Goal: Contribute content: Add original content to the website for others to see

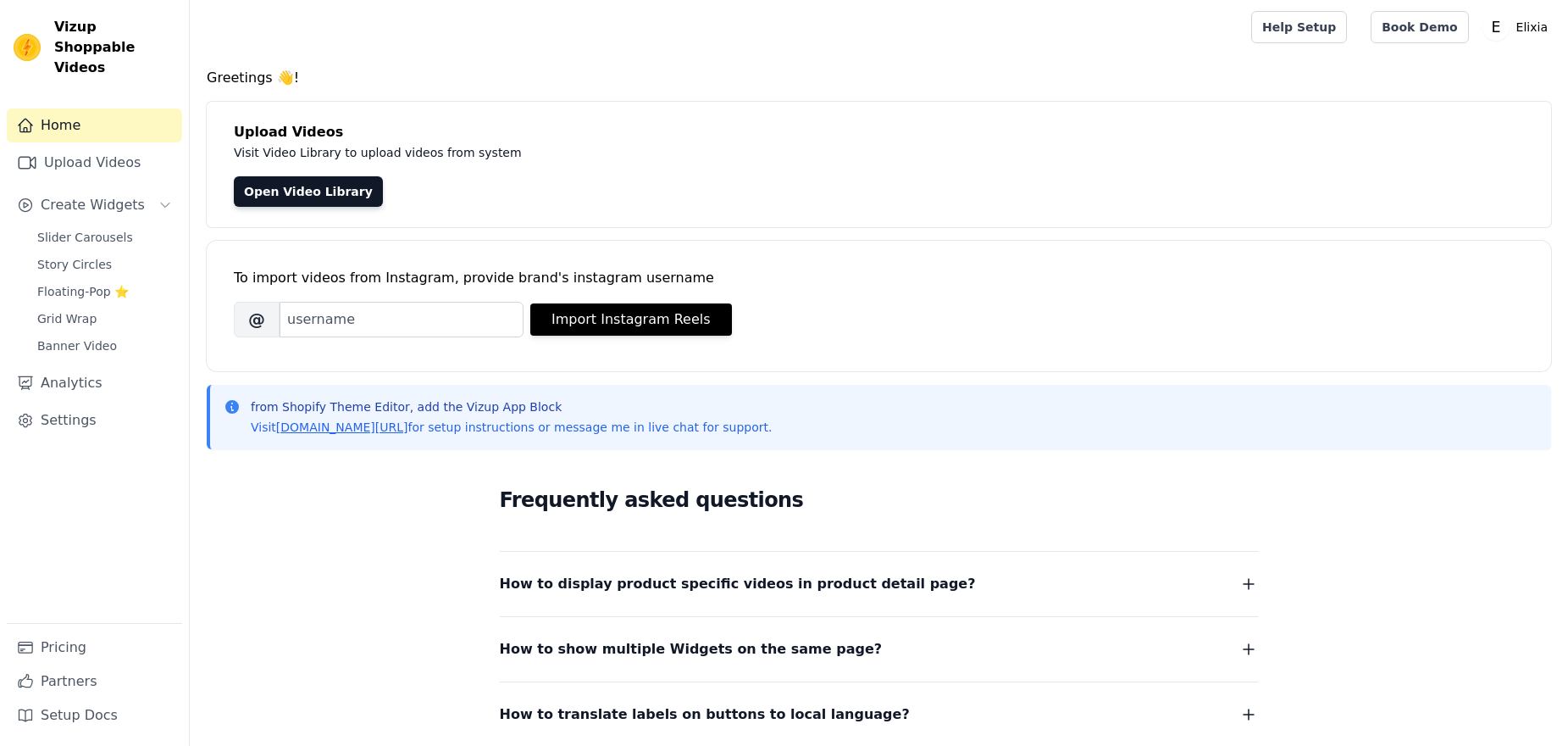
click at [94, 229] on div "Slider Carousels Story Circles Floating-Pop ⭐ Grid Wrap Banner Video" at bounding box center [104, 291] width 155 height 132
click at [105, 229] on span "Slider Carousels" at bounding box center [85, 237] width 96 height 17
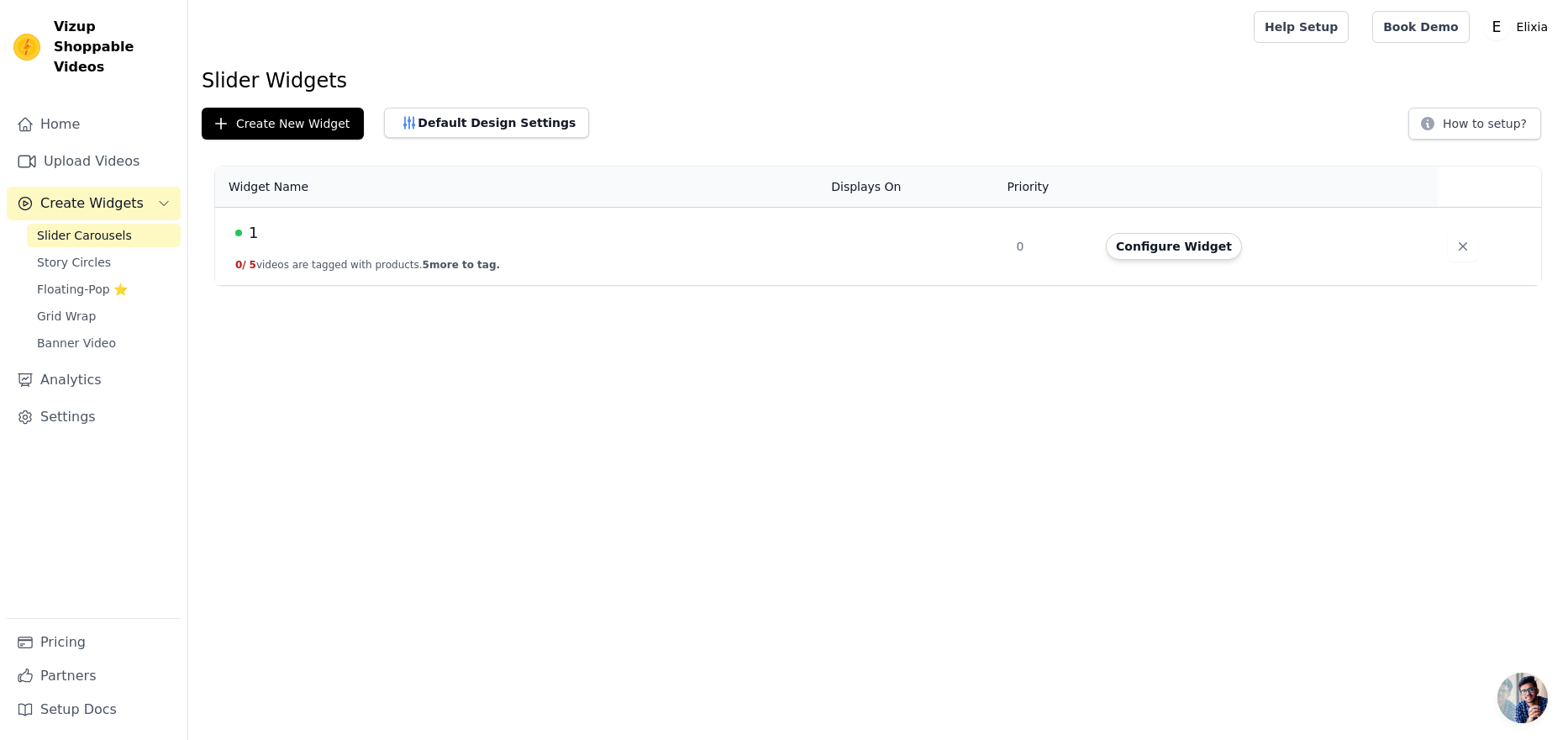
click at [89, 253] on span "Story Circles" at bounding box center [74, 261] width 74 height 17
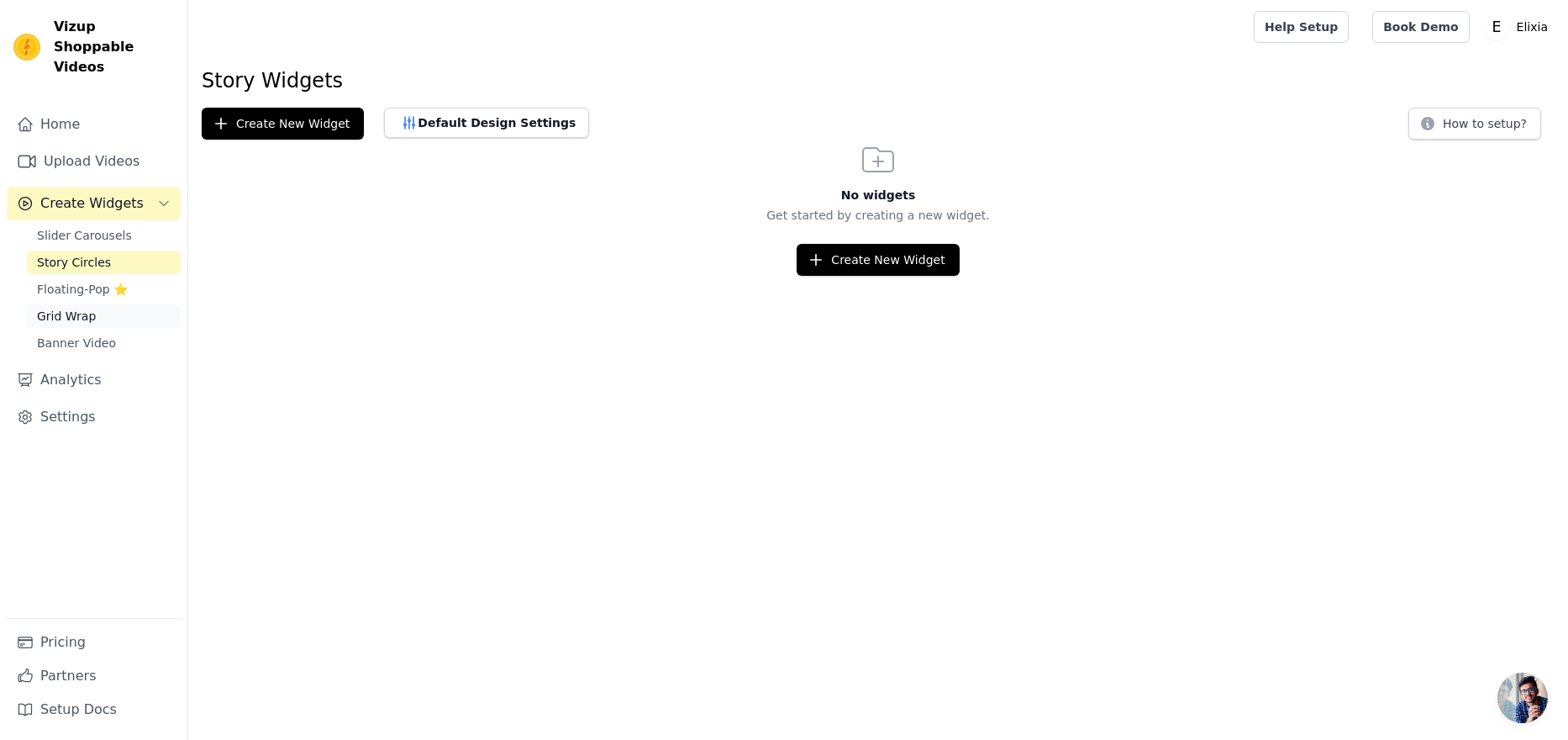
click at [69, 308] on span "Grid Wrap" at bounding box center [67, 316] width 59 height 17
click at [80, 334] on span "Banner Video" at bounding box center [76, 342] width 79 height 17
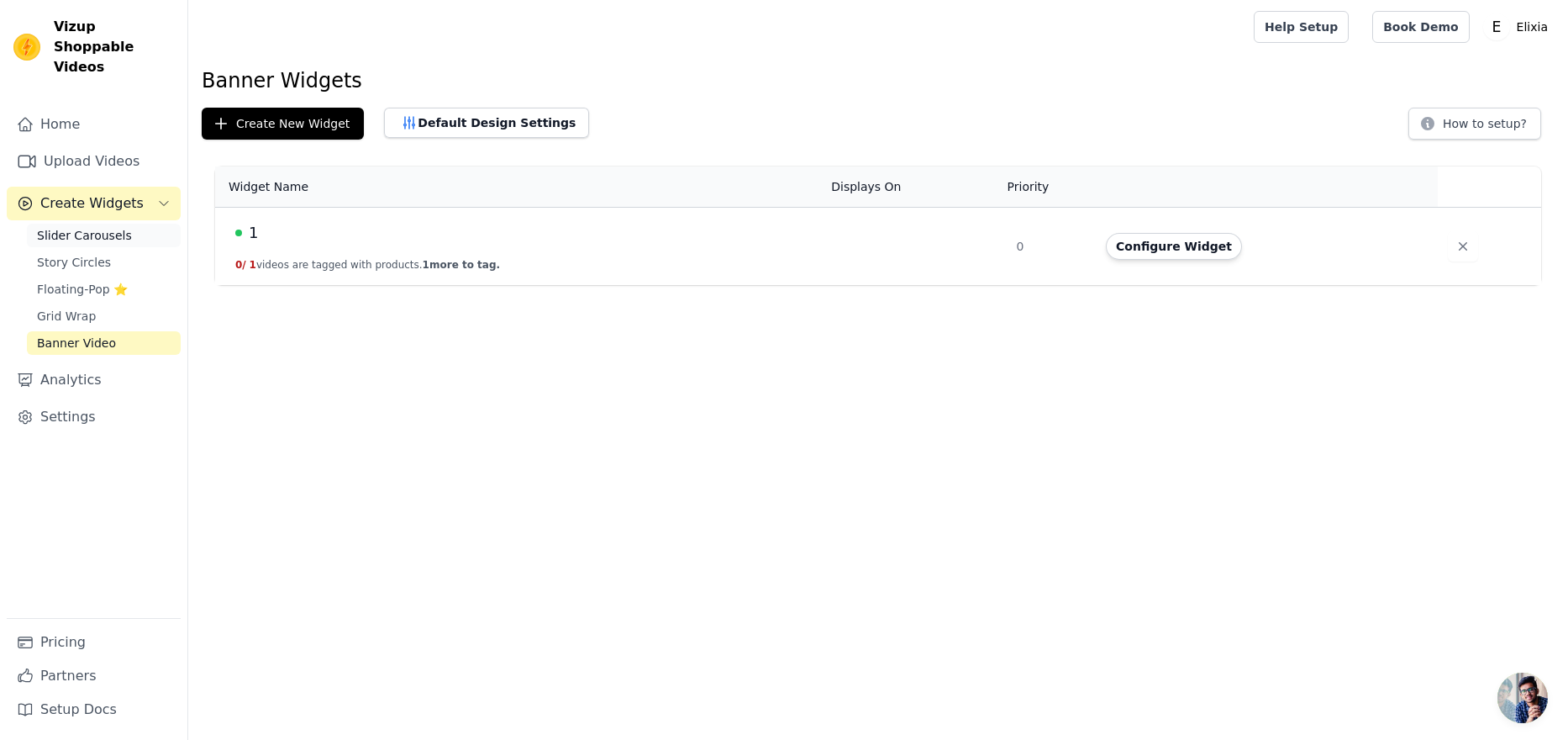
click at [74, 223] on link "Slider Carousels" at bounding box center [103, 235] width 154 height 23
click at [73, 253] on span "Story Circles" at bounding box center [74, 261] width 74 height 17
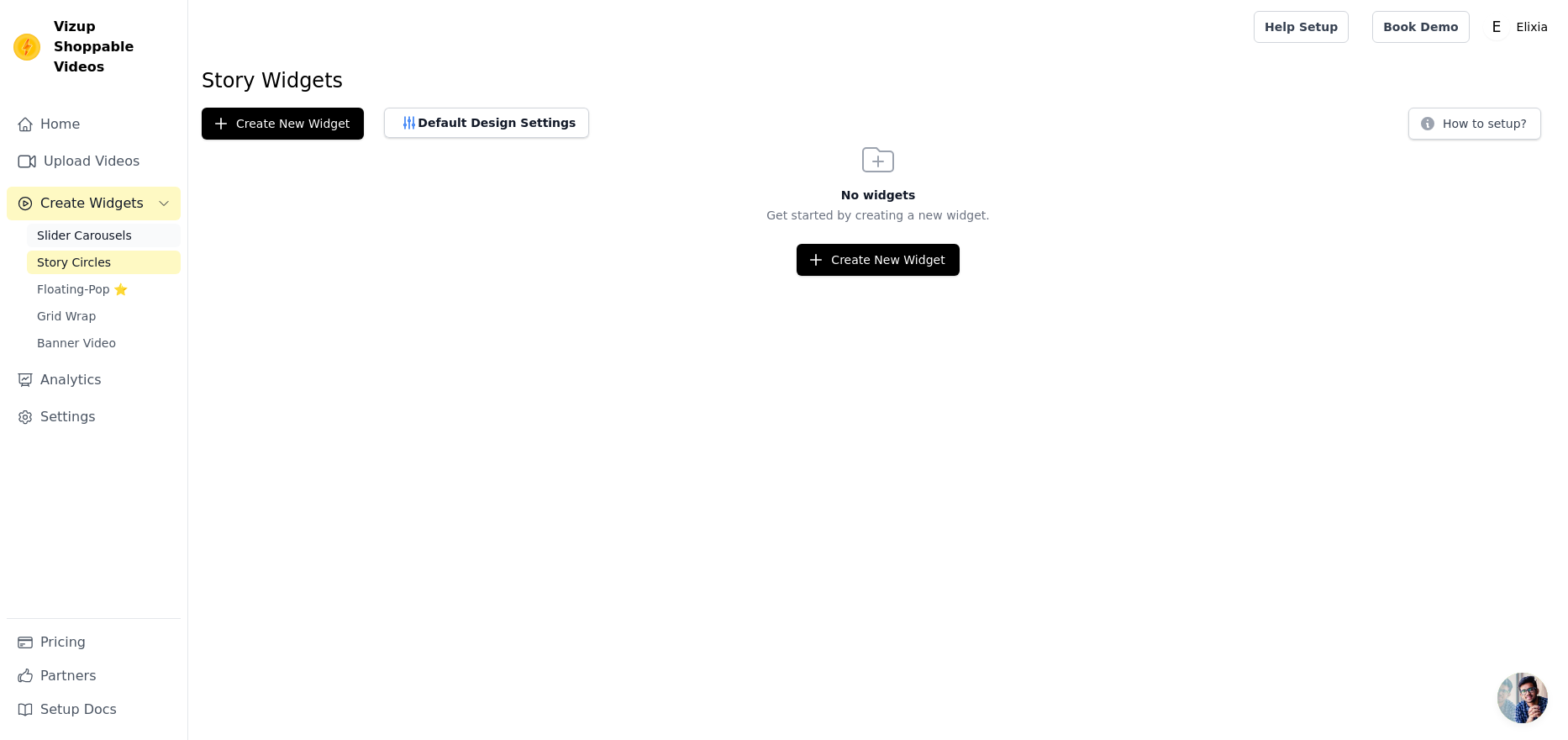
click at [73, 227] on span "Slider Carousels" at bounding box center [84, 235] width 95 height 17
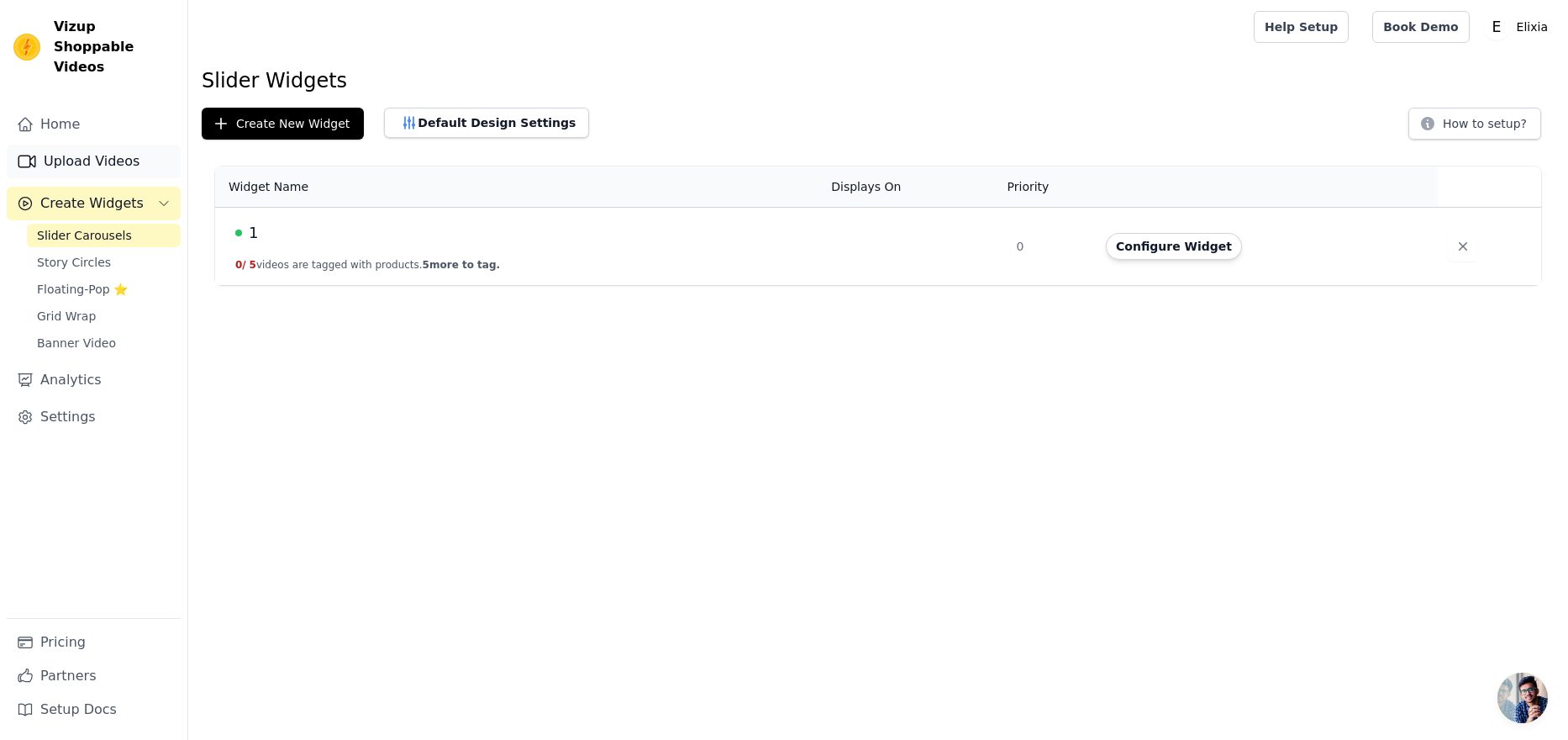
click at [92, 151] on link "Upload Videos" at bounding box center [94, 162] width 174 height 34
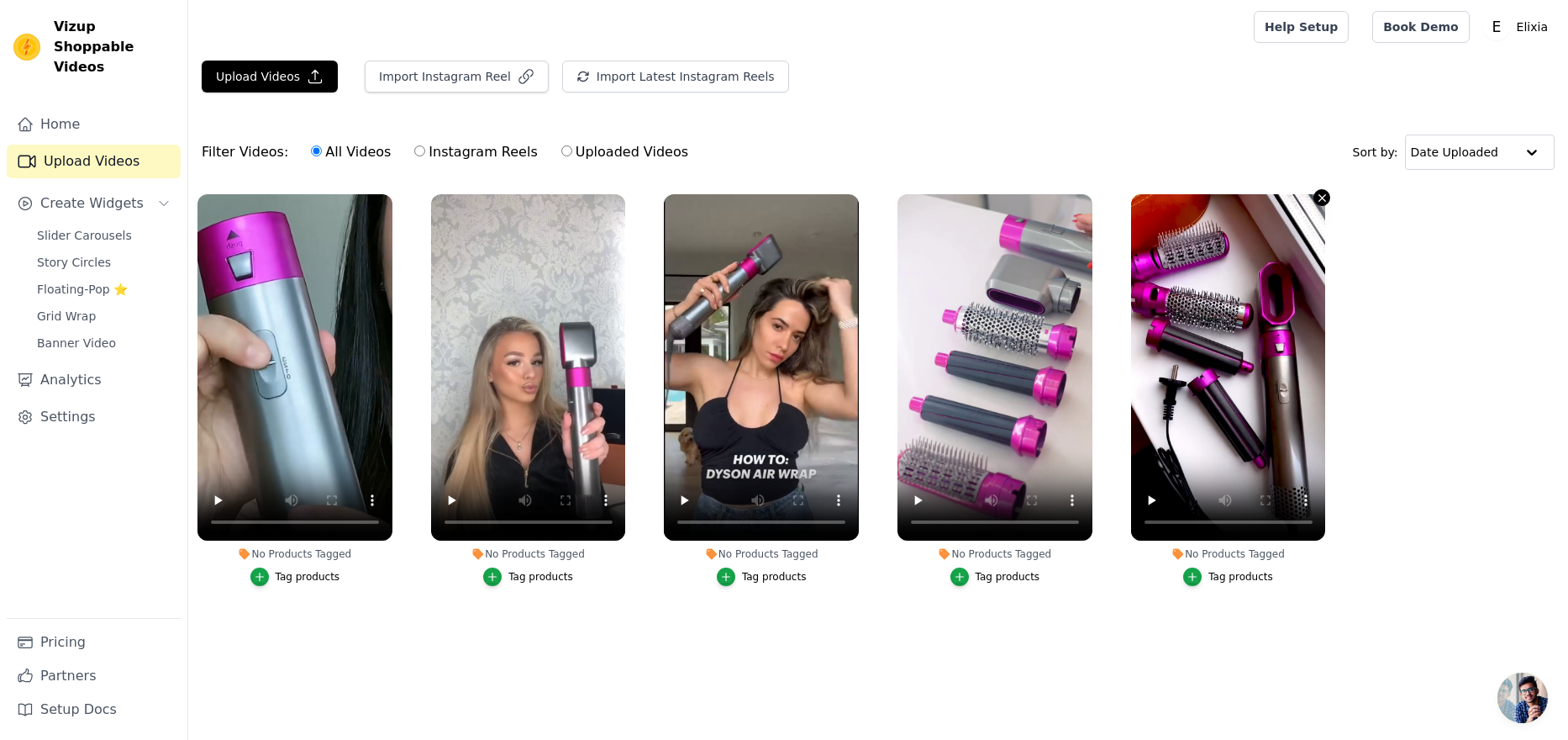
click at [1323, 195] on icon "button" at bounding box center [1323, 197] width 12 height 12
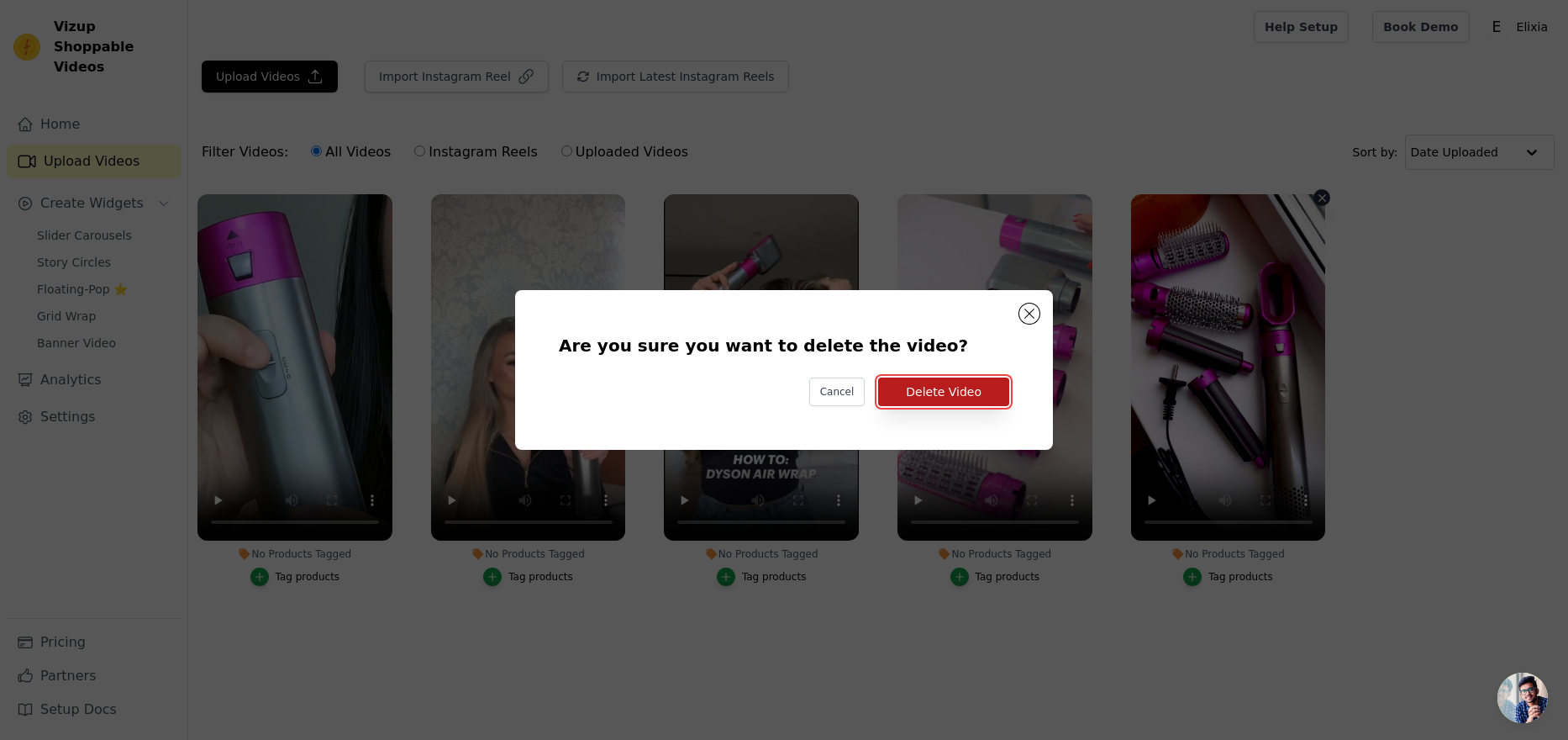
click at [965, 396] on button "Delete Video" at bounding box center [943, 391] width 131 height 28
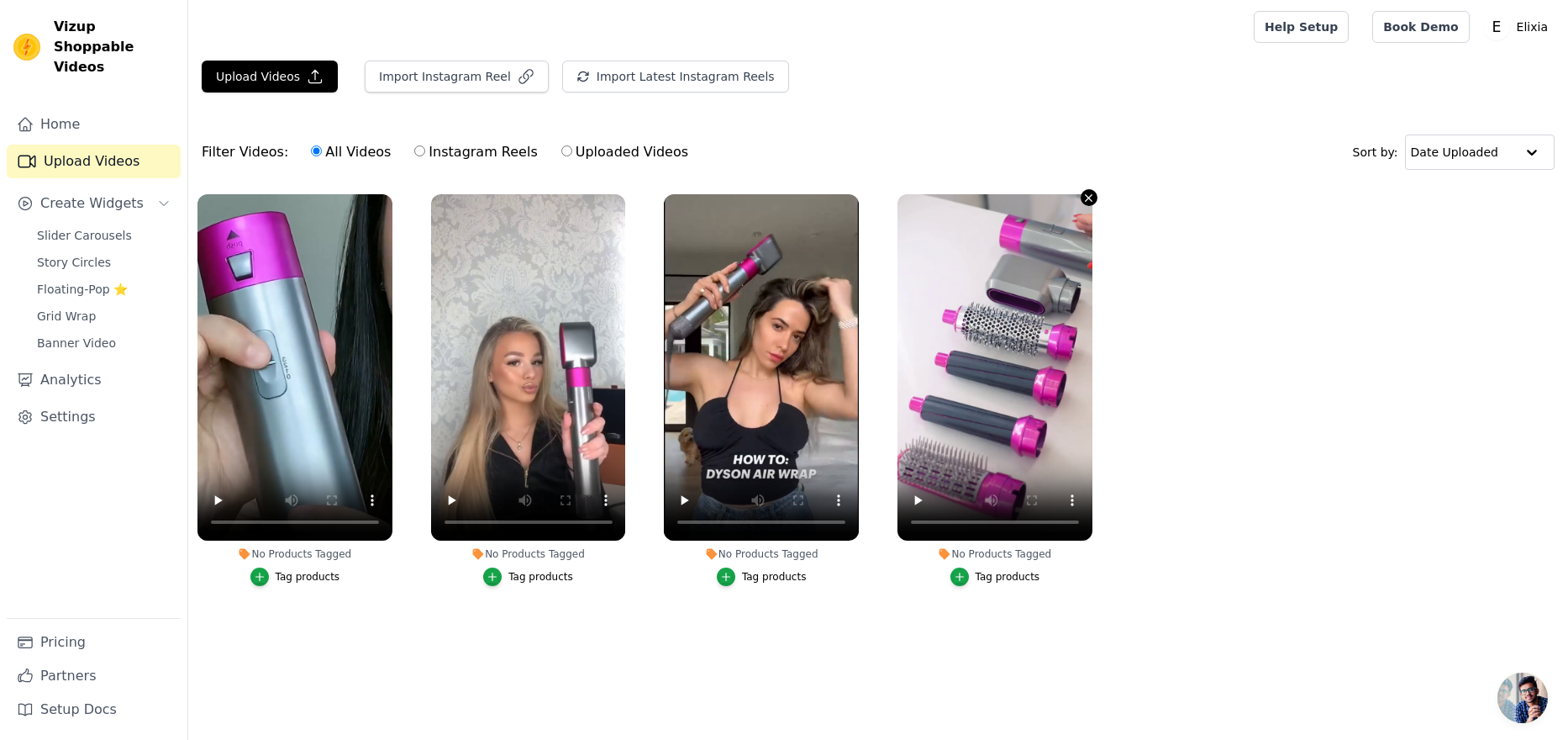
click at [1091, 199] on icon "button" at bounding box center [1090, 197] width 7 height 7
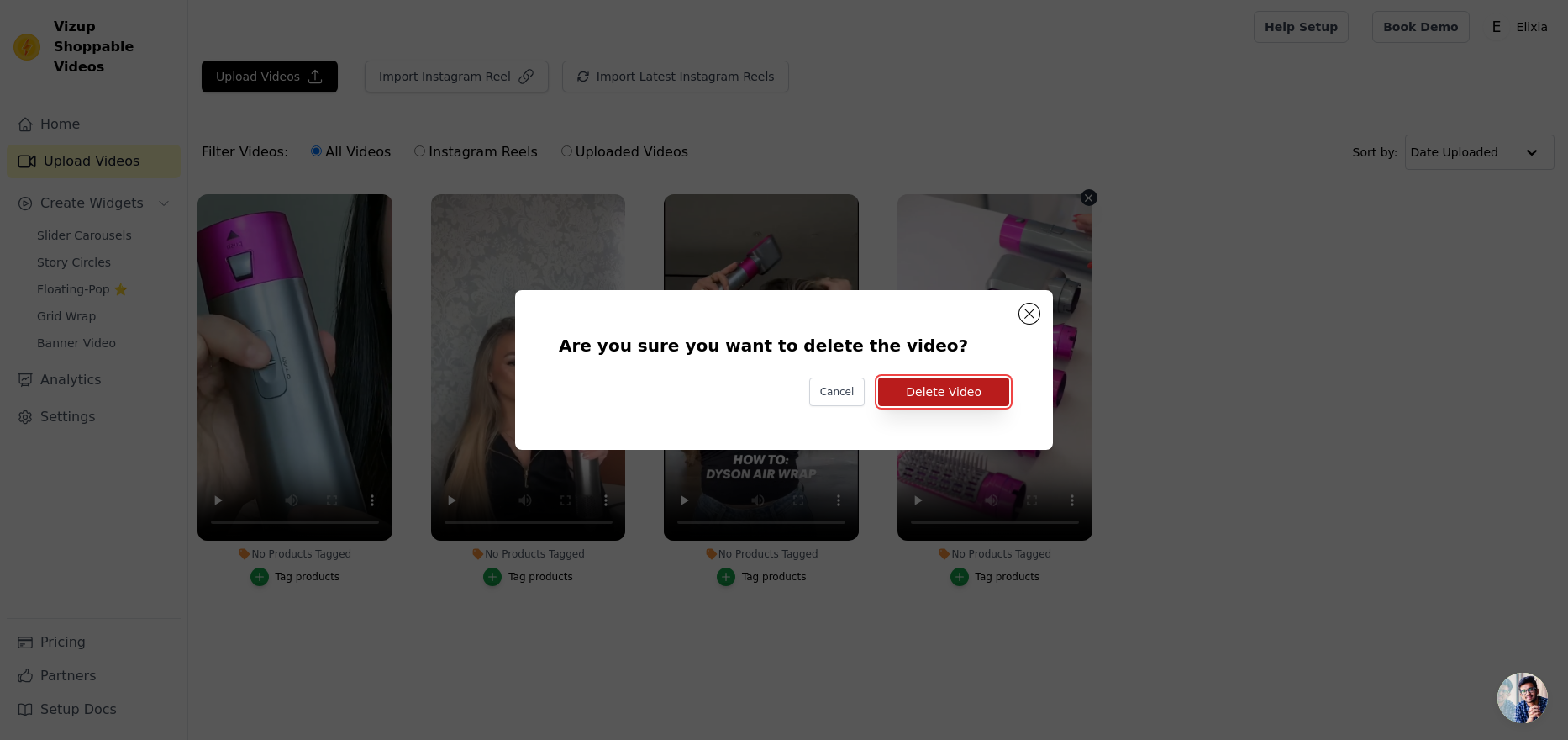
click at [958, 390] on button "Delete Video" at bounding box center [943, 391] width 131 height 28
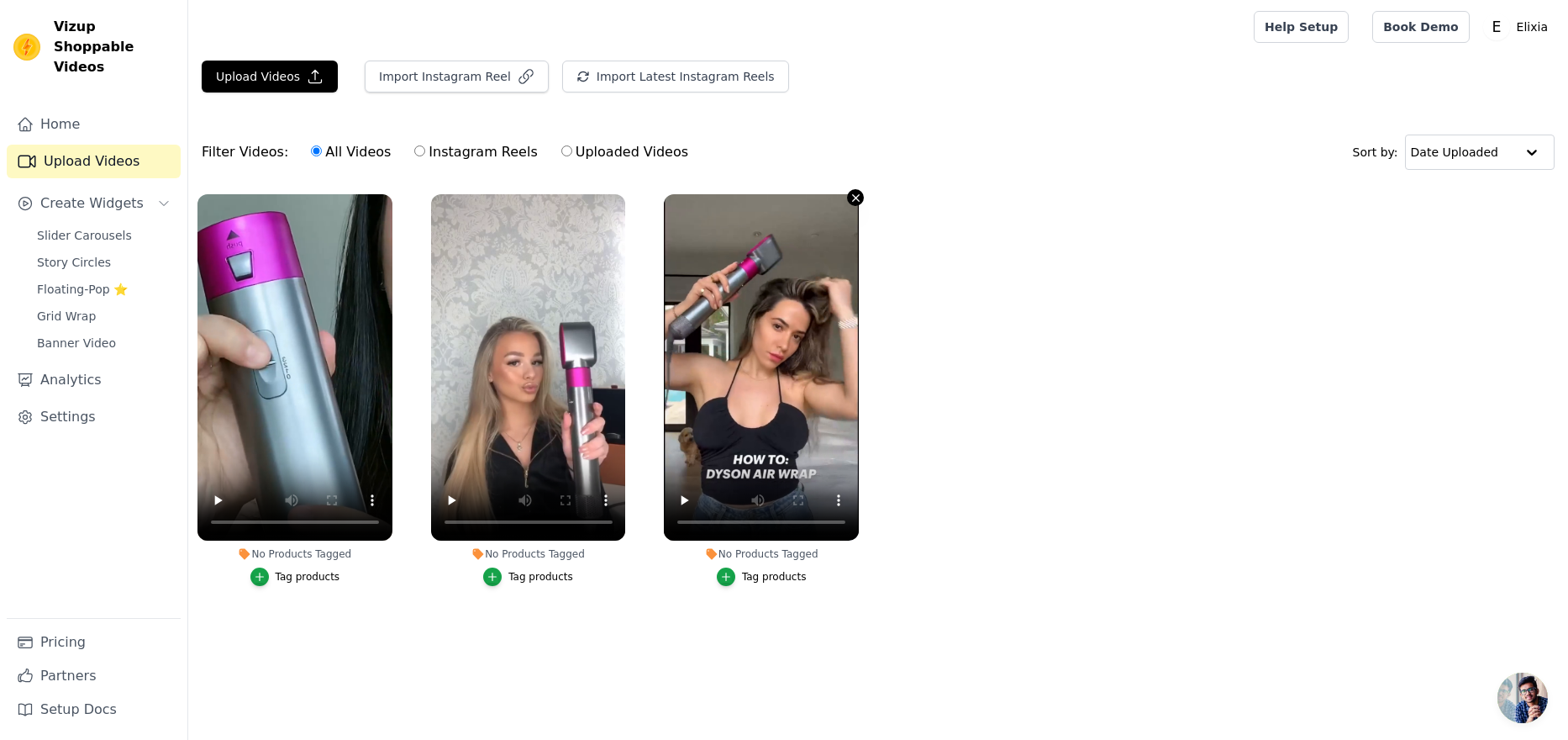
click at [852, 193] on icon "button" at bounding box center [856, 197] width 12 height 12
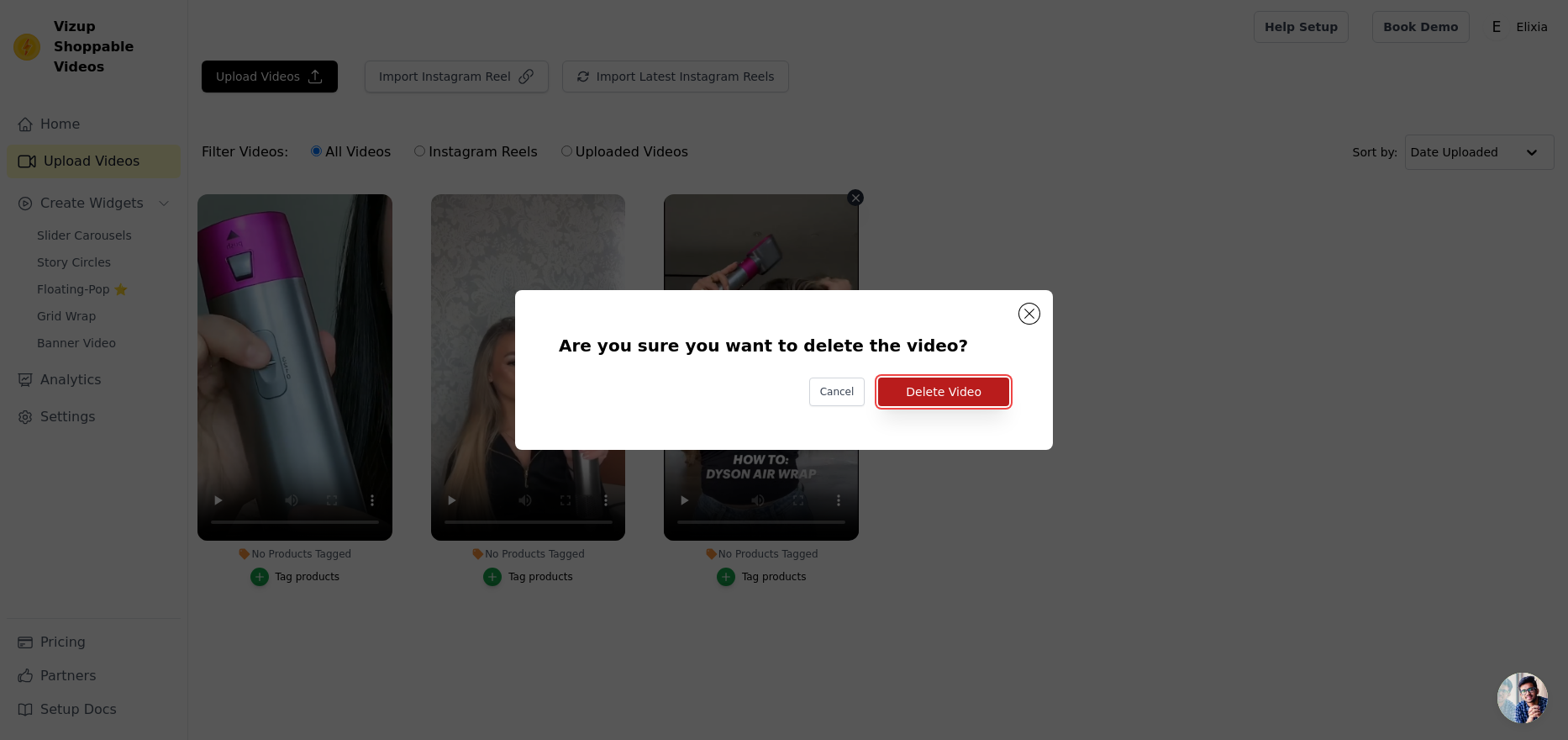
click at [950, 381] on button "Delete Video" at bounding box center [943, 391] width 131 height 28
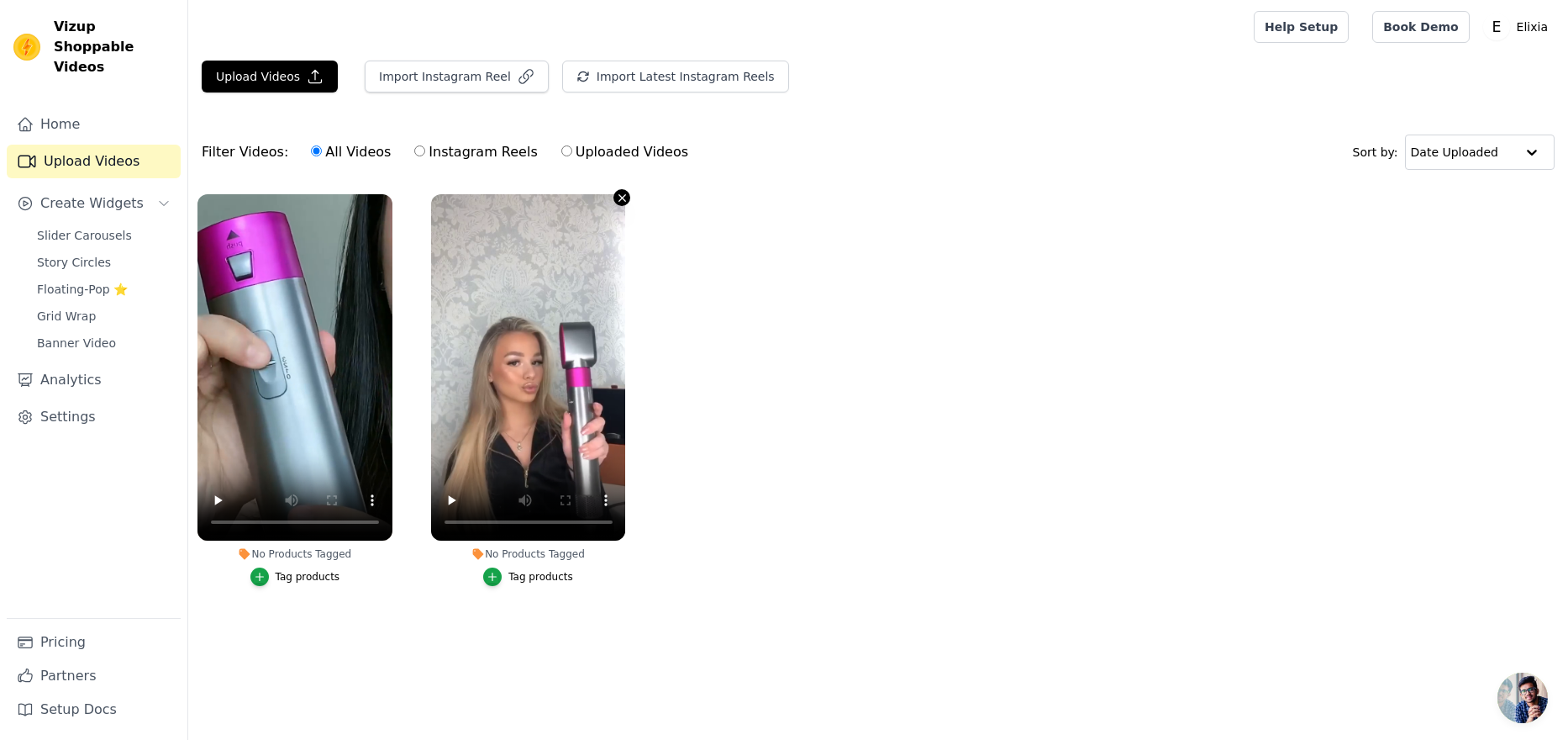
click at [622, 197] on icon "button" at bounding box center [623, 197] width 7 height 7
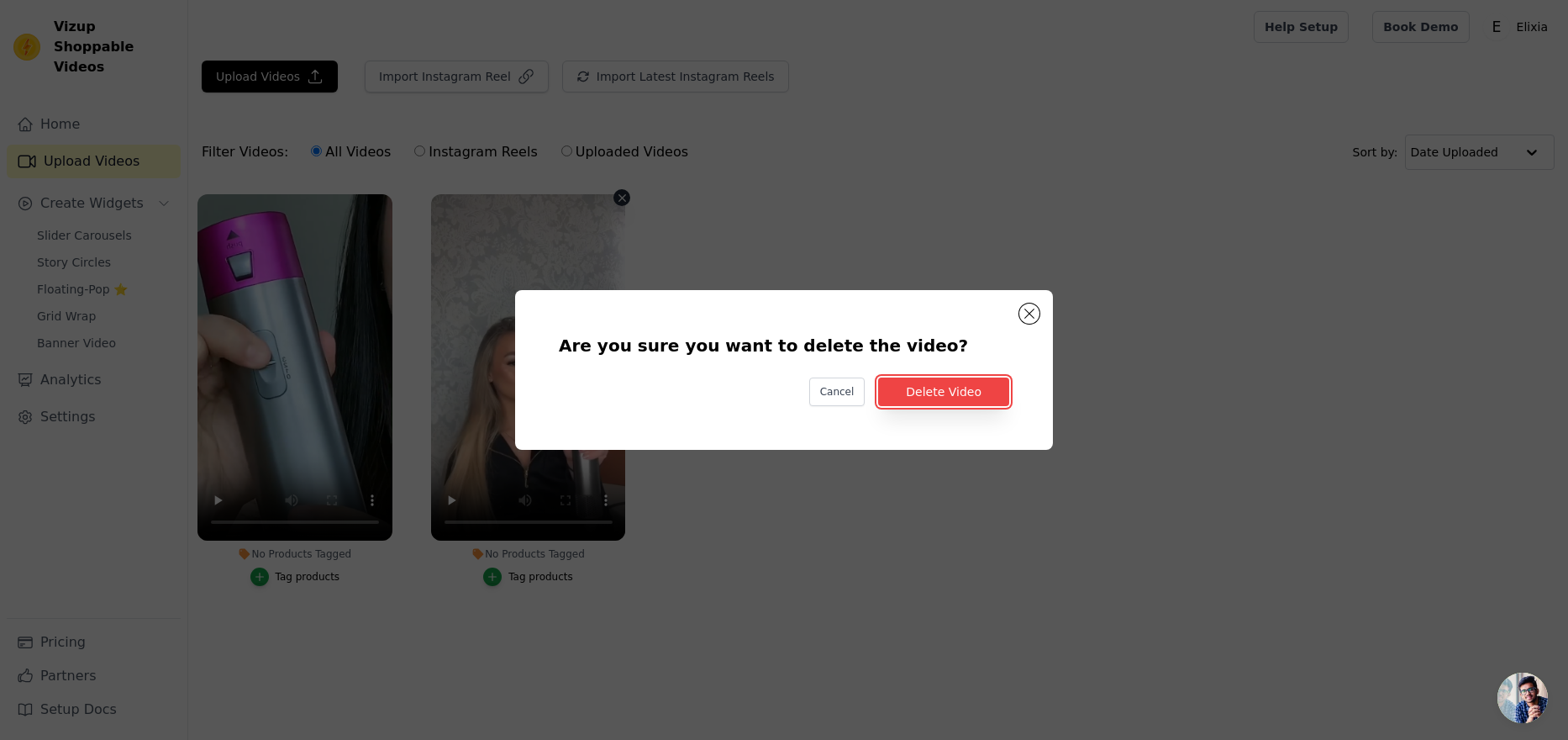
drag, startPoint x: 928, startPoint y: 385, endPoint x: 676, endPoint y: 292, distance: 268.6
click at [929, 385] on button "Delete Video" at bounding box center [943, 391] width 131 height 28
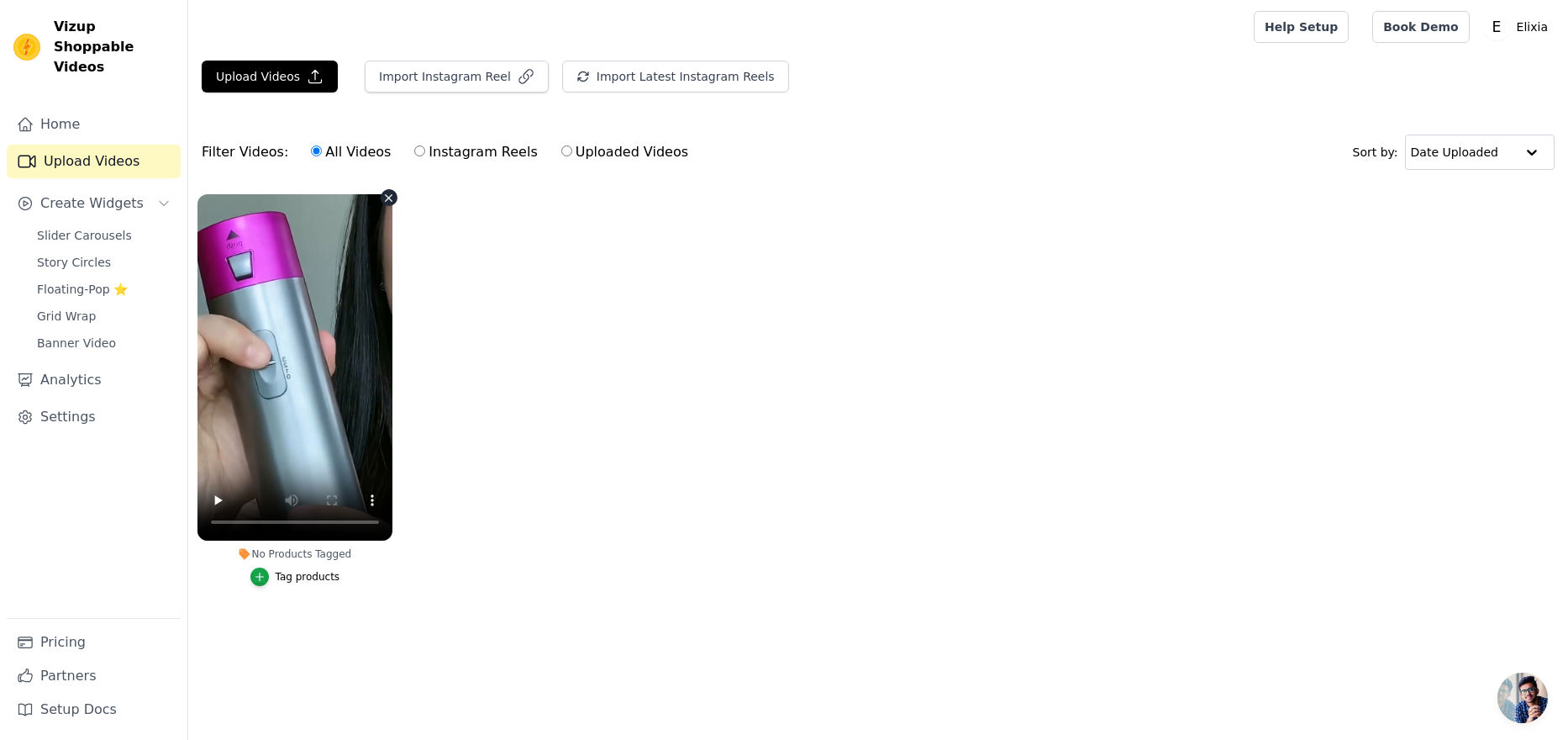
click at [390, 201] on icon "button" at bounding box center [389, 197] width 12 height 12
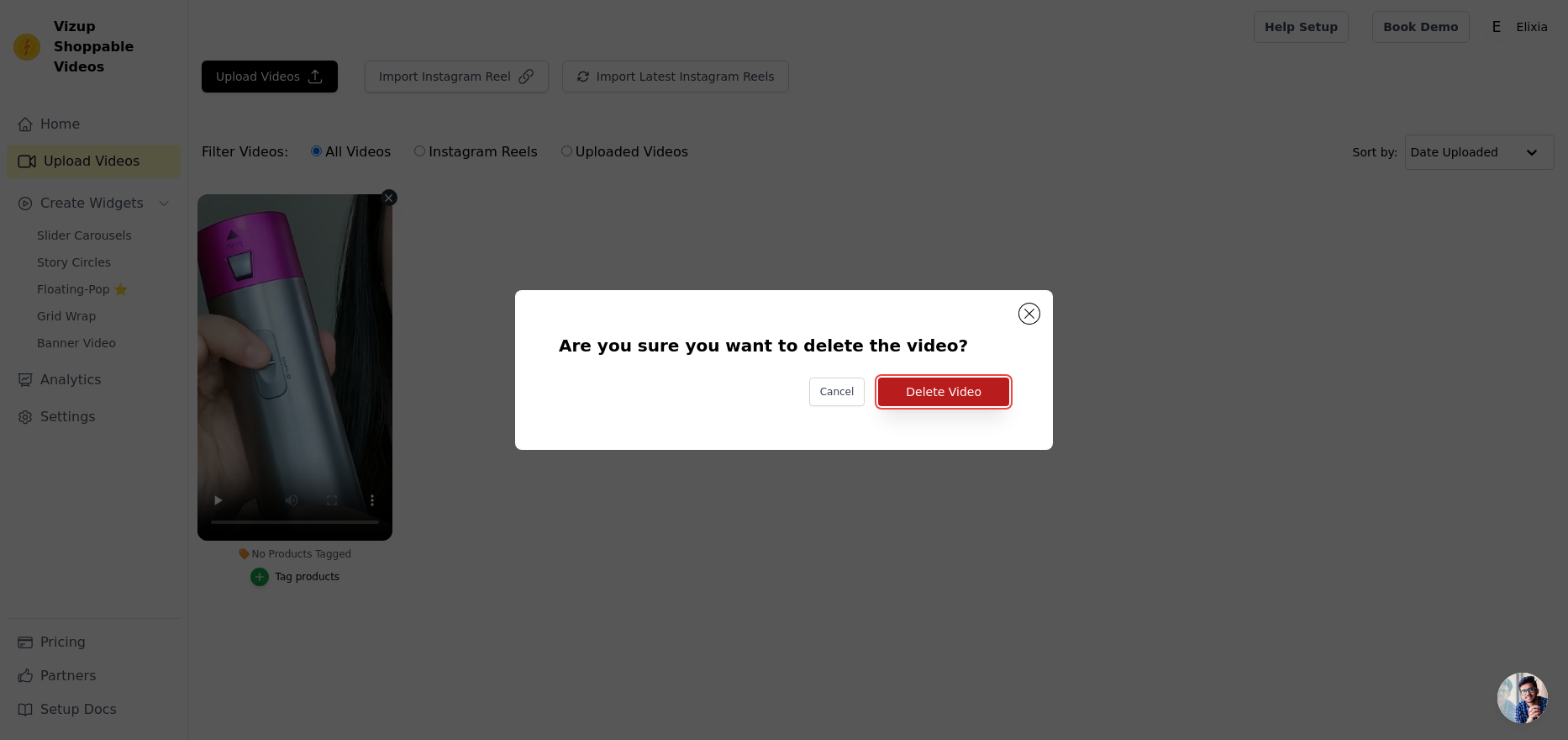
click at [909, 387] on button "Delete Video" at bounding box center [943, 391] width 131 height 28
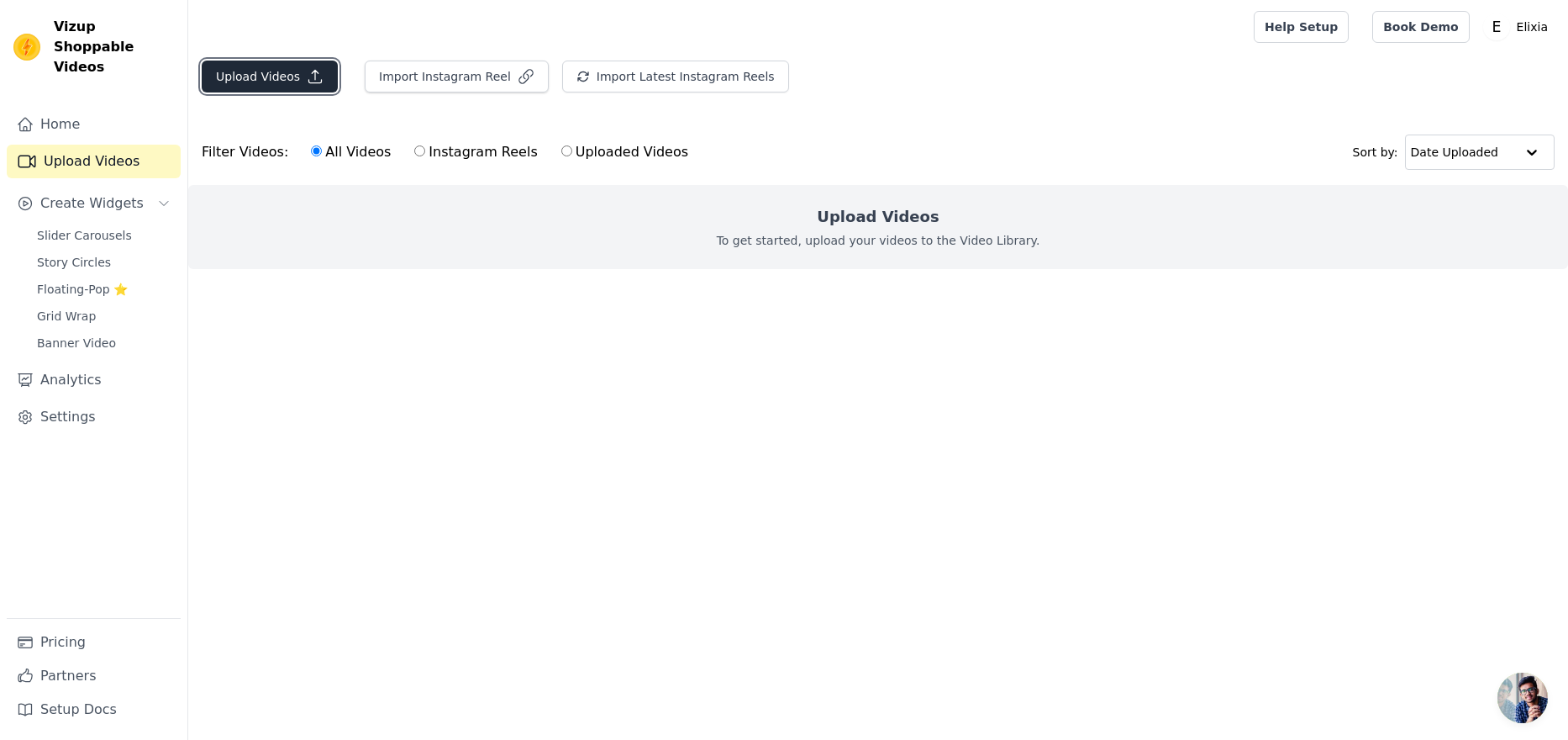
click at [259, 78] on button "Upload Videos" at bounding box center [269, 76] width 136 height 32
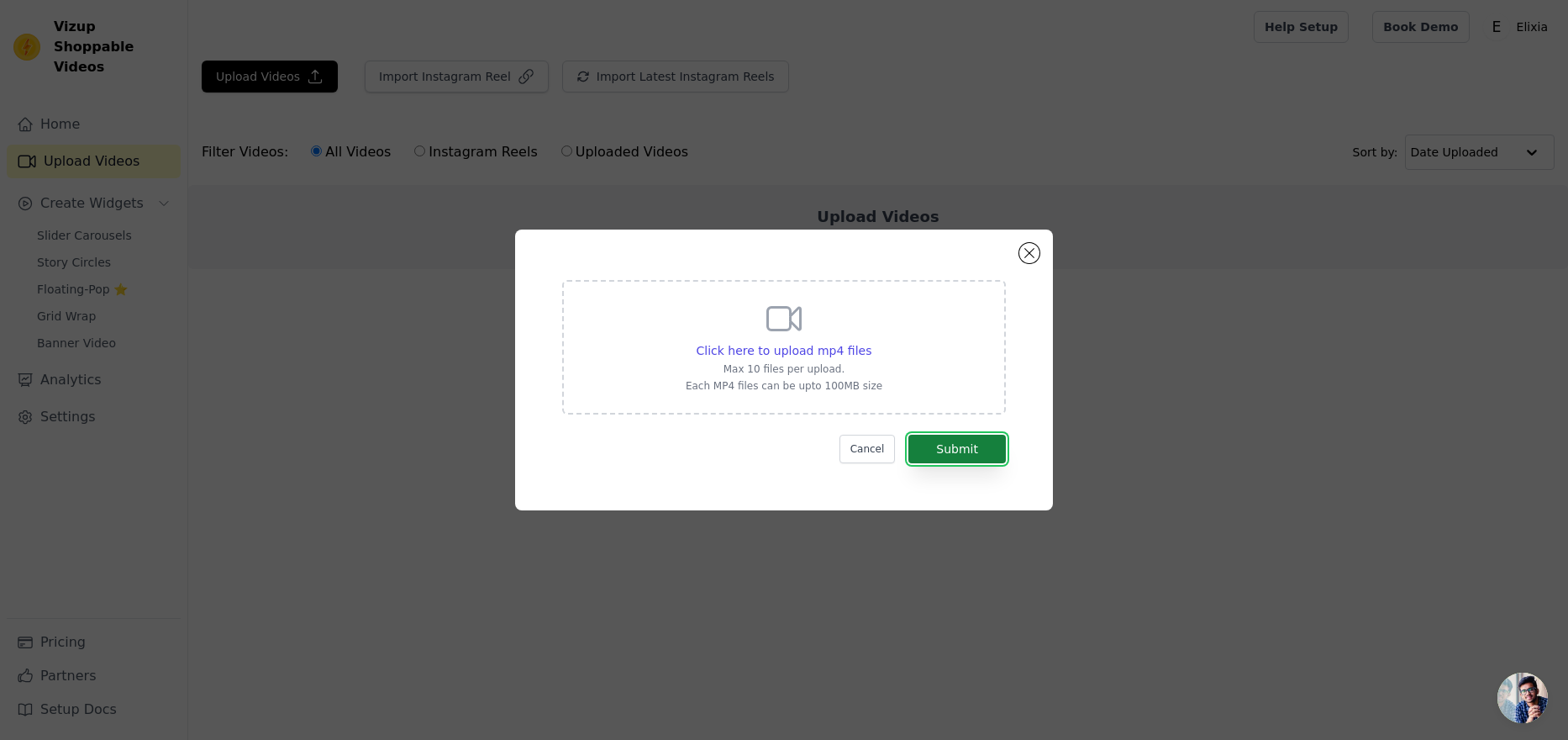
click at [966, 452] on button "Submit" at bounding box center [957, 449] width 98 height 28
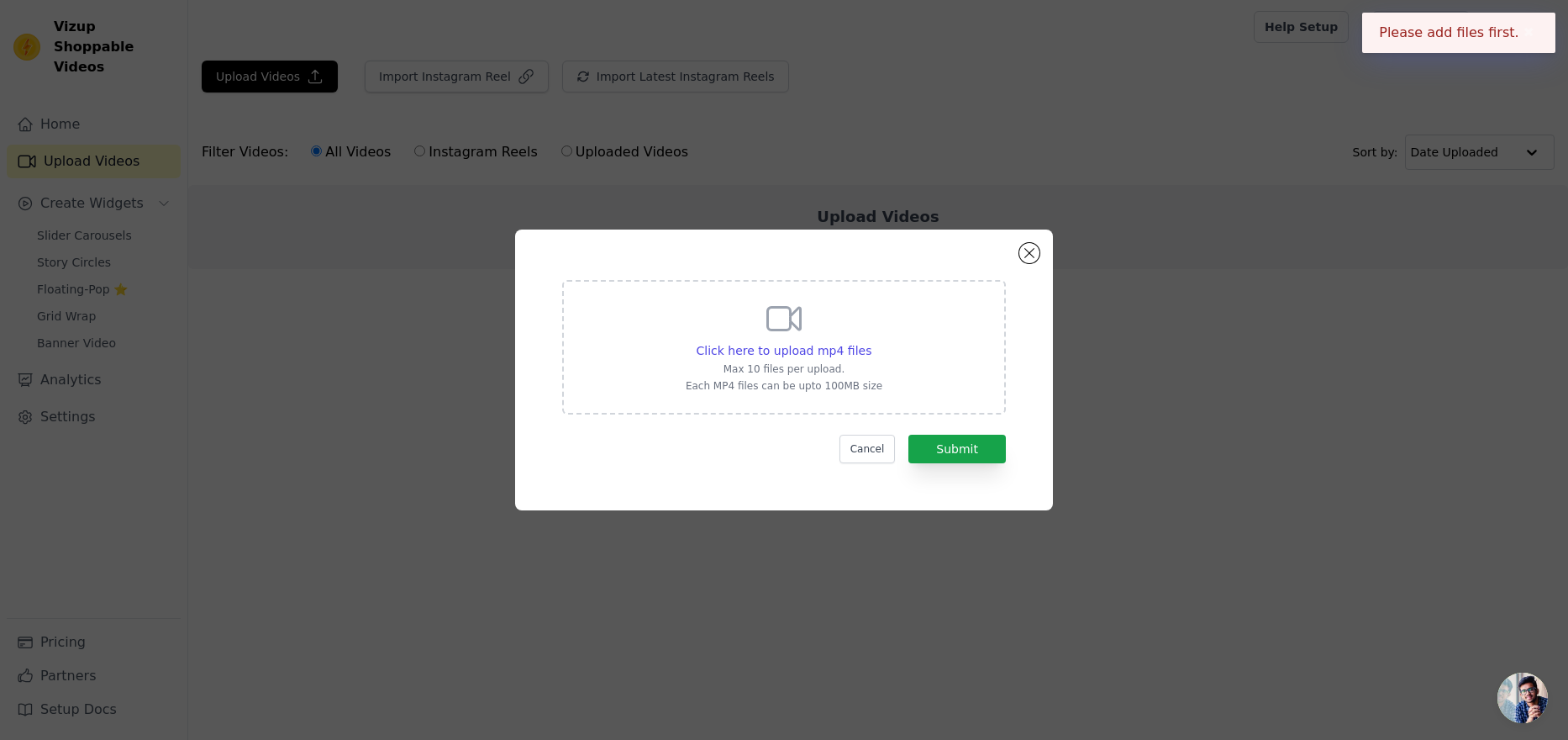
click at [885, 359] on div "Click here to upload mp4 files Max 10 files per upload. Each MP4 files can be u…" at bounding box center [784, 347] width 444 height 134
click at [872, 342] on input "Click here to upload mp4 files Max 10 files per upload. Each MP4 files can be u…" at bounding box center [871, 342] width 1 height 1
click at [830, 348] on span "Click here to upload mp4 files" at bounding box center [784, 350] width 175 height 13
click at [871, 342] on input "Click here to upload mp4 files Max 10 files per upload. Each MP4 files can be u…" at bounding box center [871, 342] width 1 height 1
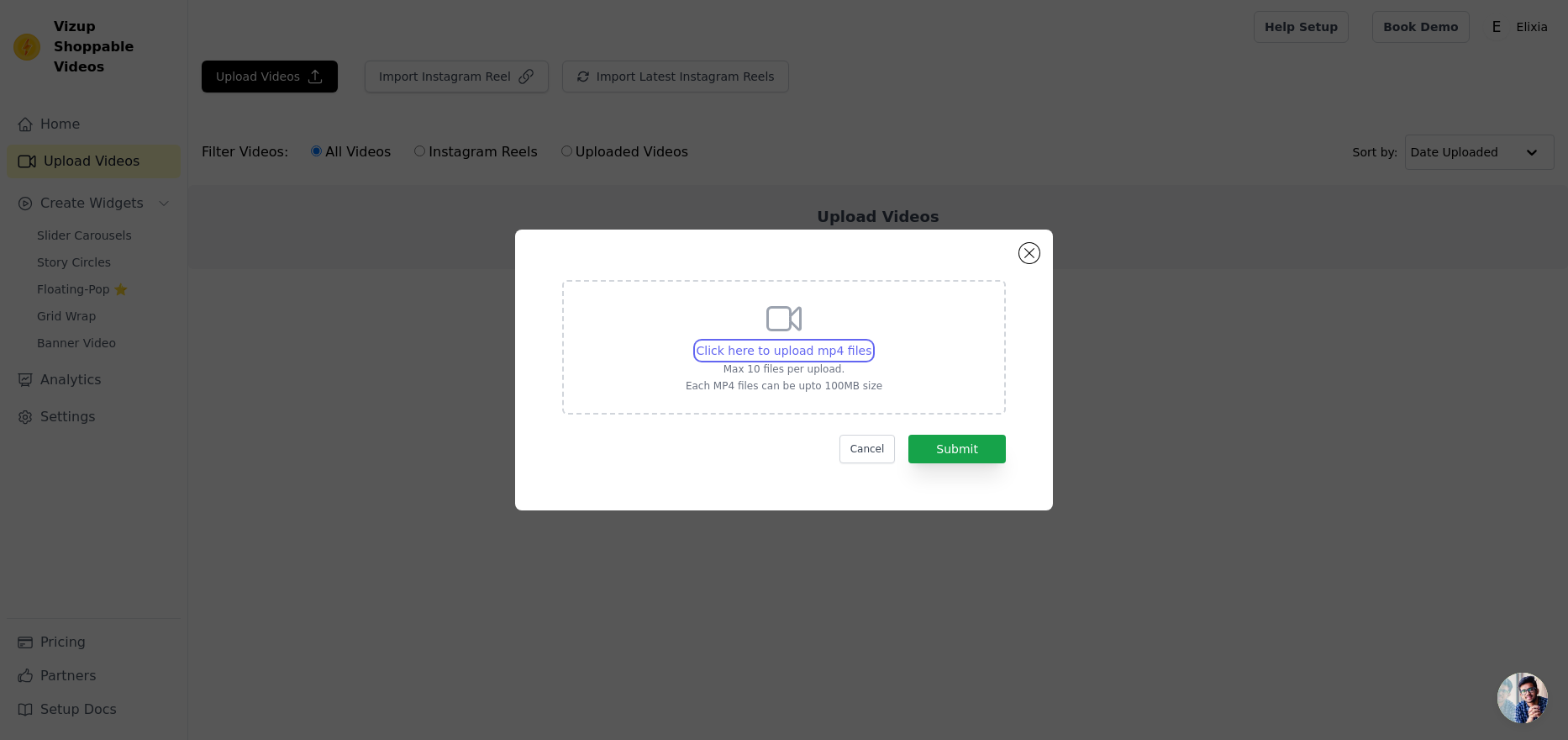
type input "C:\fakepath\e4a110244f4a10b6485b8ce793d626b2_720w.mp4"
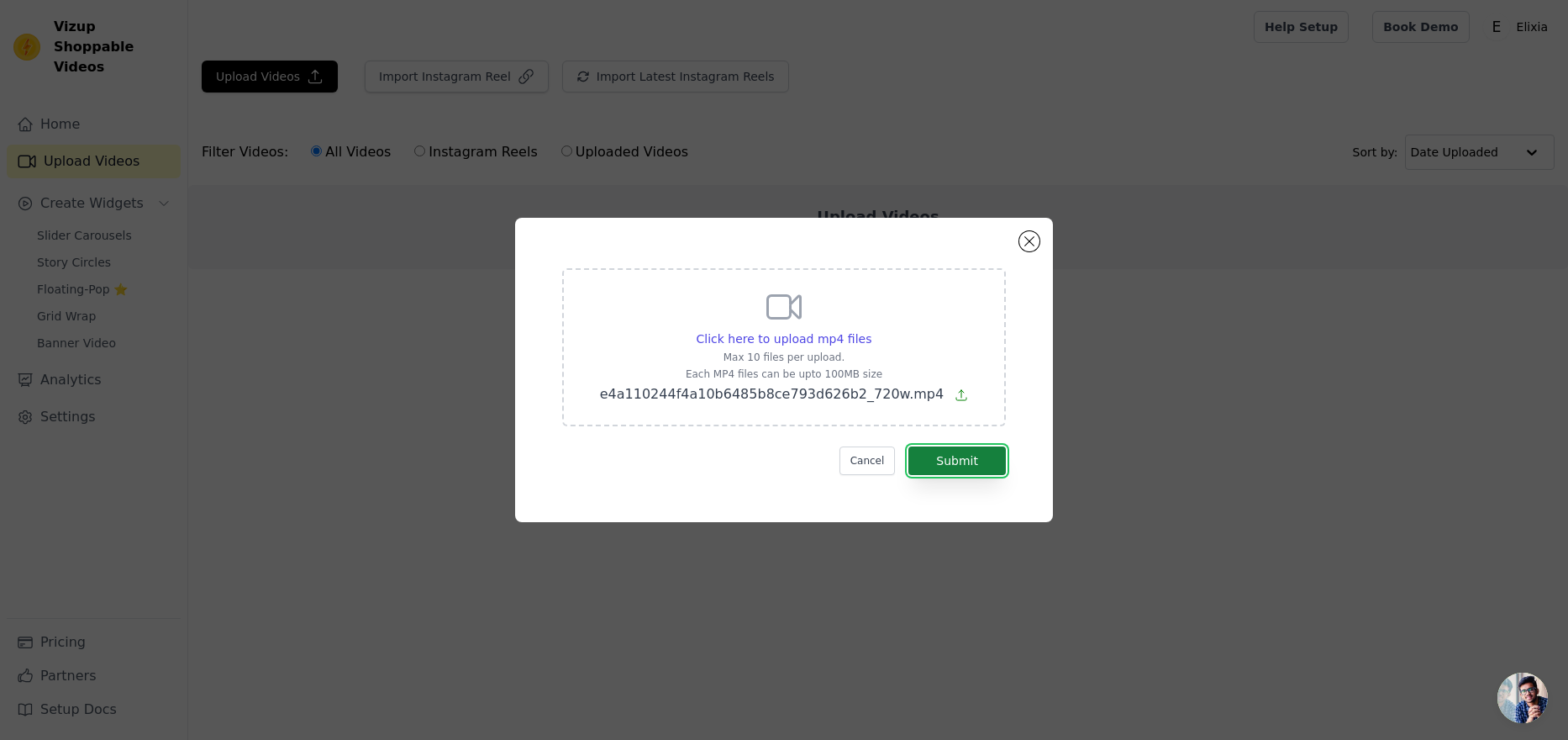
click at [988, 465] on button "Submit" at bounding box center [957, 461] width 98 height 28
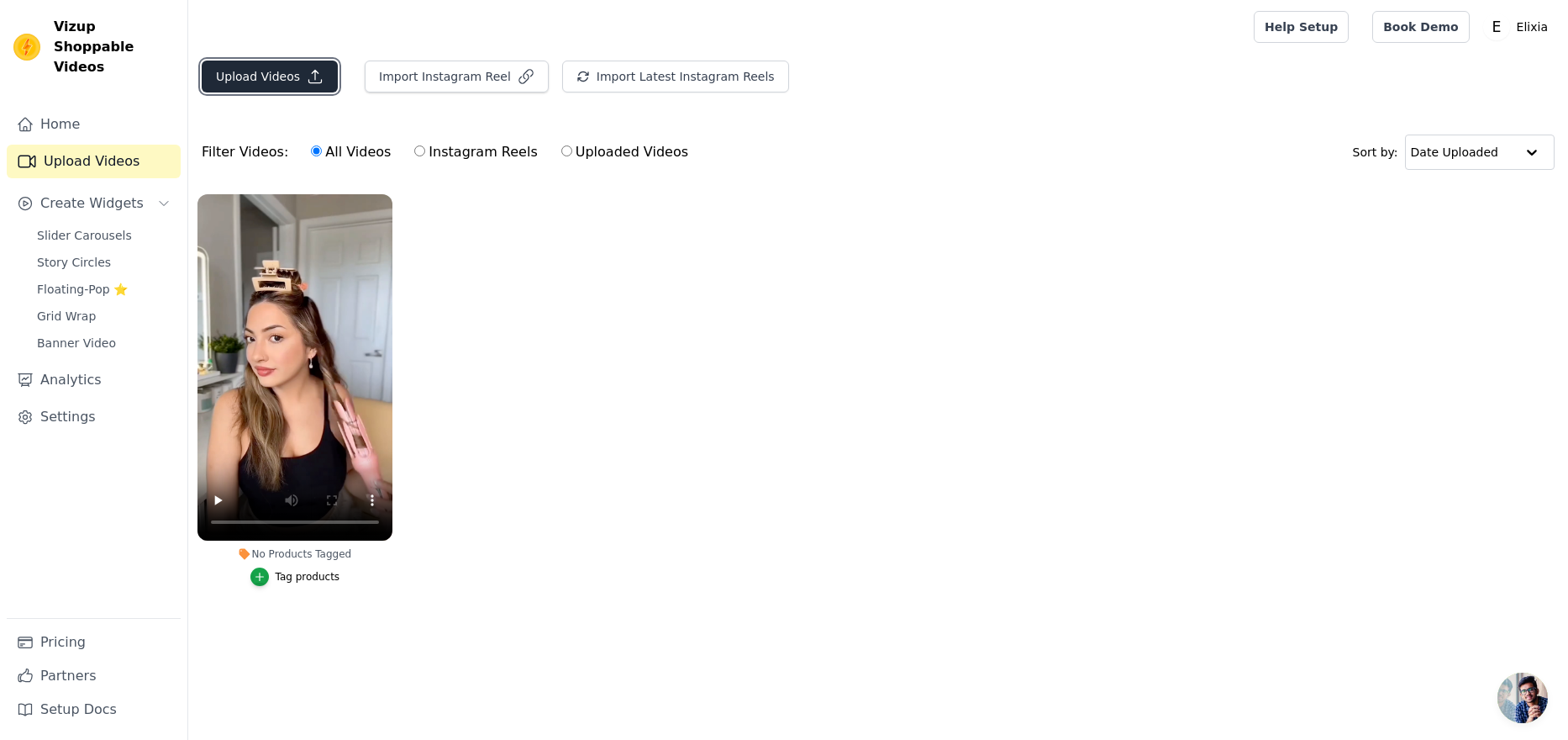
click at [262, 72] on button "Upload Videos" at bounding box center [269, 76] width 136 height 32
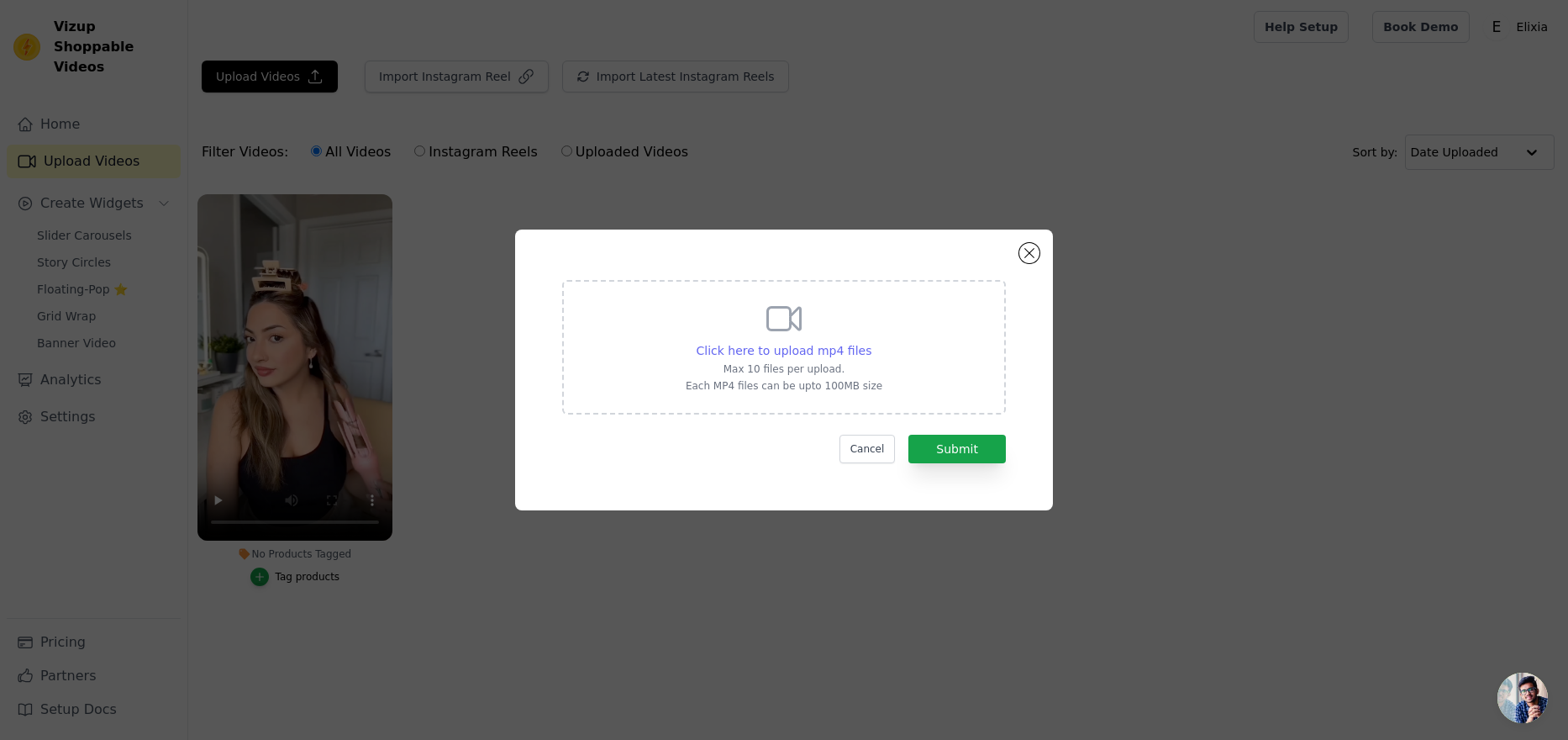
click at [841, 344] on span "Click here to upload mp4 files" at bounding box center [784, 350] width 175 height 13
click at [871, 342] on input "Click here to upload mp4 files Max 10 files per upload. Each MP4 files can be u…" at bounding box center [871, 342] width 1 height 1
type input "C:\fakepath\new show video 1.mp4"
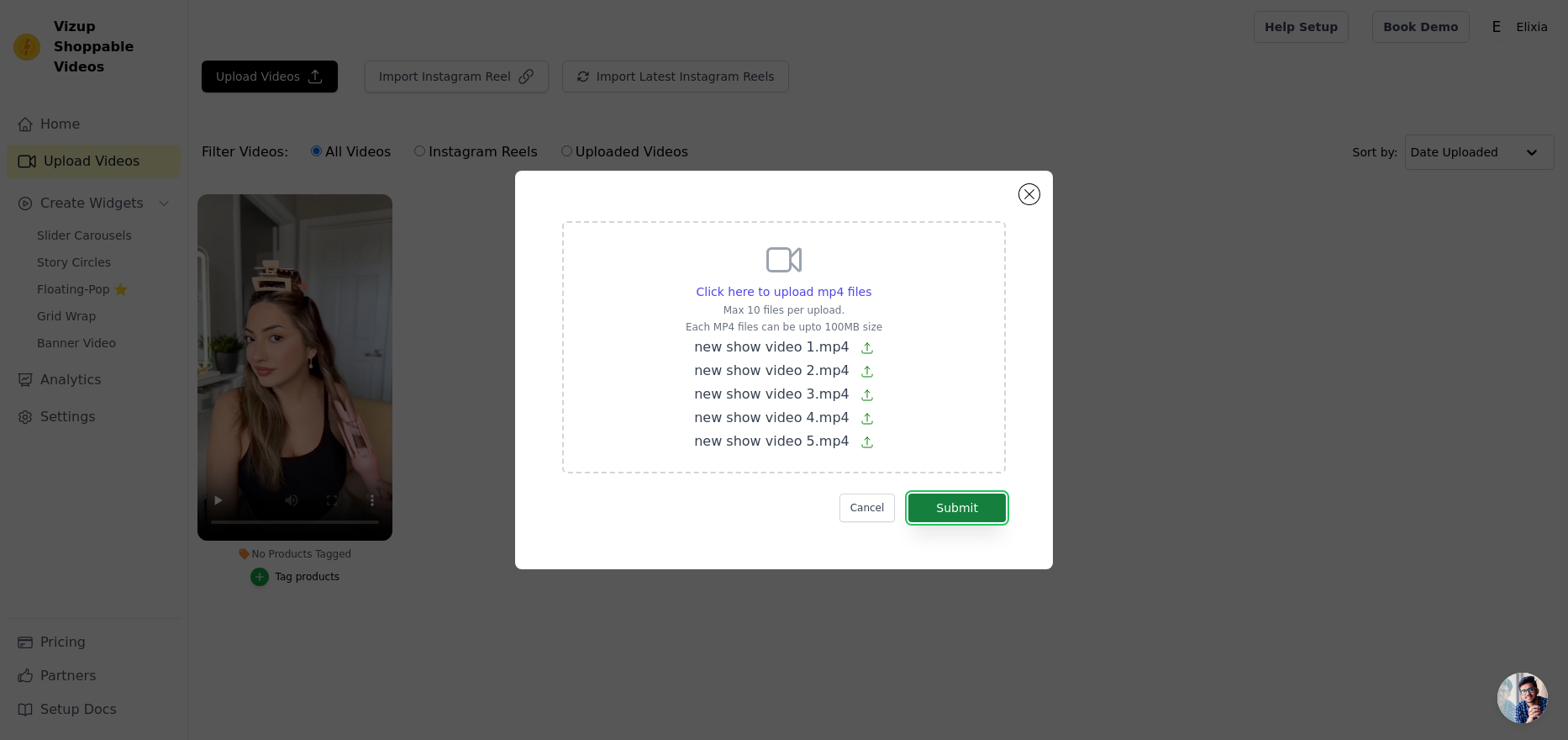
click at [969, 508] on button "Submit" at bounding box center [957, 508] width 98 height 28
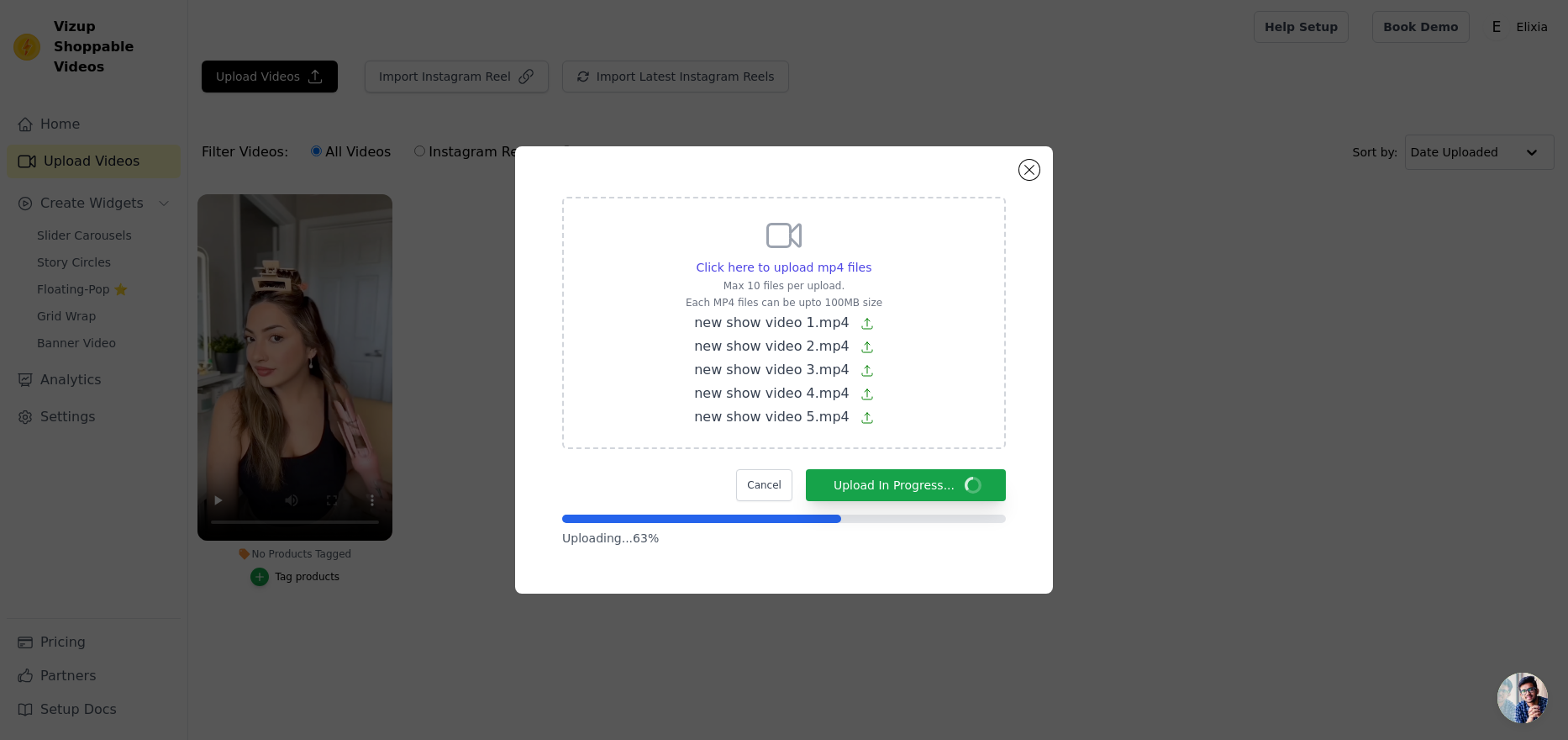
click at [579, 207] on div "Click here to upload mp4 files Max 10 files per upload. Each MP4 files can be u…" at bounding box center [784, 322] width 444 height 252
click at [871, 258] on input "Click here to upload mp4 files Max 10 files per upload. Each MP4 files can be u…" at bounding box center [871, 258] width 1 height 1
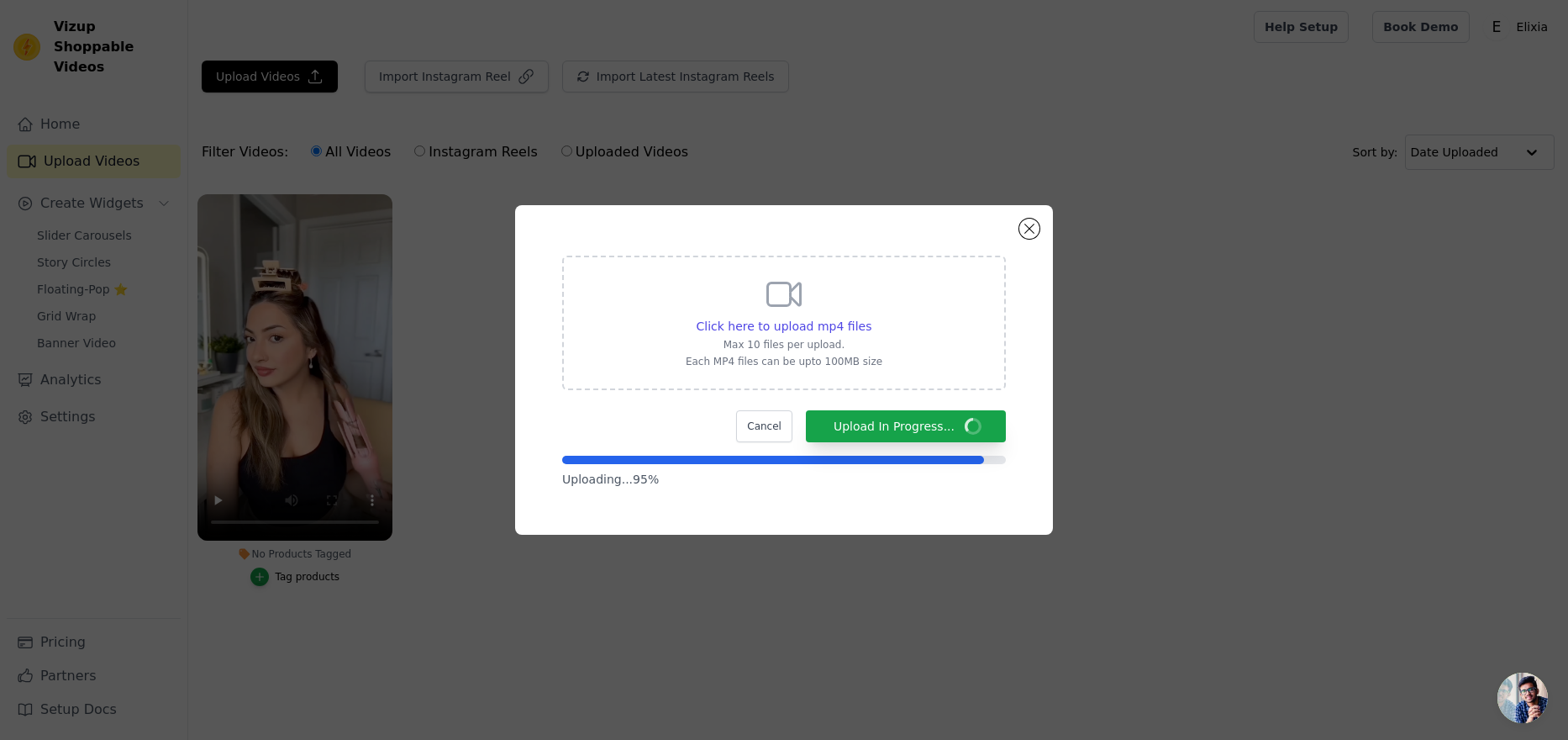
click at [1031, 487] on div "Click here to upload mp4 files Max 10 files per upload. Each MP4 files can be u…" at bounding box center [784, 370] width 538 height 329
click at [883, 515] on div "Click here to upload mp4 files Max 10 files per upload. Each MP4 files can be u…" at bounding box center [784, 370] width 538 height 329
drag, startPoint x: 861, startPoint y: 229, endPoint x: 832, endPoint y: 220, distance: 30.4
click at [832, 220] on div "Click here to upload mp4 files Max 10 files per upload. Each MP4 files can be u…" at bounding box center [784, 370] width 538 height 329
click at [533, 597] on div "Click here to upload mp4 files Max 10 files per upload. Each MP4 files can be u…" at bounding box center [784, 370] width 1568 height 740
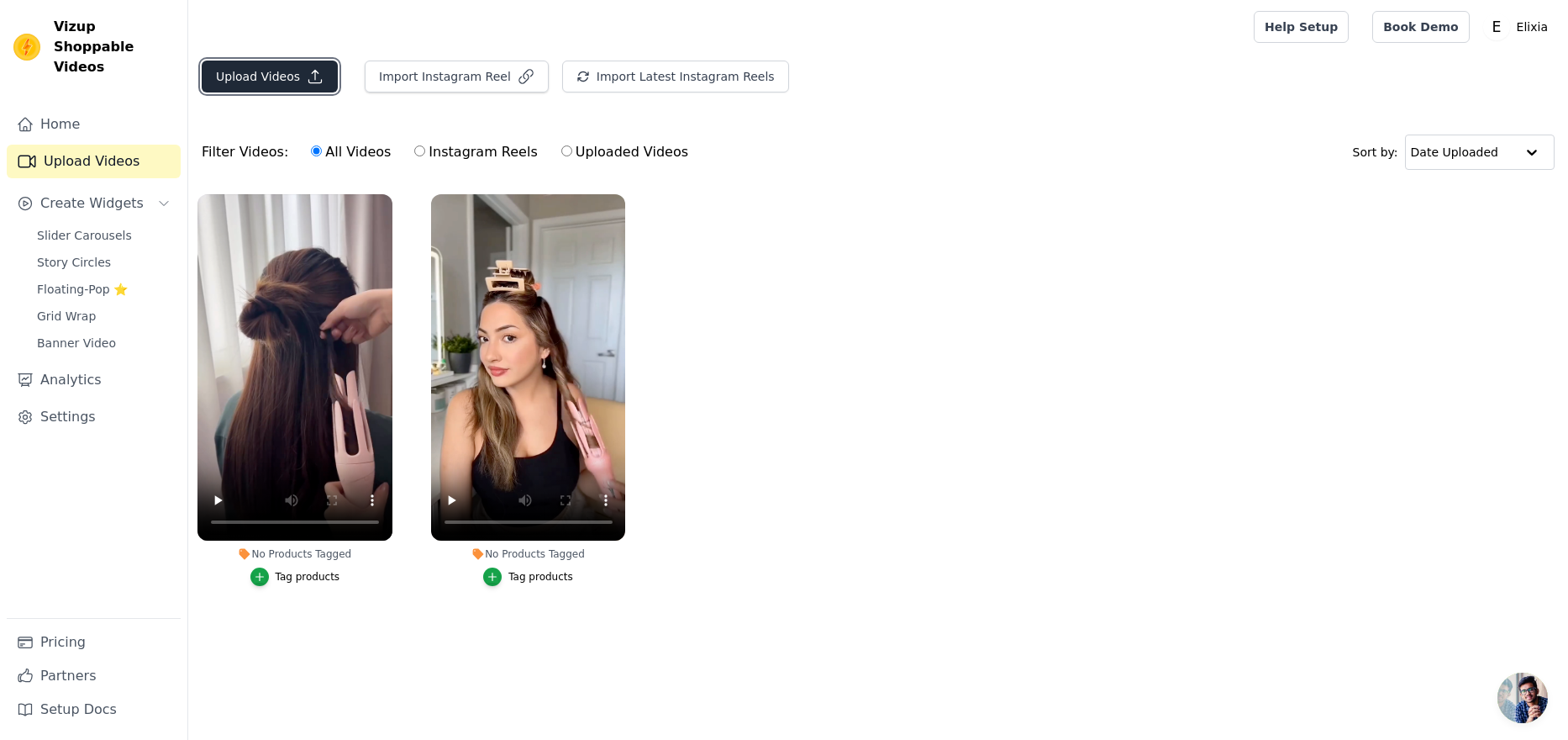
click at [293, 80] on button "Upload Videos" at bounding box center [269, 76] width 136 height 32
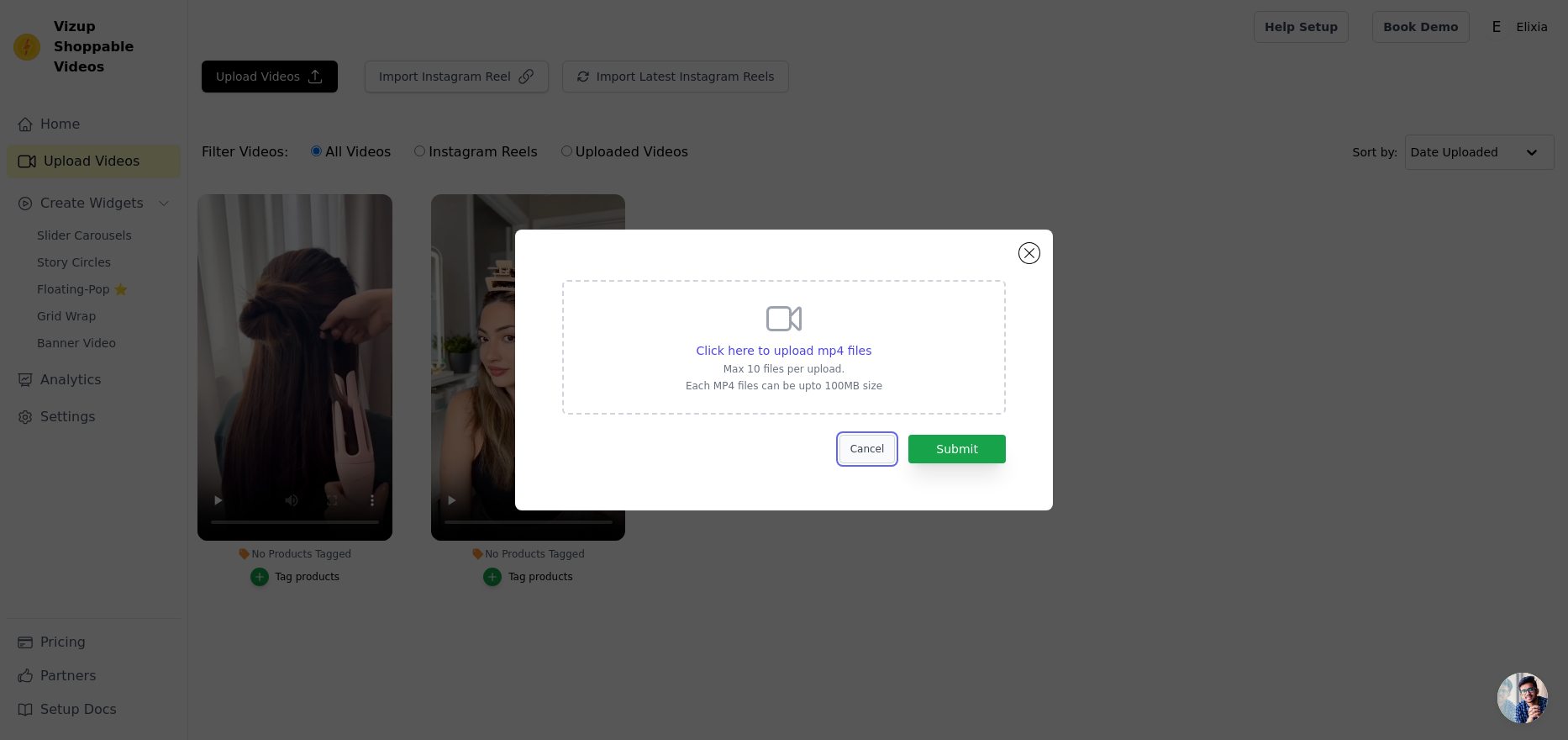
click at [888, 438] on button "Cancel" at bounding box center [867, 449] width 56 height 28
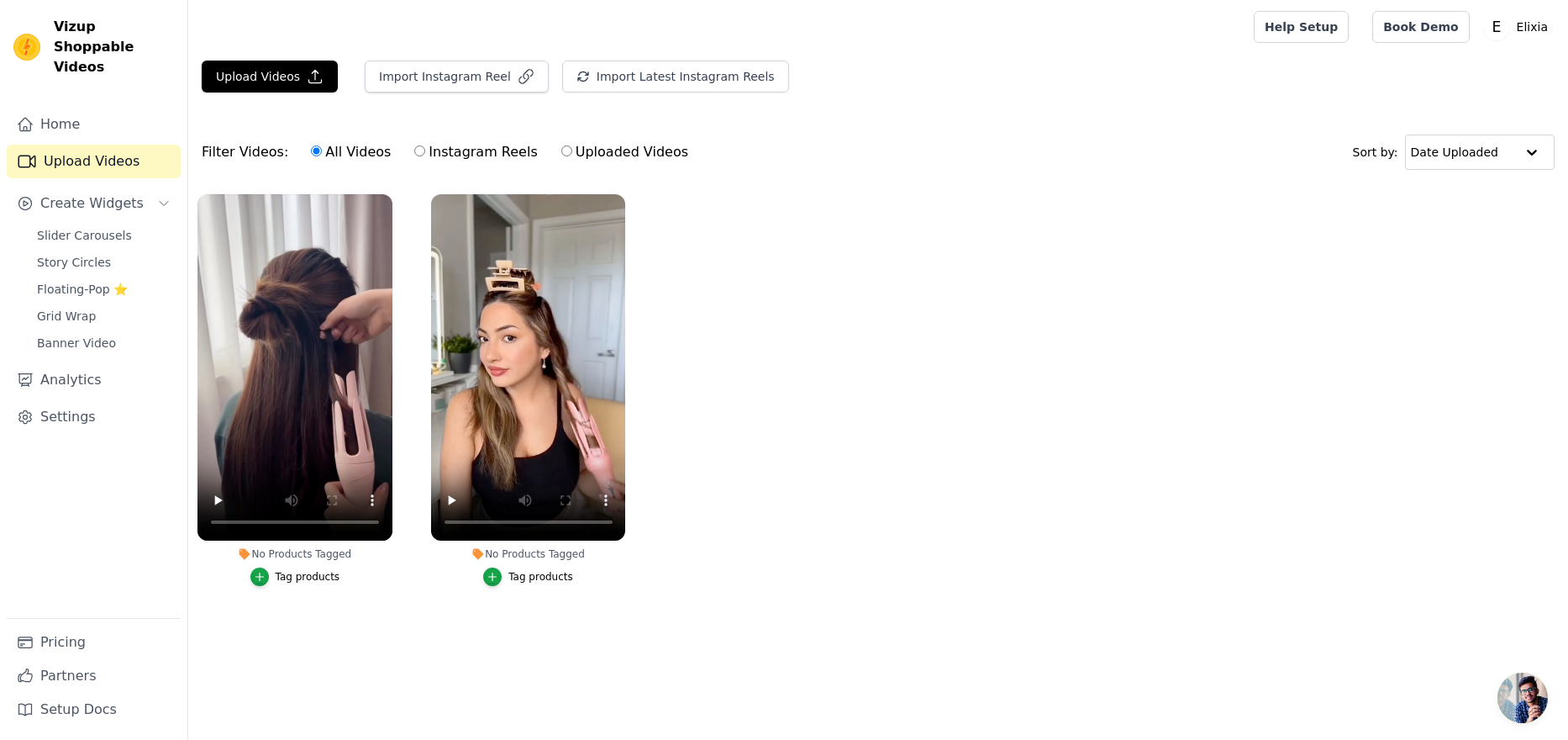
click at [434, 151] on label "Instagram Reels" at bounding box center [476, 152] width 125 height 22
click at [425, 151] on input "Instagram Reels" at bounding box center [420, 150] width 11 height 11
radio input "true"
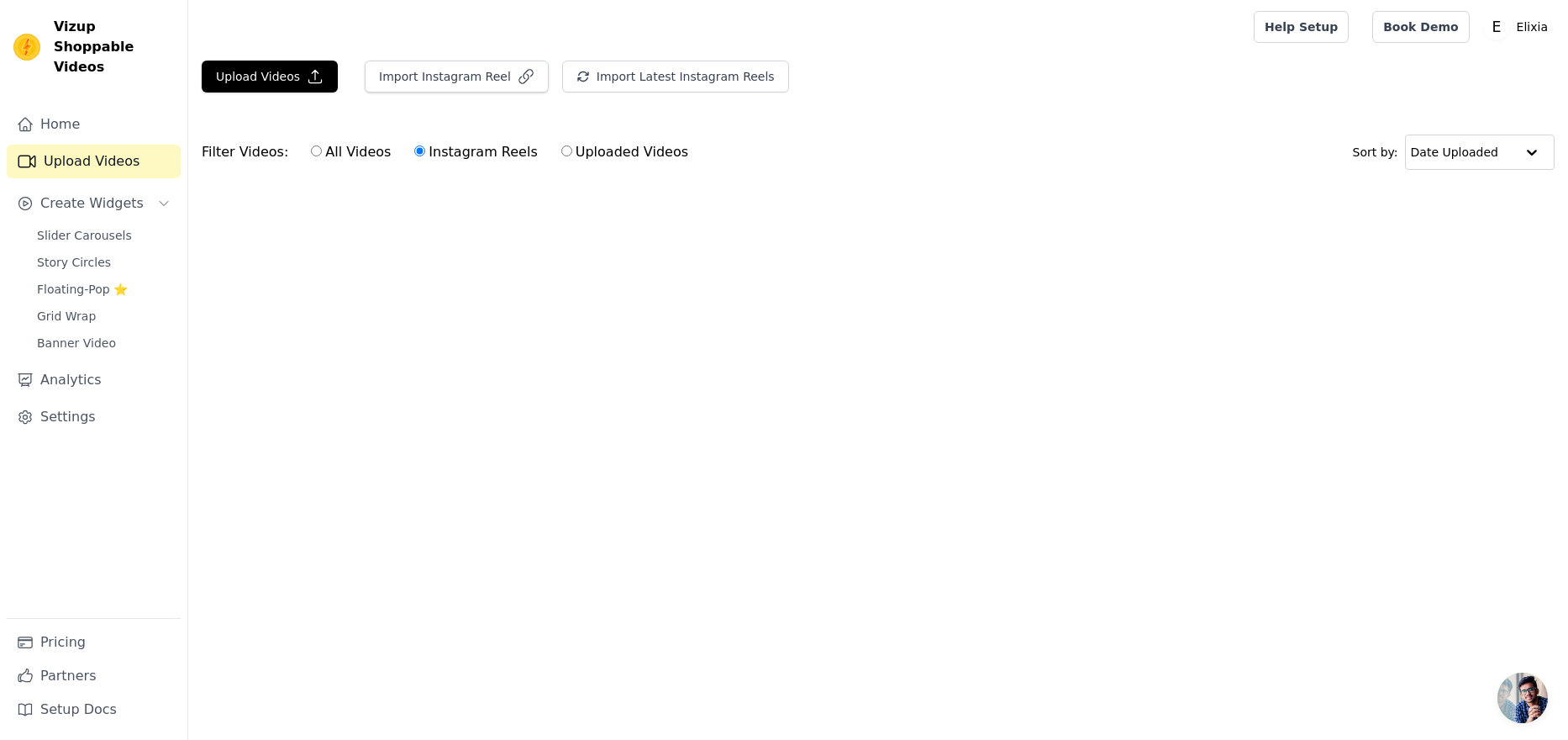
click at [312, 151] on label "All Videos" at bounding box center [351, 152] width 82 height 22
click at [312, 151] on input "All Videos" at bounding box center [317, 150] width 11 height 11
radio input "true"
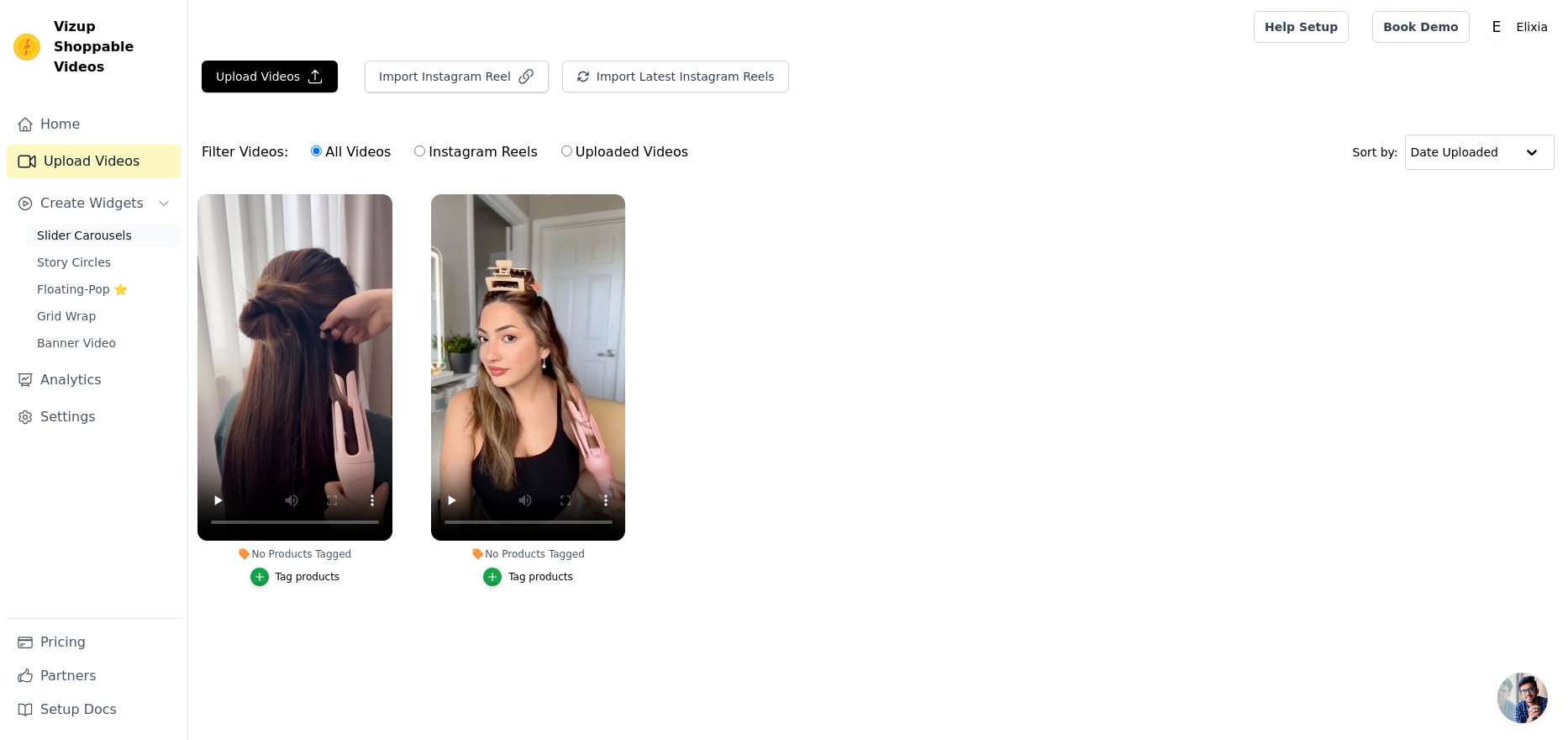
click at [88, 225] on link "Slider Carousels" at bounding box center [103, 235] width 154 height 23
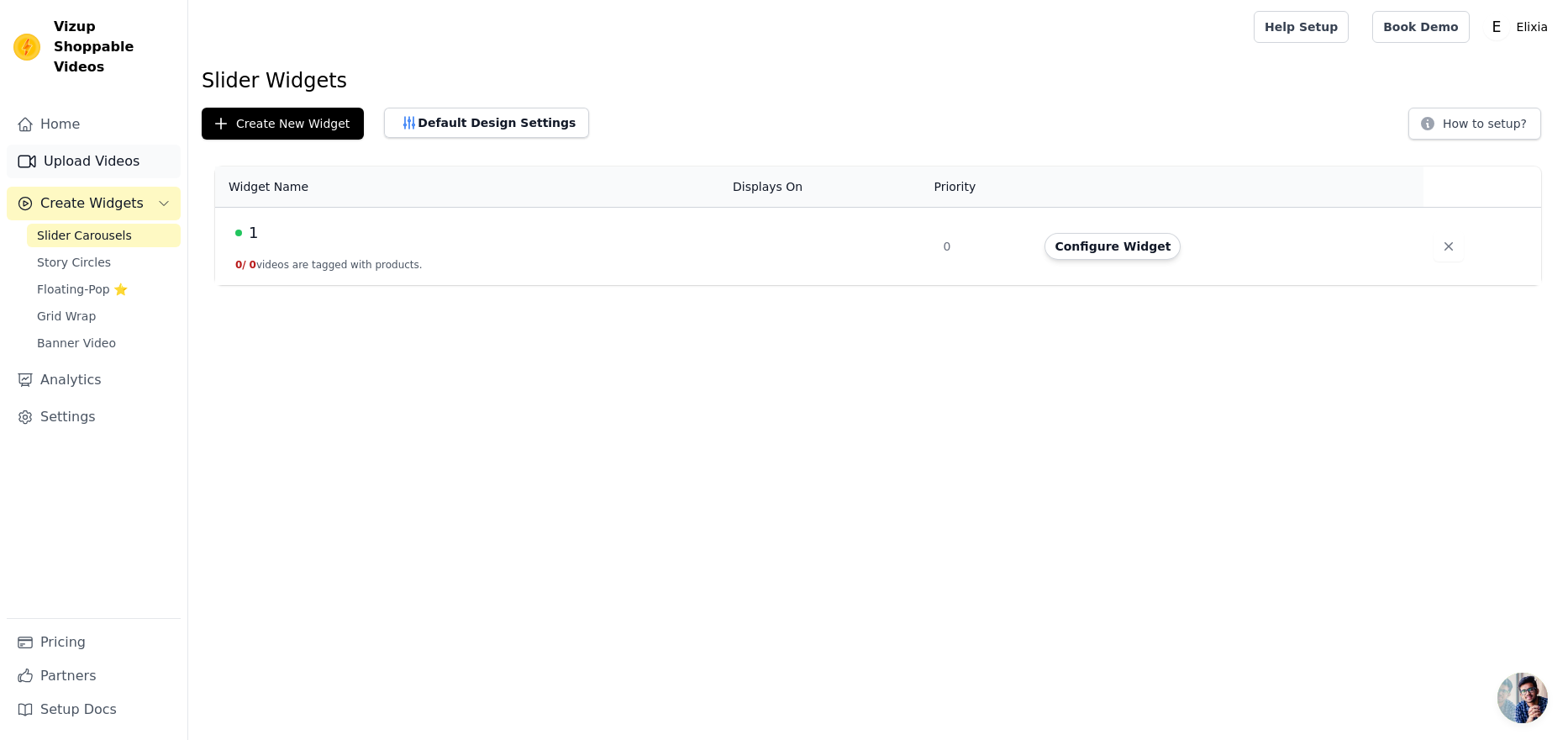
click at [88, 145] on link "Upload Videos" at bounding box center [94, 162] width 174 height 34
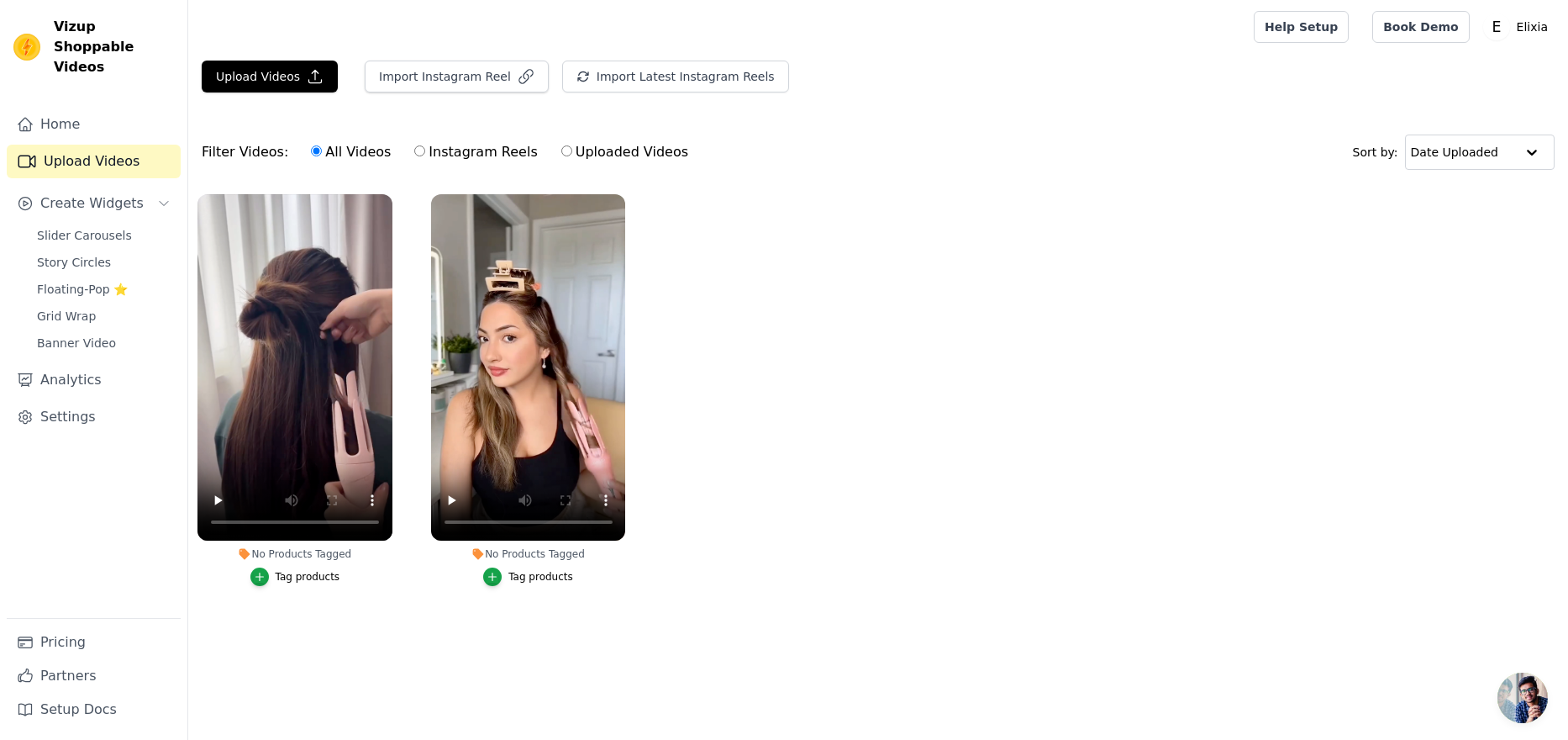
drag, startPoint x: 1014, startPoint y: 496, endPoint x: 899, endPoint y: 450, distance: 123.9
click at [899, 450] on ul "No Products Tagged Tag products No Products Tagged Tag products" at bounding box center [879, 406] width 1380 height 444
click at [94, 227] on span "Slider Carousels" at bounding box center [84, 235] width 95 height 17
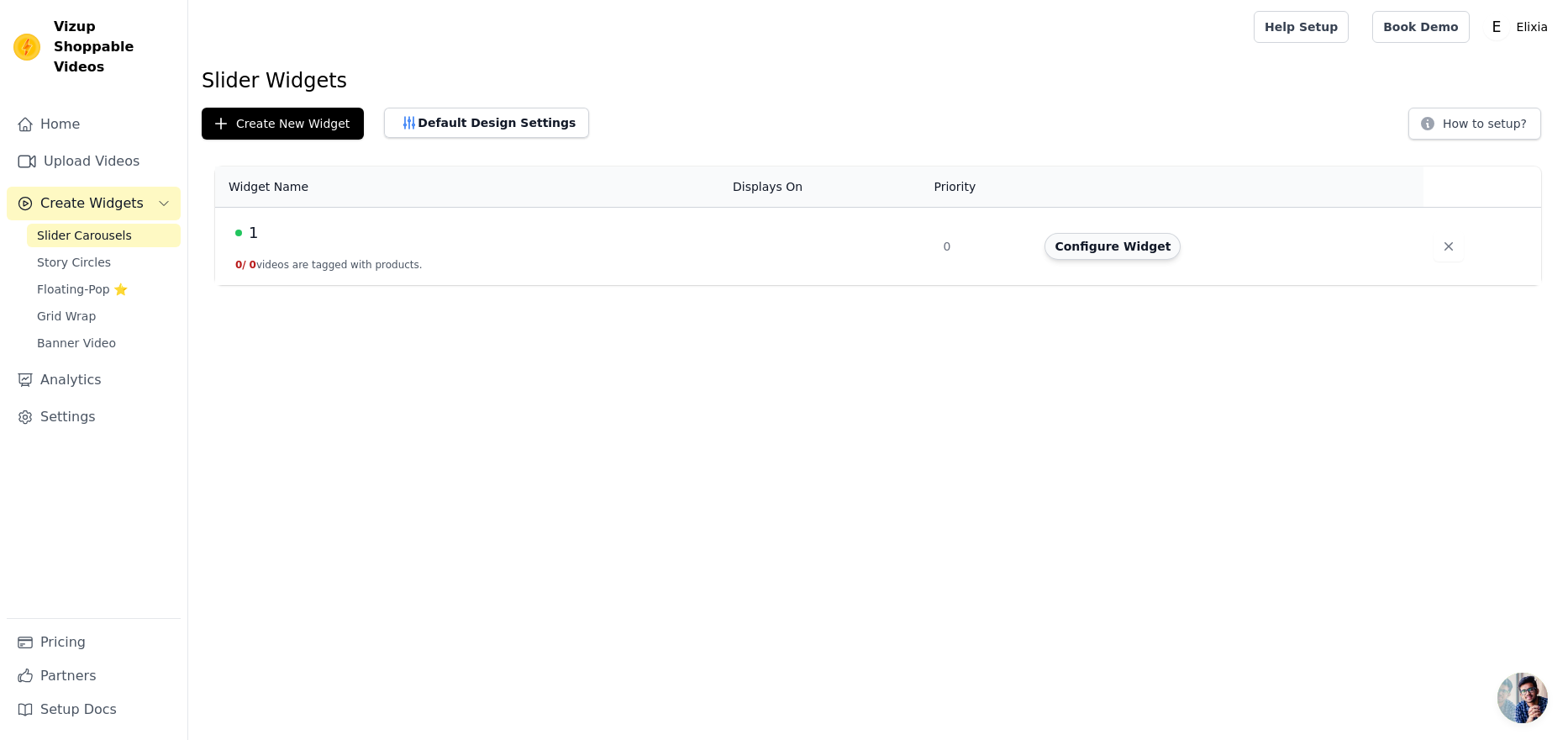
click at [1154, 247] on button "Configure Widget" at bounding box center [1113, 246] width 136 height 27
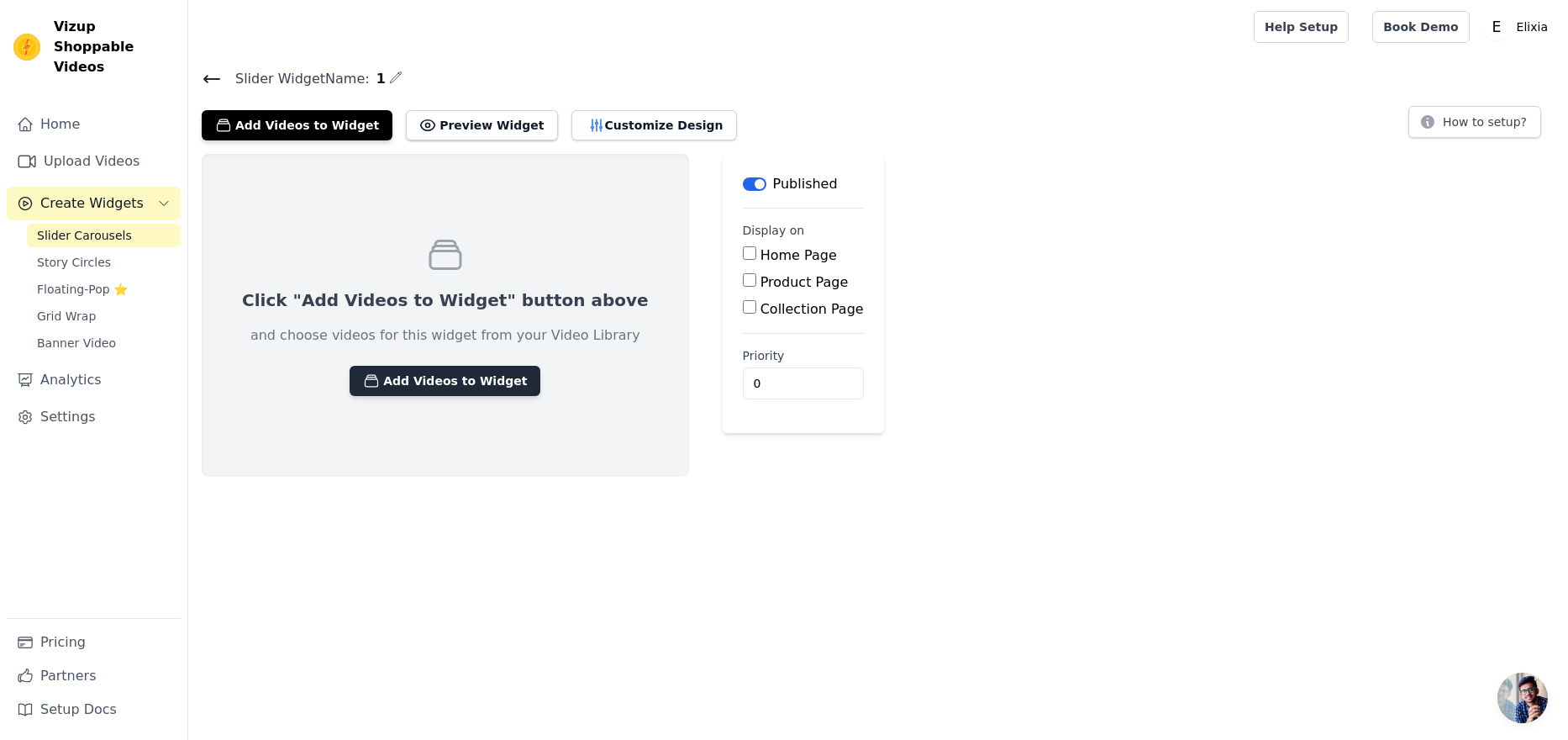
click at [463, 387] on button "Add Videos to Widget" at bounding box center [445, 381] width 190 height 30
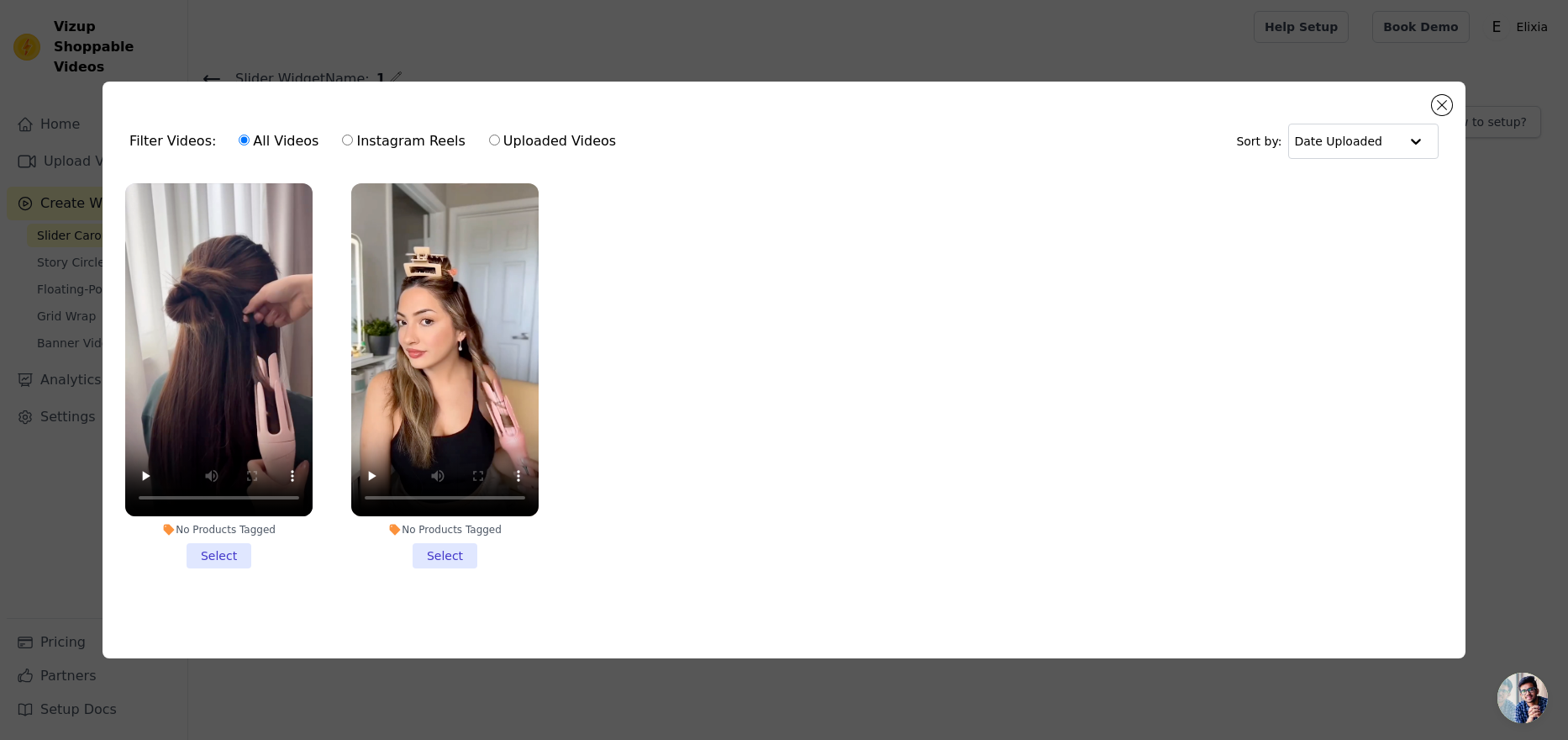
click at [455, 554] on li "No Products Tagged Select" at bounding box center [445, 375] width 188 height 385
click at [0, 0] on input "No Products Tagged Select" at bounding box center [0, 0] width 0 height 0
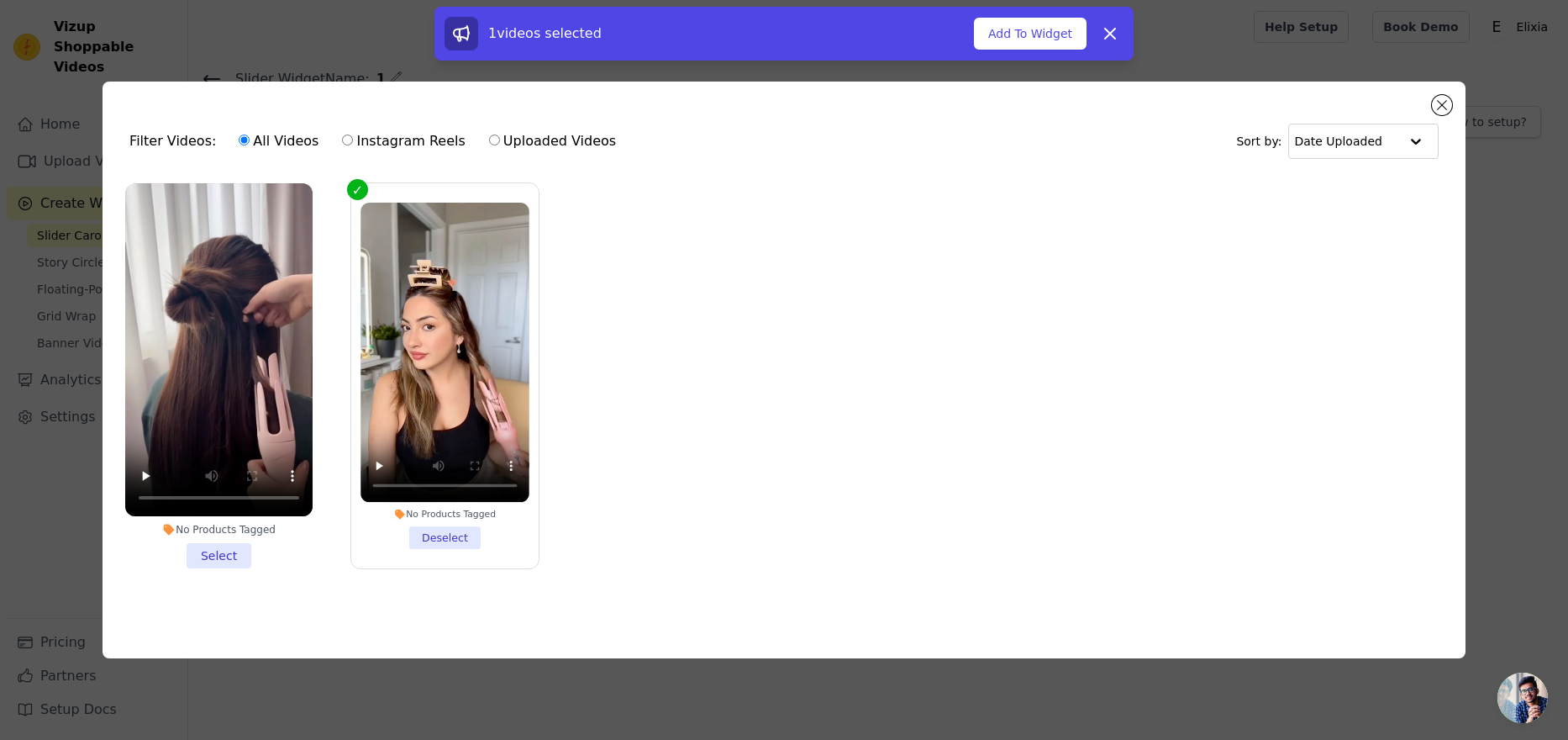
click at [237, 546] on li "No Products Tagged Select" at bounding box center [219, 375] width 188 height 385
click at [0, 0] on input "No Products Tagged Select" at bounding box center [0, 0] width 0 height 0
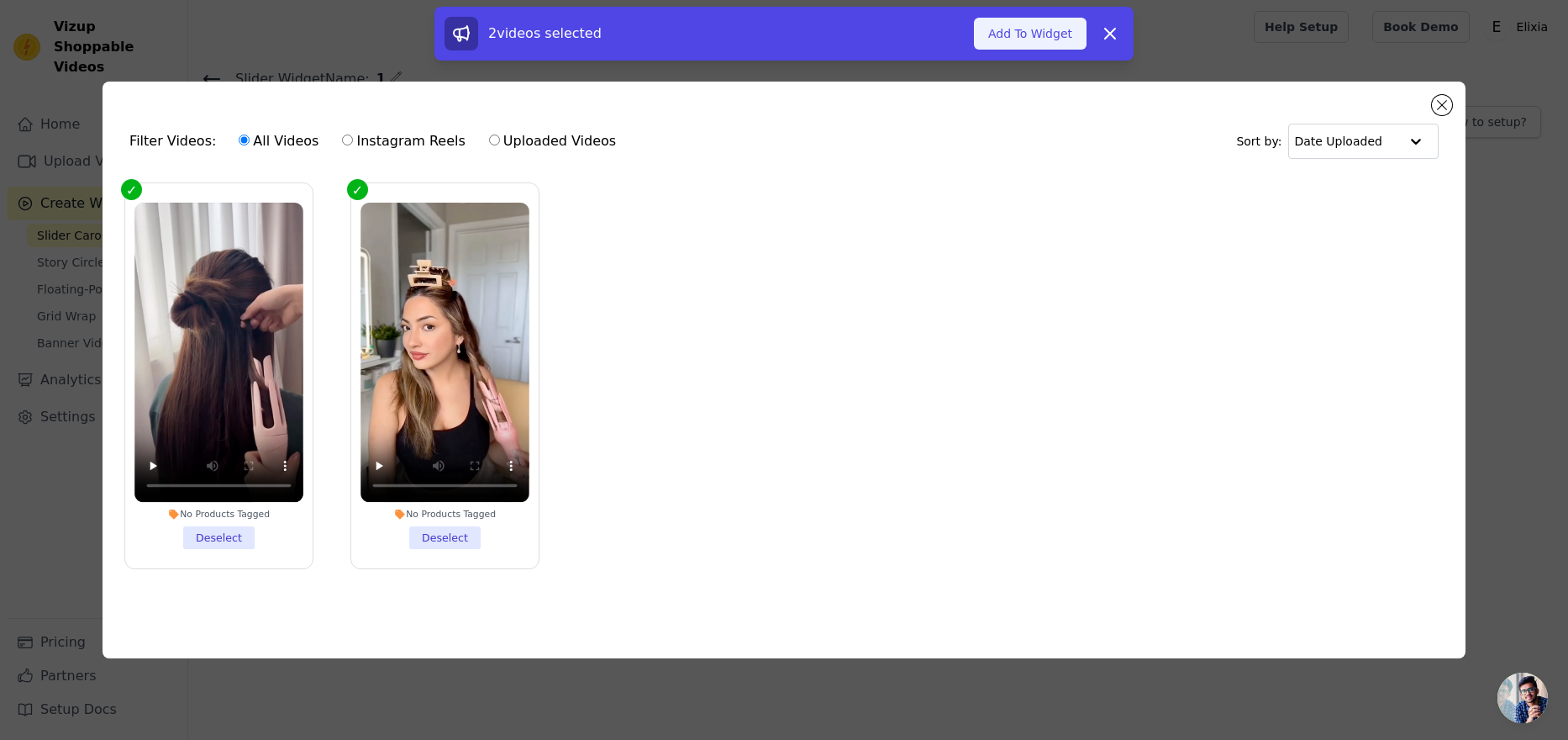
click at [1041, 32] on button "Add To Widget" at bounding box center [1030, 34] width 113 height 32
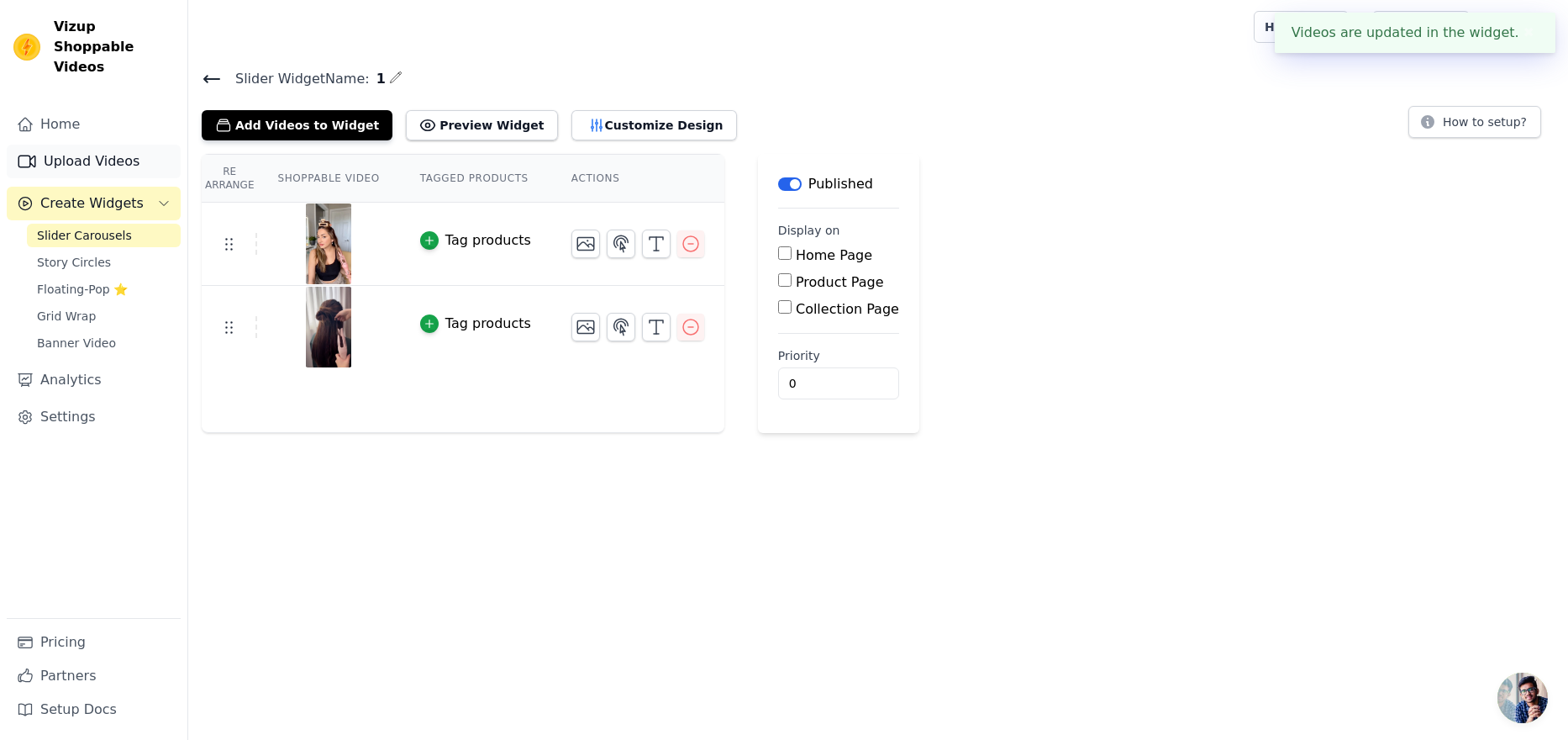
click at [98, 145] on link "Upload Videos" at bounding box center [94, 162] width 174 height 34
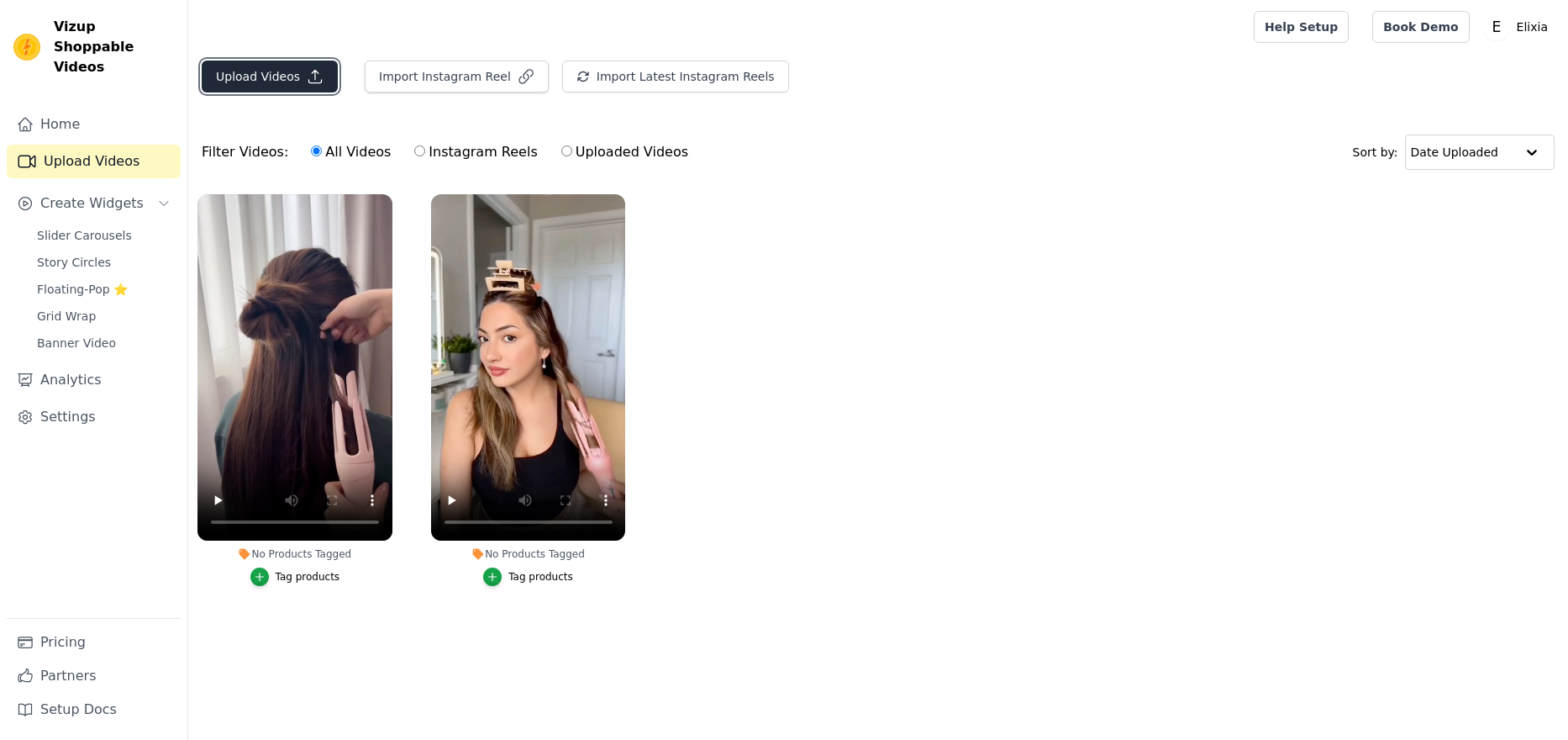
click at [281, 75] on button "Upload Videos" at bounding box center [269, 76] width 136 height 32
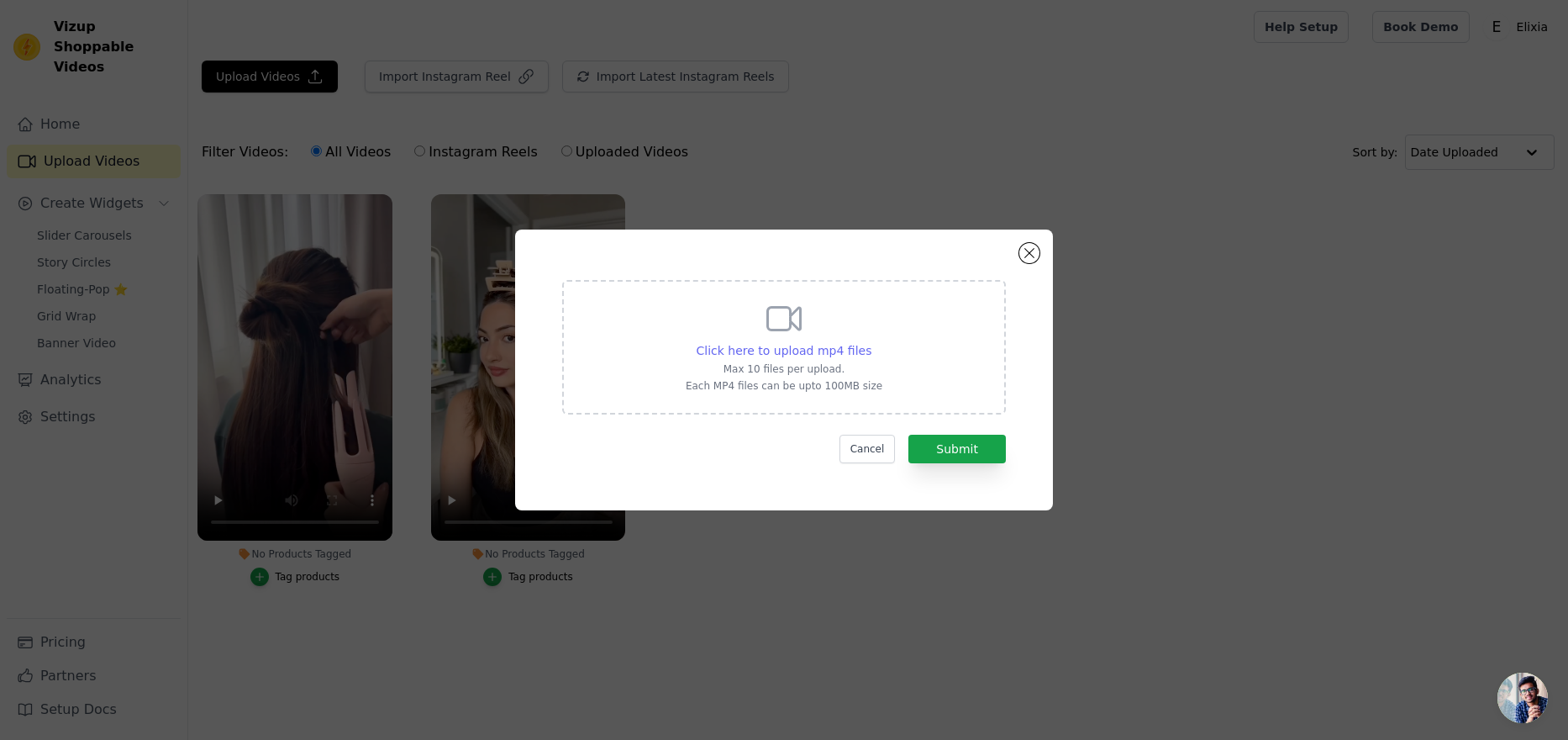
click at [832, 344] on span "Click here to upload mp4 files" at bounding box center [784, 350] width 175 height 13
click at [871, 342] on input "Click here to upload mp4 files Max 10 files per upload. Each MP4 files can be u…" at bounding box center [871, 342] width 1 height 1
type input "C:\fakepath\new show video 1.mp4"
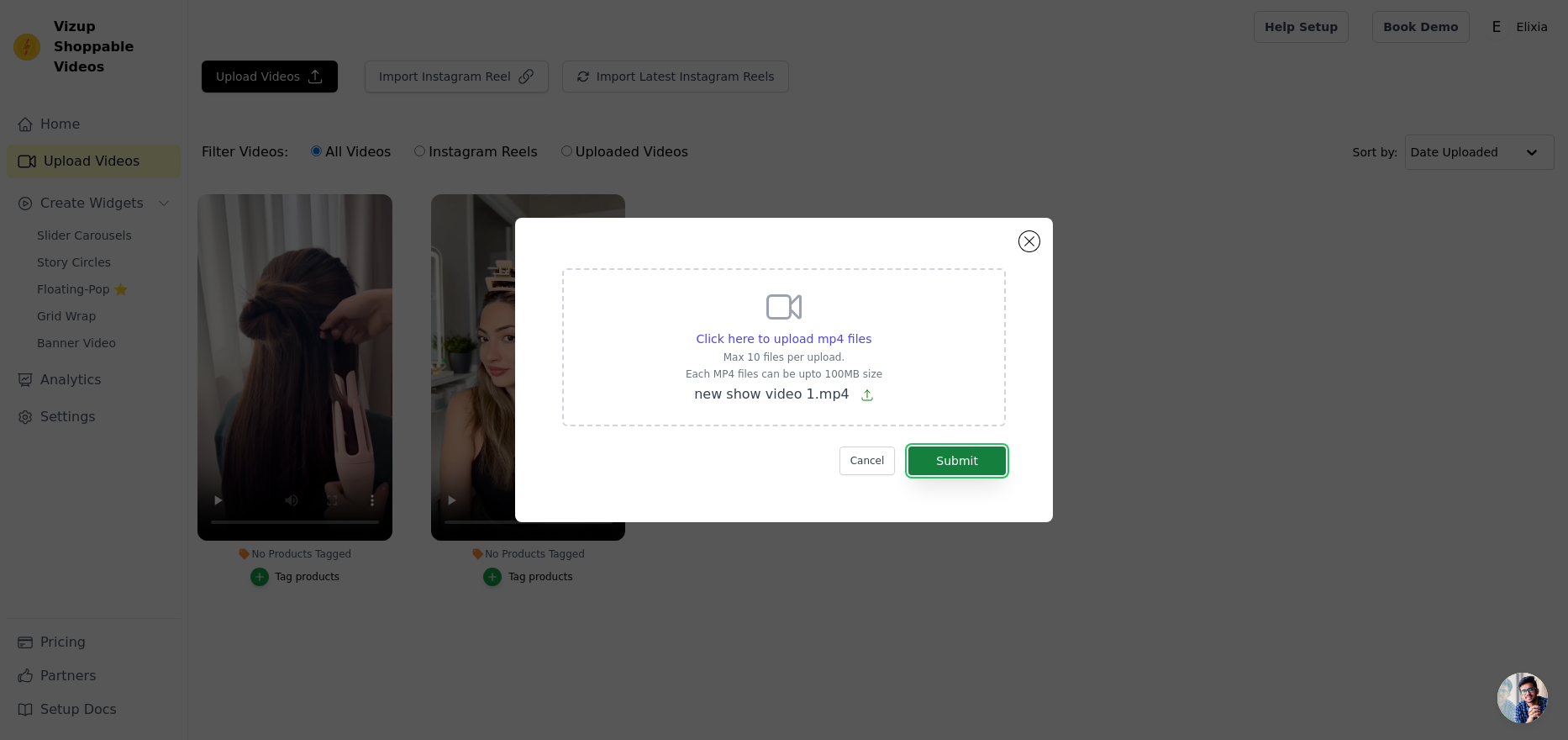
click at [935, 460] on button "Submit" at bounding box center [957, 461] width 98 height 28
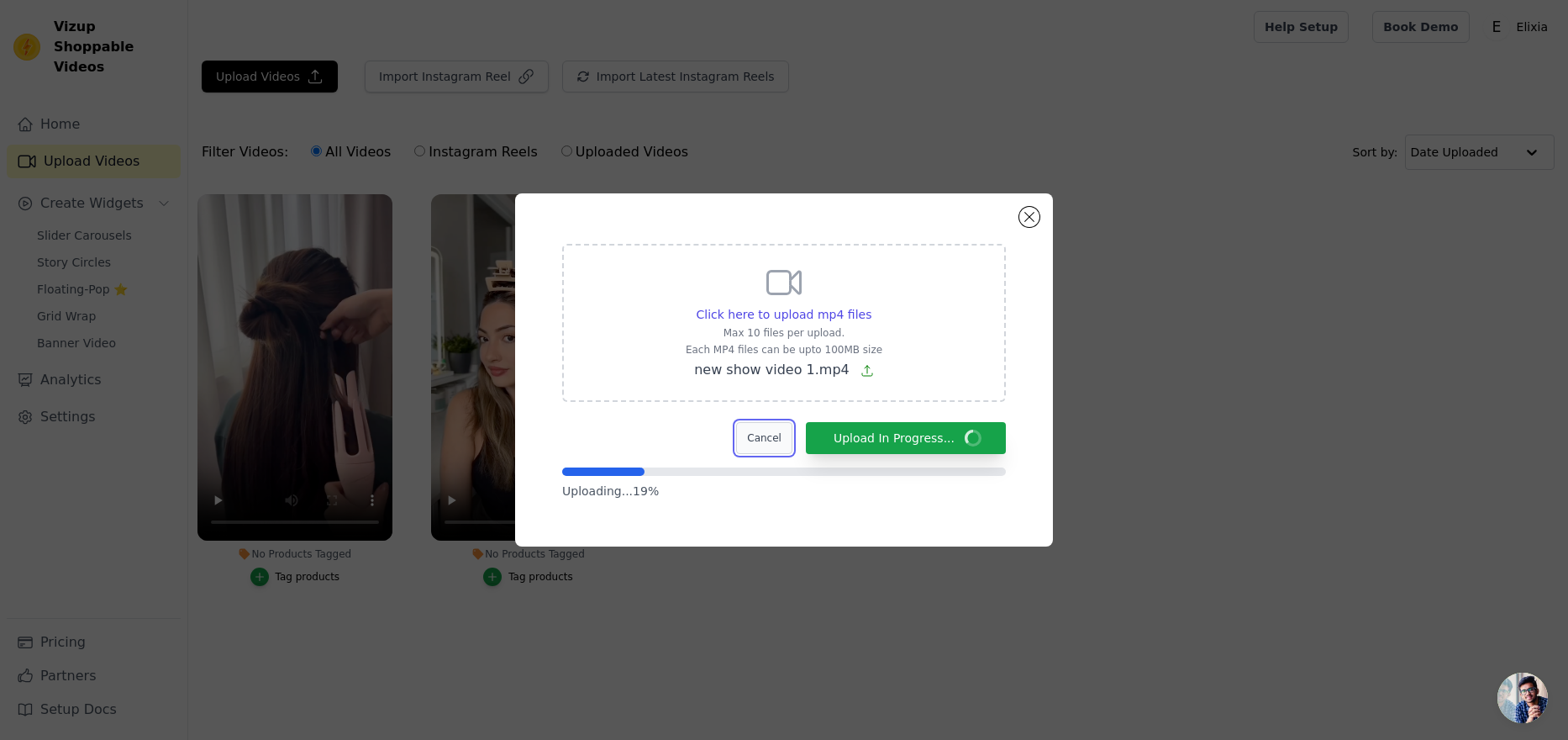
click at [772, 443] on button "Cancel" at bounding box center [764, 438] width 56 height 32
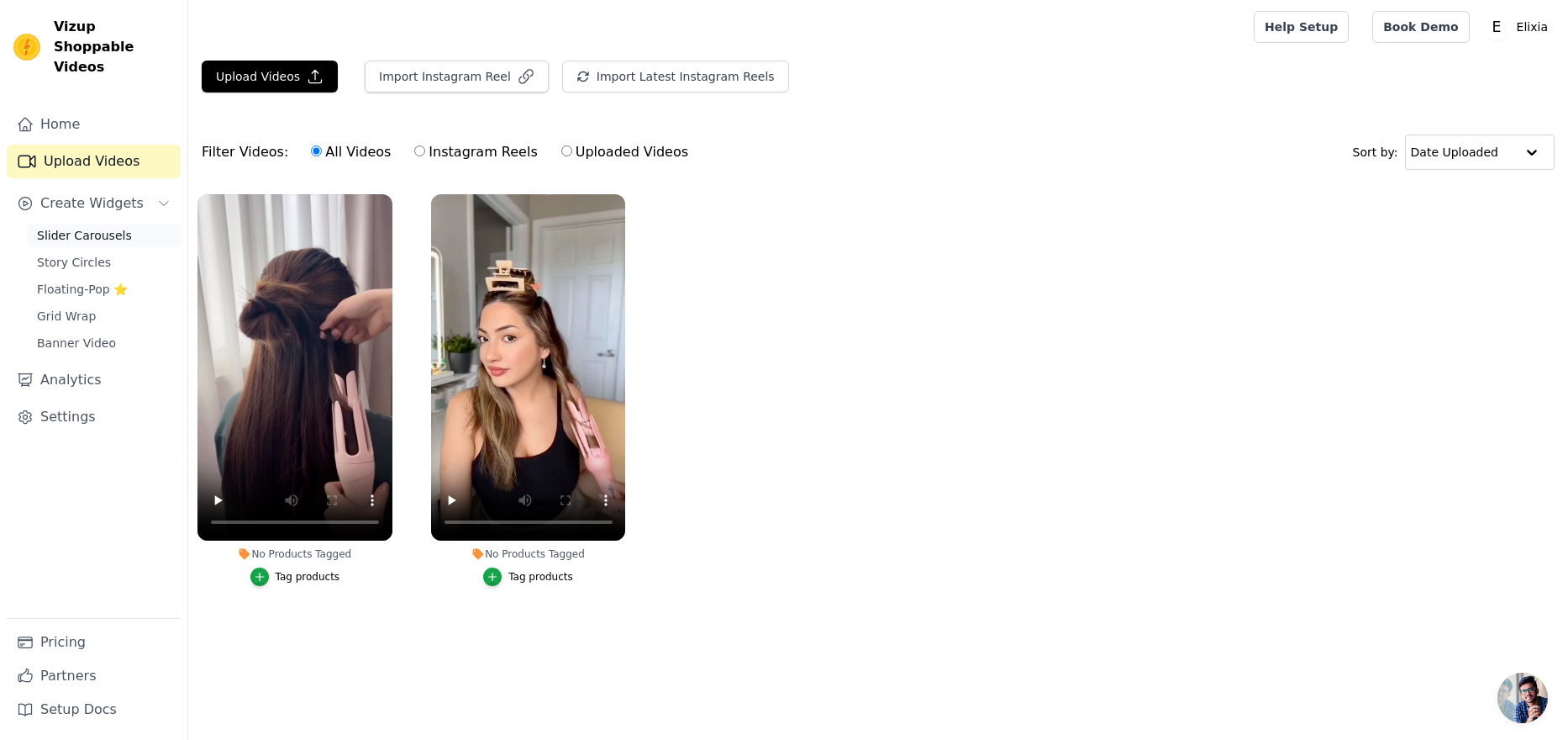
click at [96, 227] on span "Slider Carousels" at bounding box center [84, 235] width 95 height 17
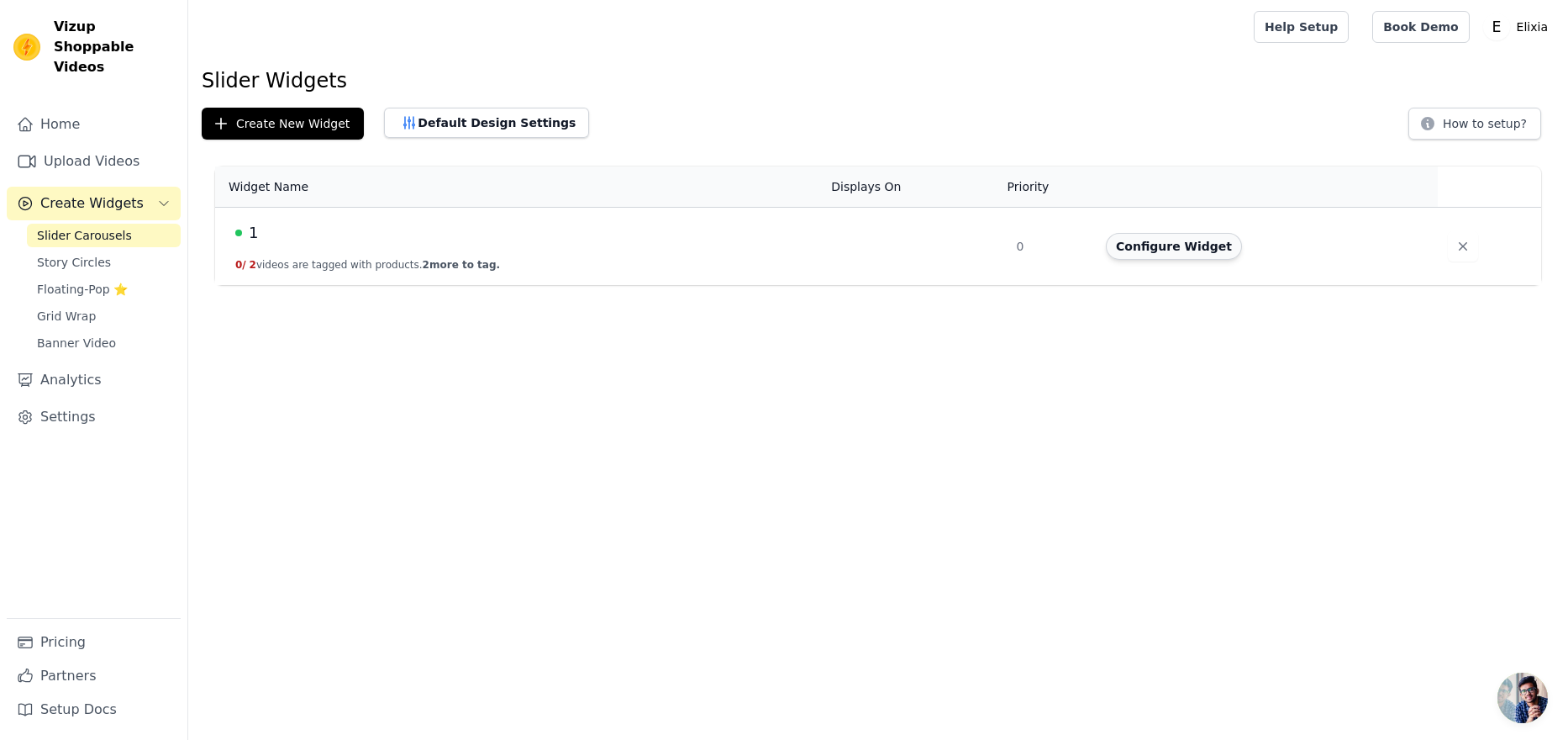
click at [1172, 244] on button "Configure Widget" at bounding box center [1174, 246] width 136 height 27
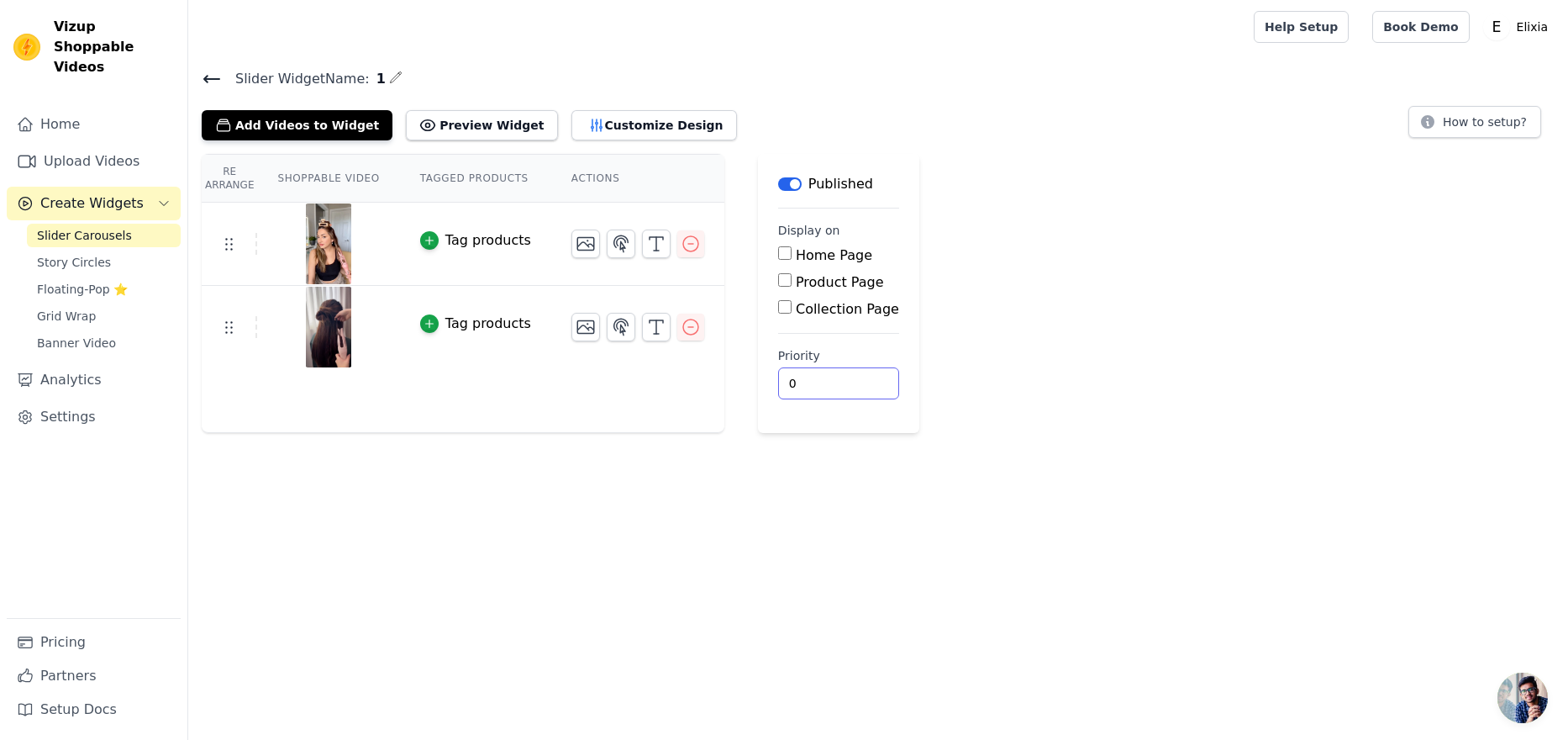
click at [802, 384] on input "0" at bounding box center [839, 383] width 121 height 32
click at [116, 146] on link "Upload Videos" at bounding box center [94, 162] width 174 height 34
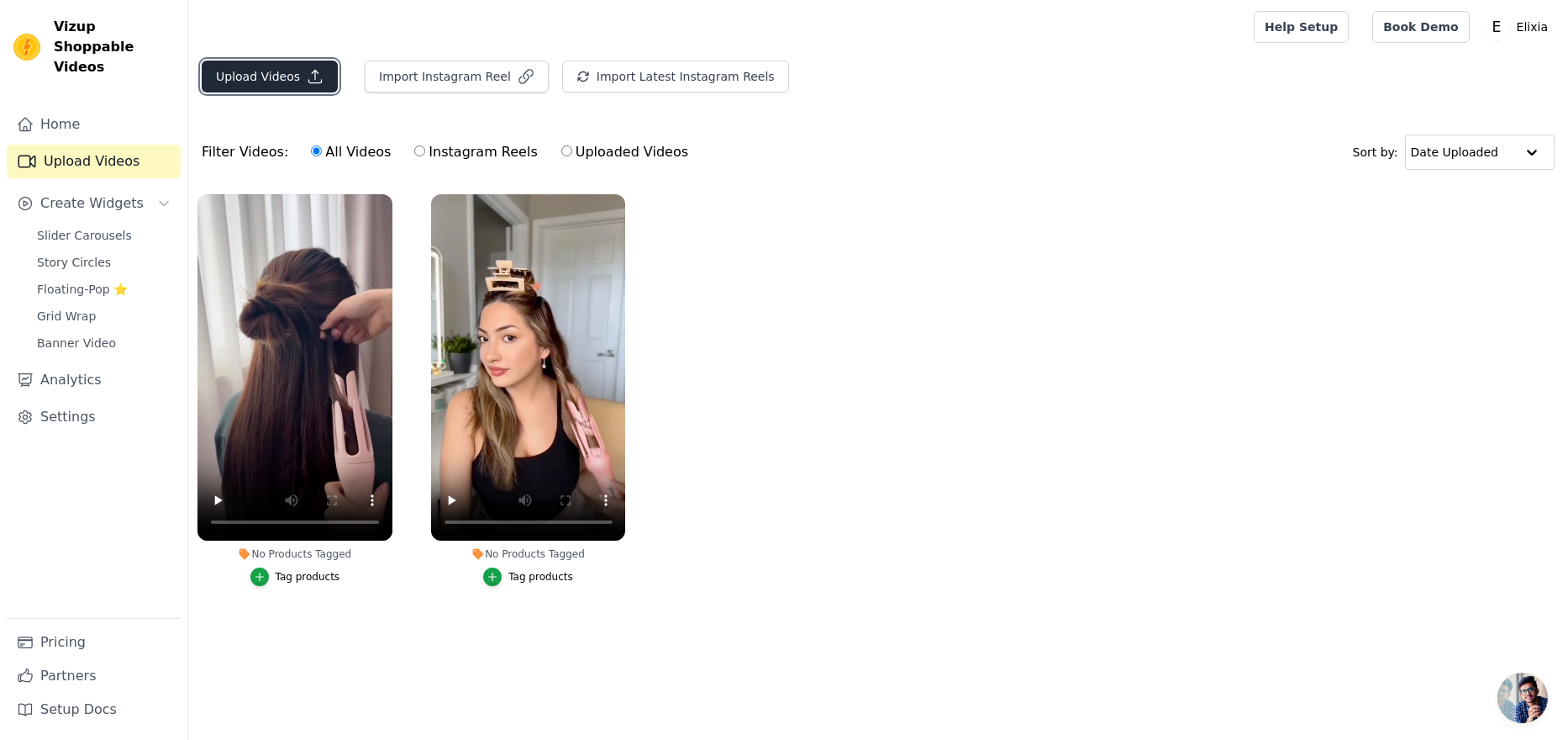
click at [299, 84] on button "Upload Videos" at bounding box center [269, 76] width 136 height 32
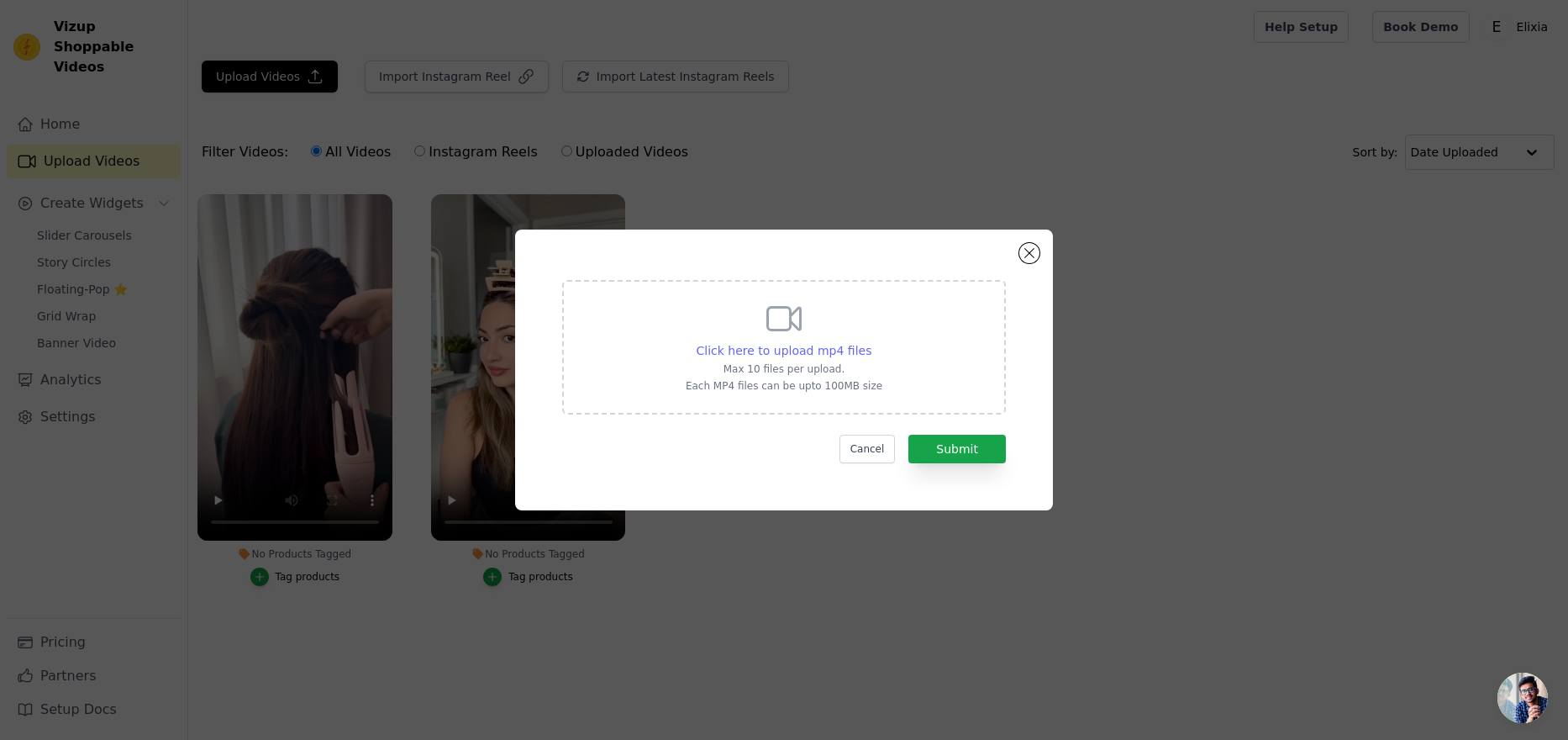
click at [833, 348] on span "Click here to upload mp4 files" at bounding box center [784, 350] width 175 height 13
click at [871, 342] on input "Click here to upload mp4 files Max 10 files per upload. Each MP4 files can be u…" at bounding box center [871, 342] width 1 height 1
type input "C:\fakepath\new show video 4.mp4"
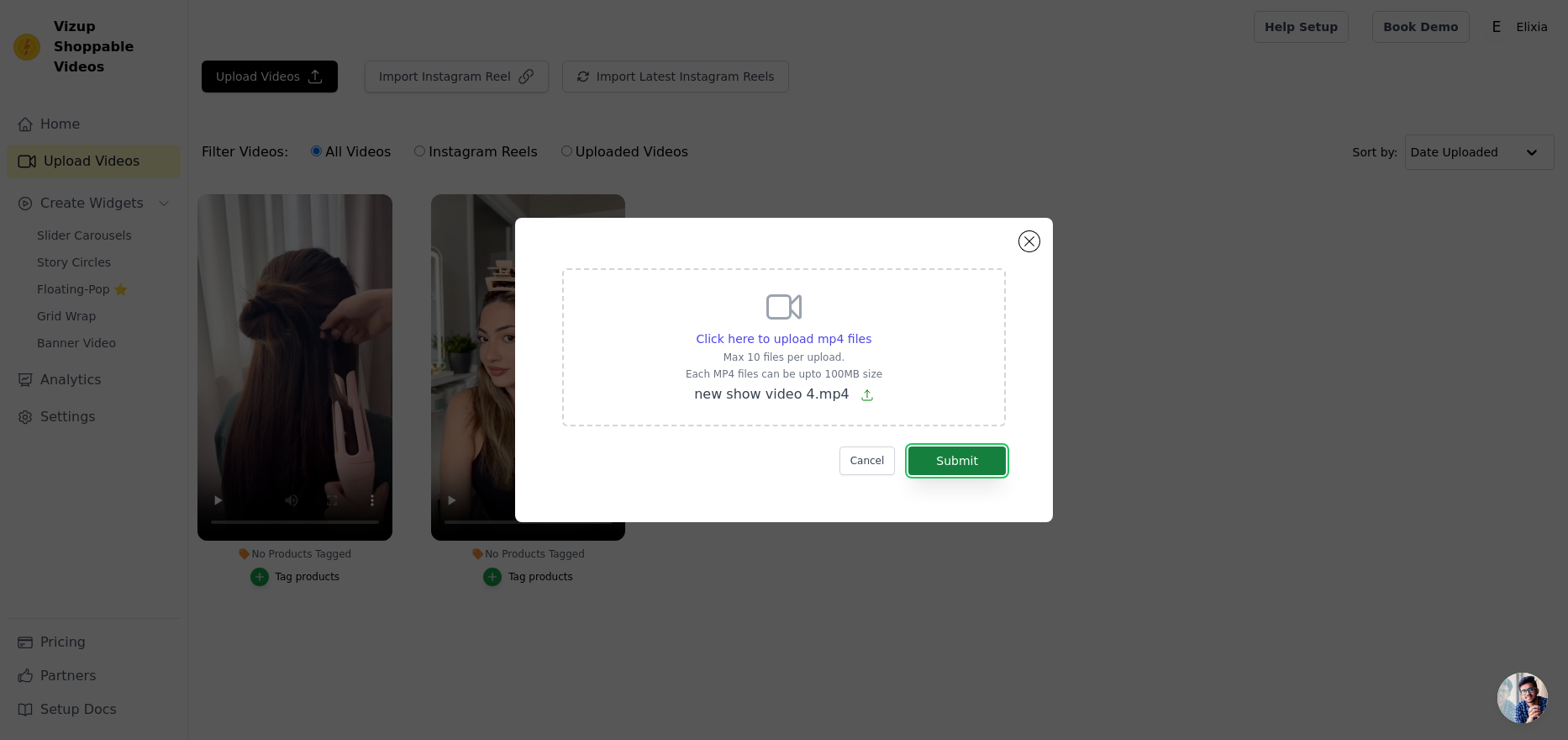
click at [964, 457] on button "Submit" at bounding box center [957, 461] width 98 height 28
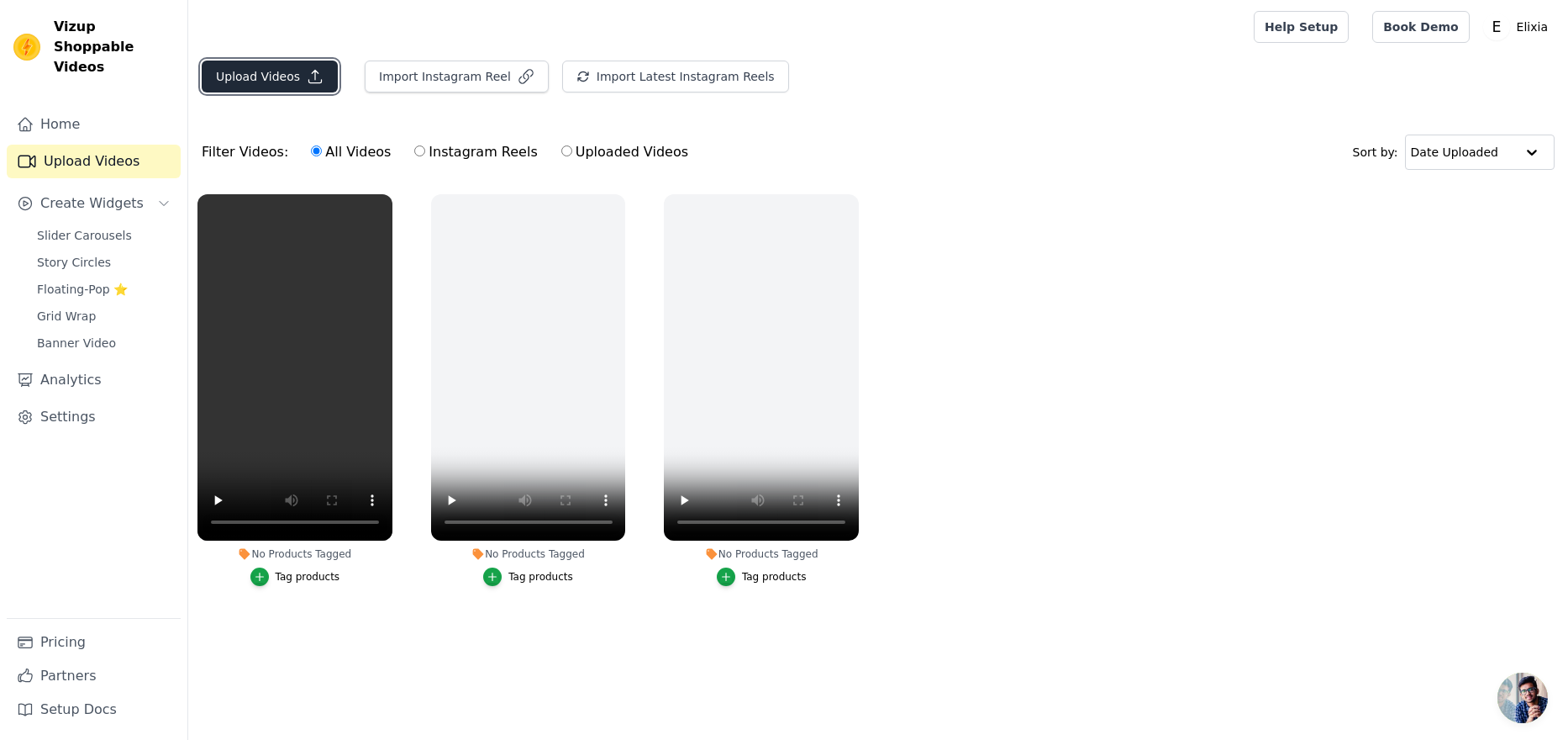
click at [295, 70] on button "Upload Videos" at bounding box center [269, 76] width 136 height 32
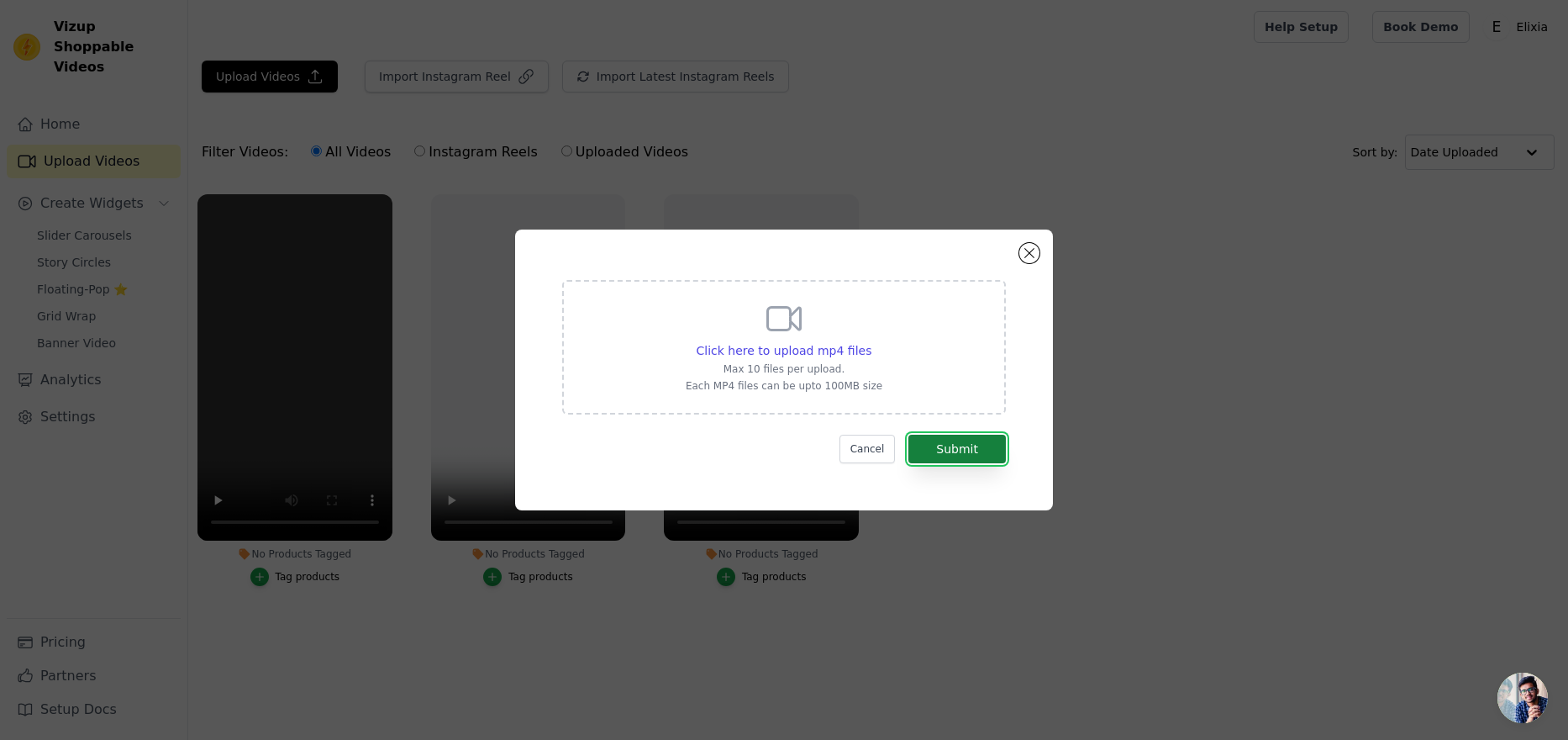
click at [937, 451] on button "Submit" at bounding box center [957, 449] width 98 height 28
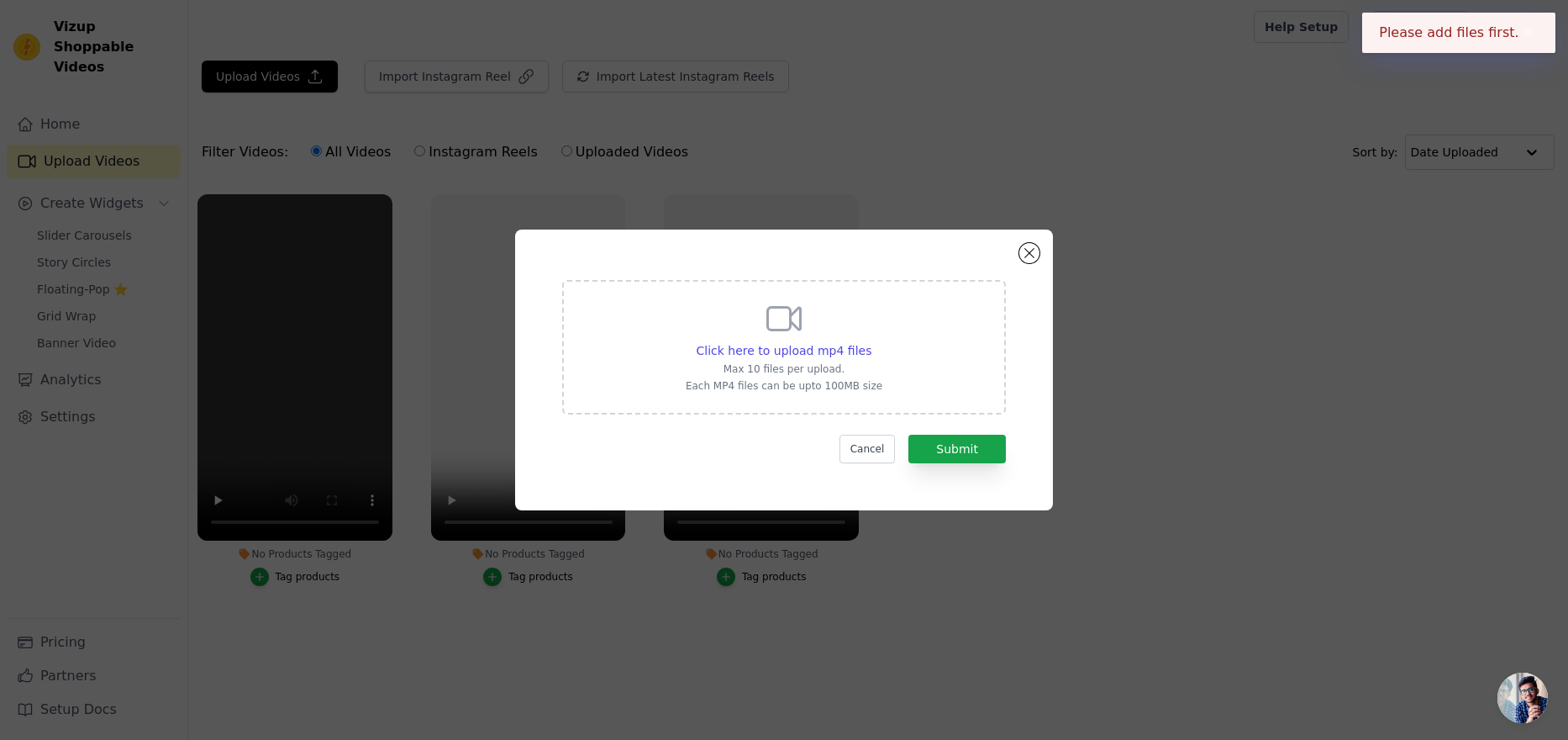
click at [911, 352] on div "Click here to upload mp4 files Max 10 files per upload. Each MP4 files can be u…" at bounding box center [784, 347] width 444 height 134
click at [872, 342] on input "Click here to upload mp4 files Max 10 files per upload. Each MP4 files can be u…" at bounding box center [871, 342] width 1 height 1
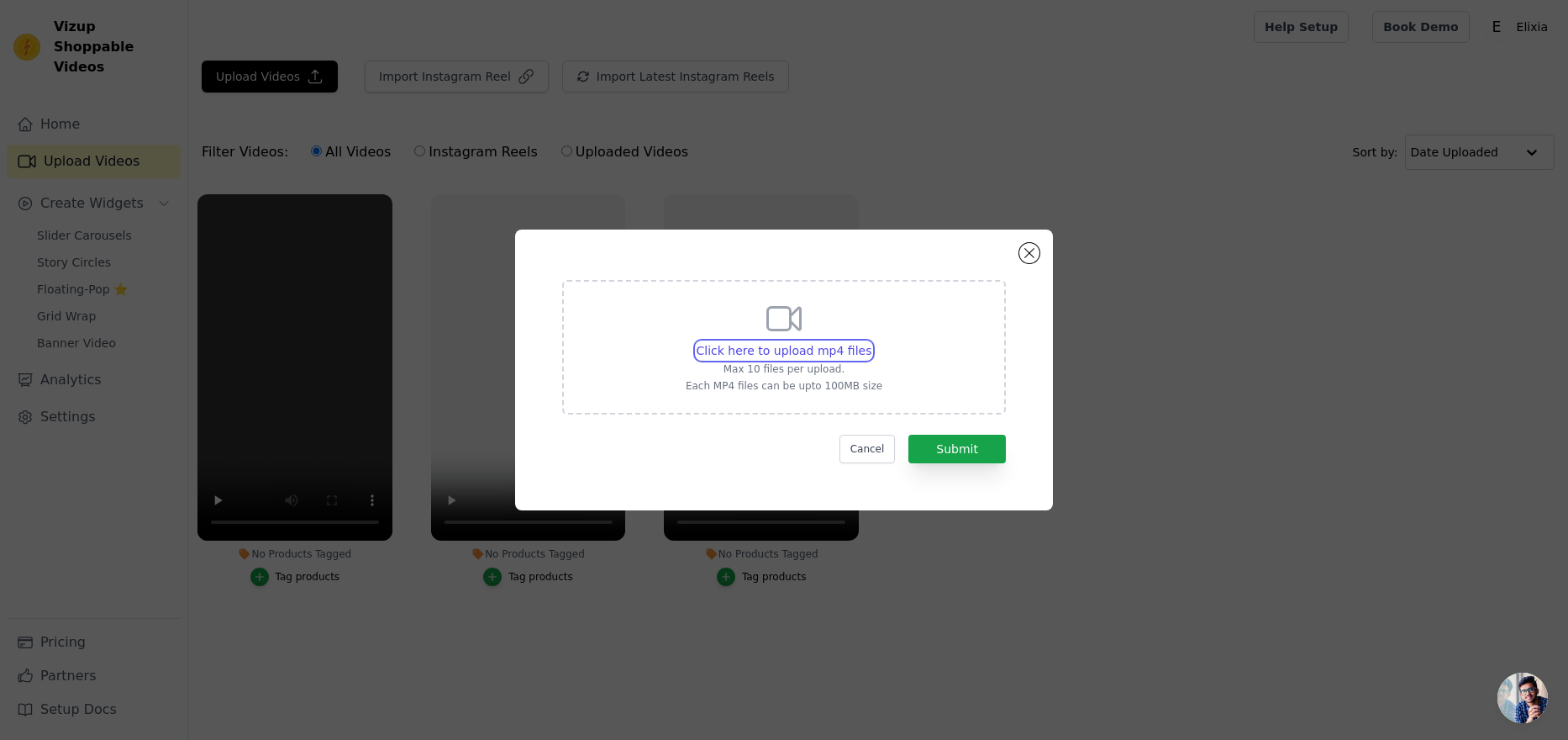
type input "C:\fakepath\new show video 5.mp4"
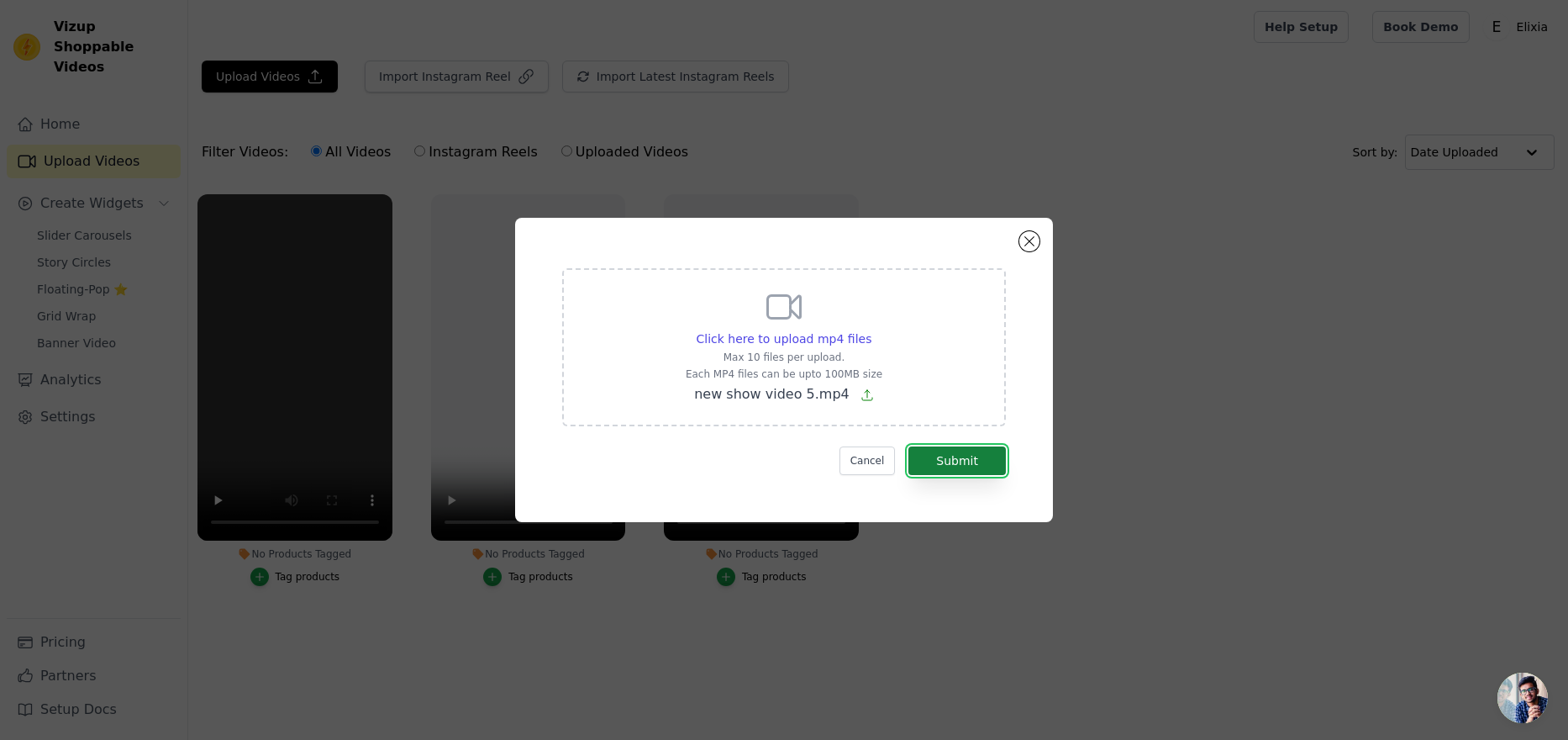
click at [985, 466] on button "Submit" at bounding box center [957, 461] width 98 height 28
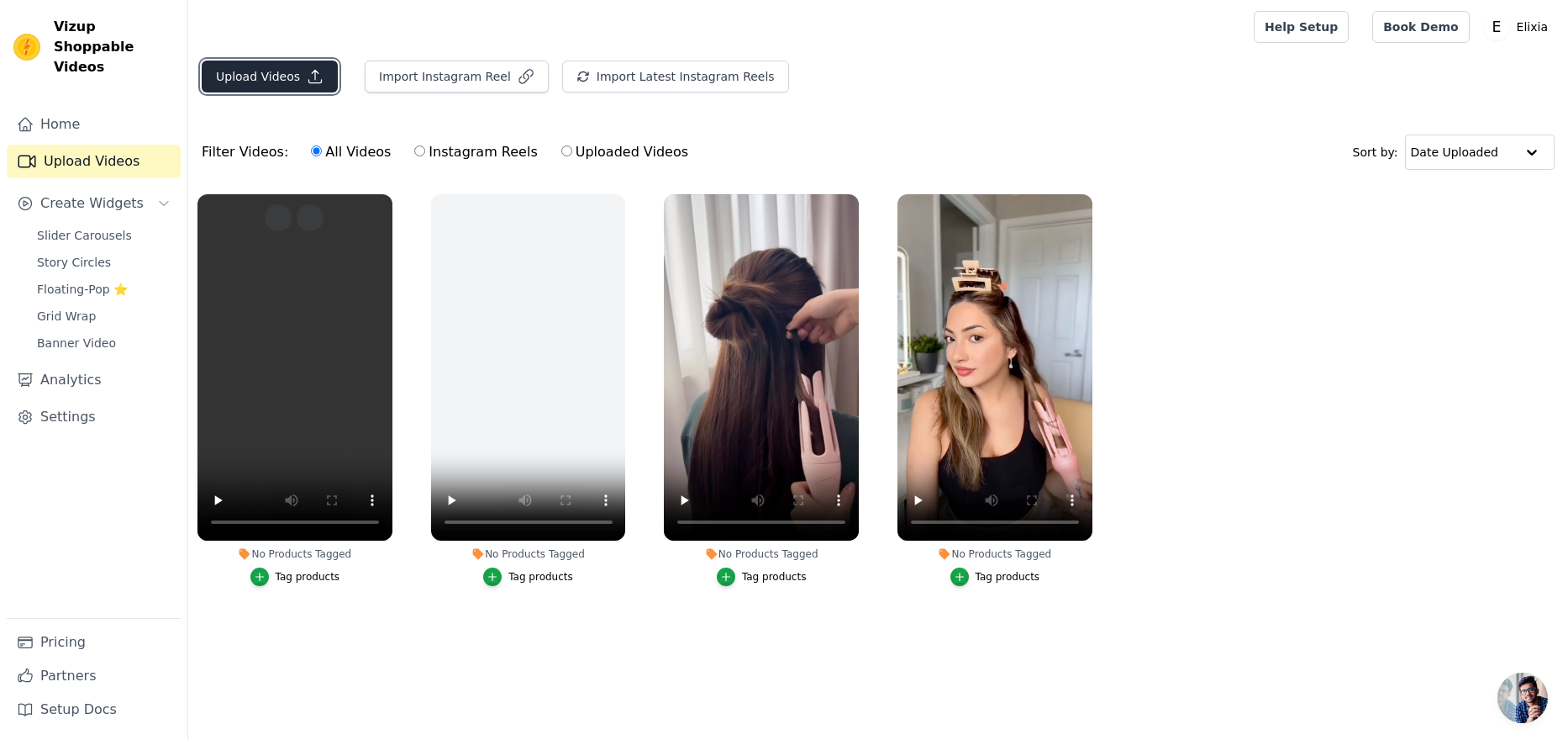
click at [298, 76] on button "Upload Videos" at bounding box center [269, 76] width 136 height 32
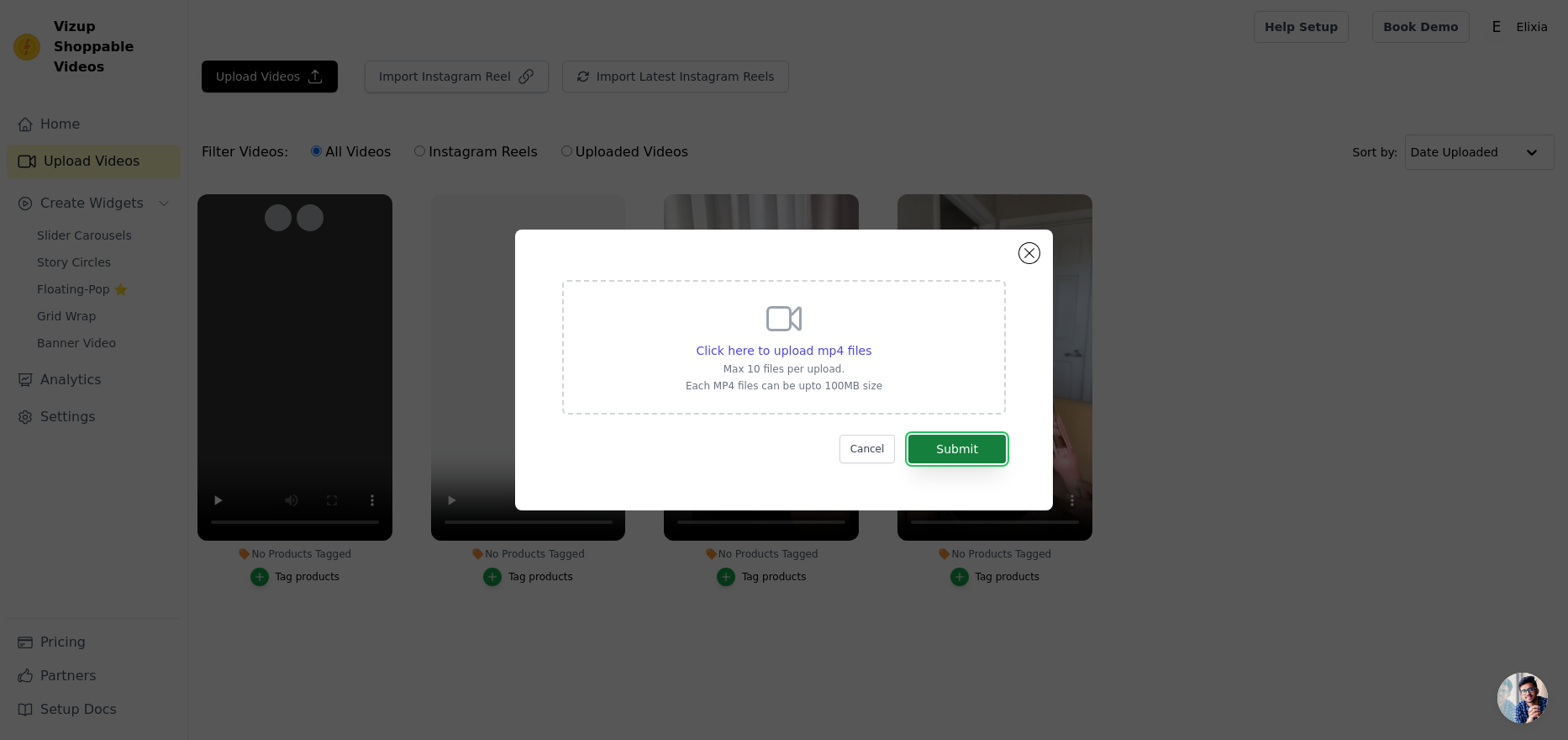
click at [991, 452] on button "Submit" at bounding box center [957, 449] width 98 height 28
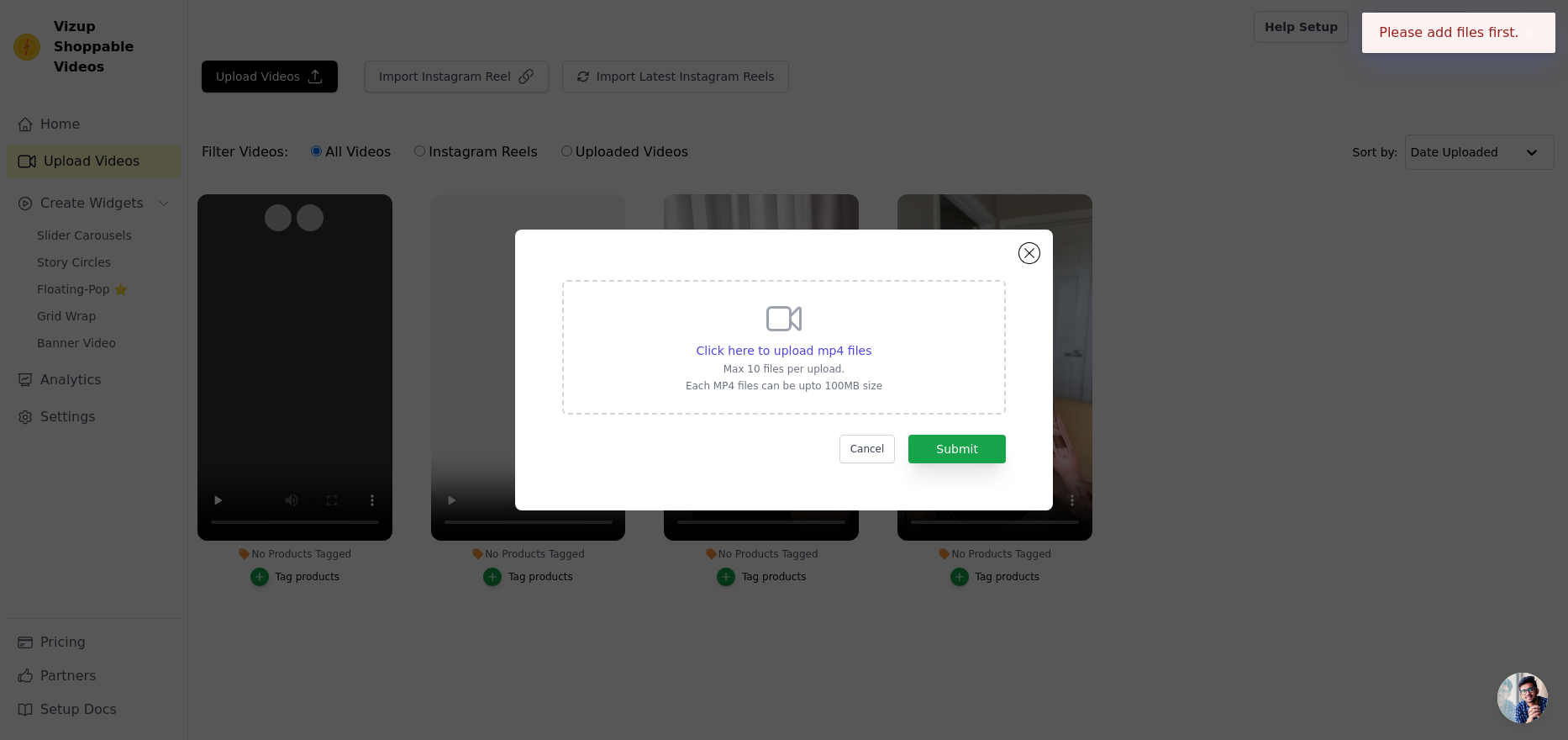
click at [871, 331] on div "Click here to upload mp4 files Max 10 files per upload. Each MP4 files can be u…" at bounding box center [784, 345] width 197 height 94
click at [871, 342] on input "Click here to upload mp4 files Max 10 files per upload. Each MP4 files can be u…" at bounding box center [871, 342] width 1 height 1
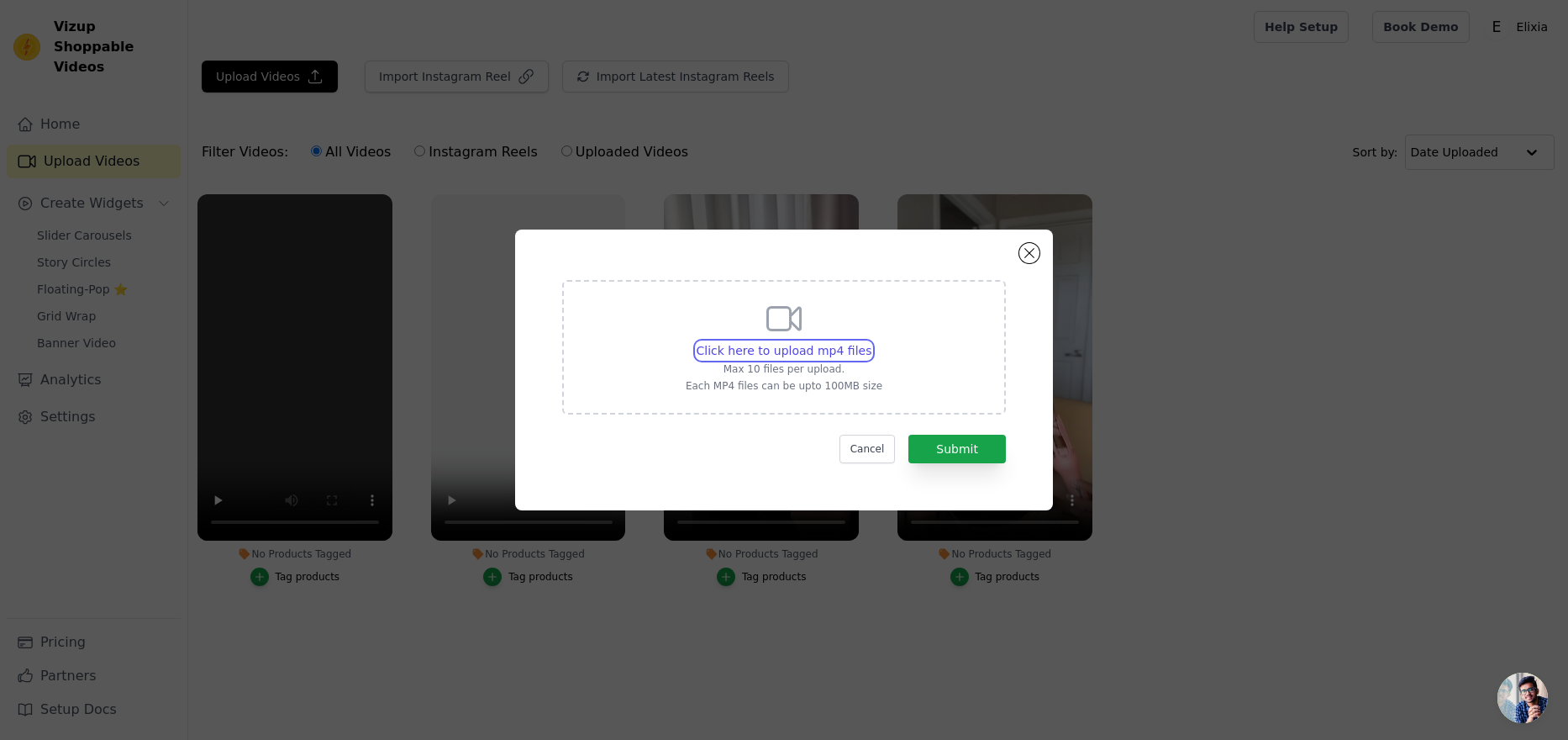
type input "C:\fakepath\new show video 3.mp4"
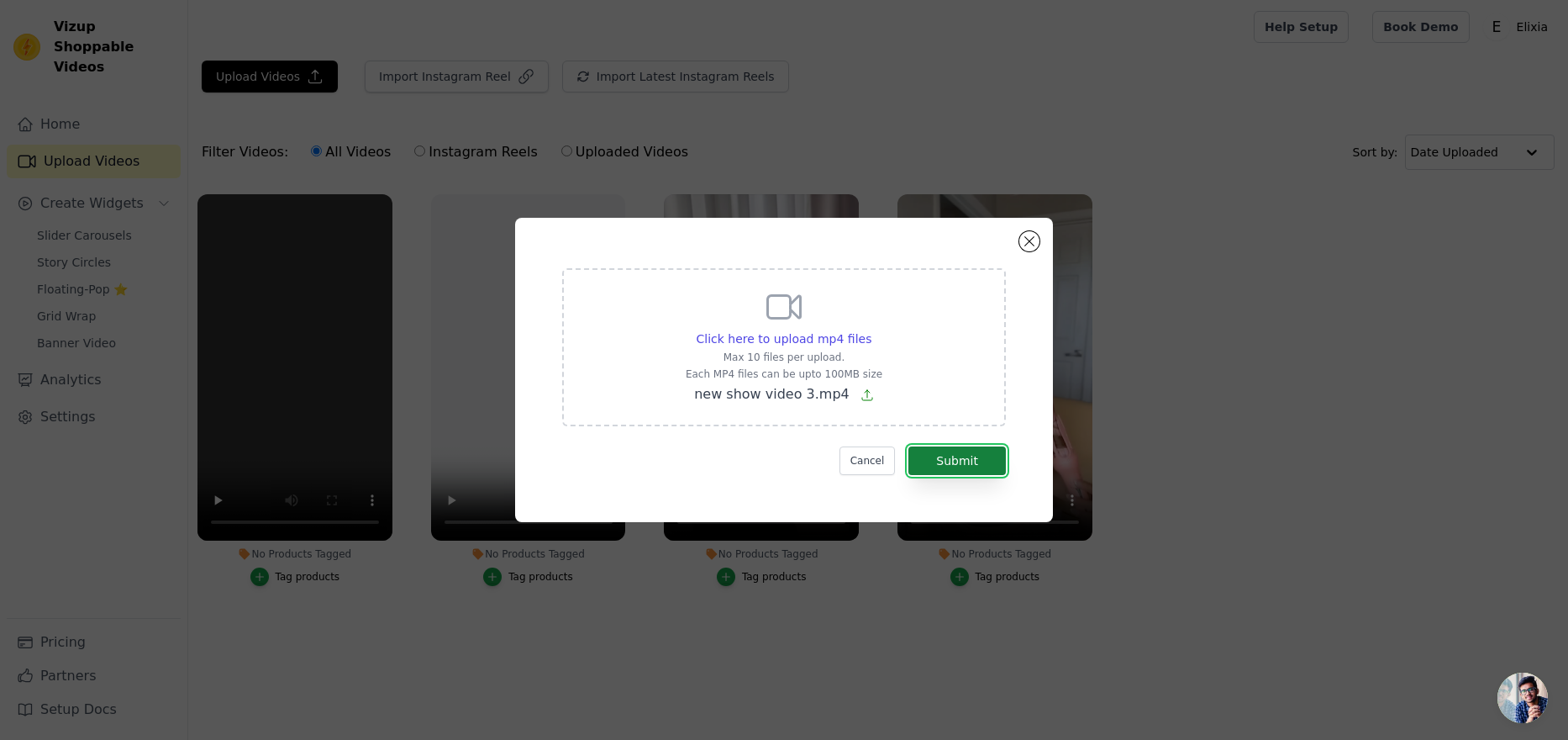
click at [970, 459] on button "Submit" at bounding box center [957, 461] width 98 height 28
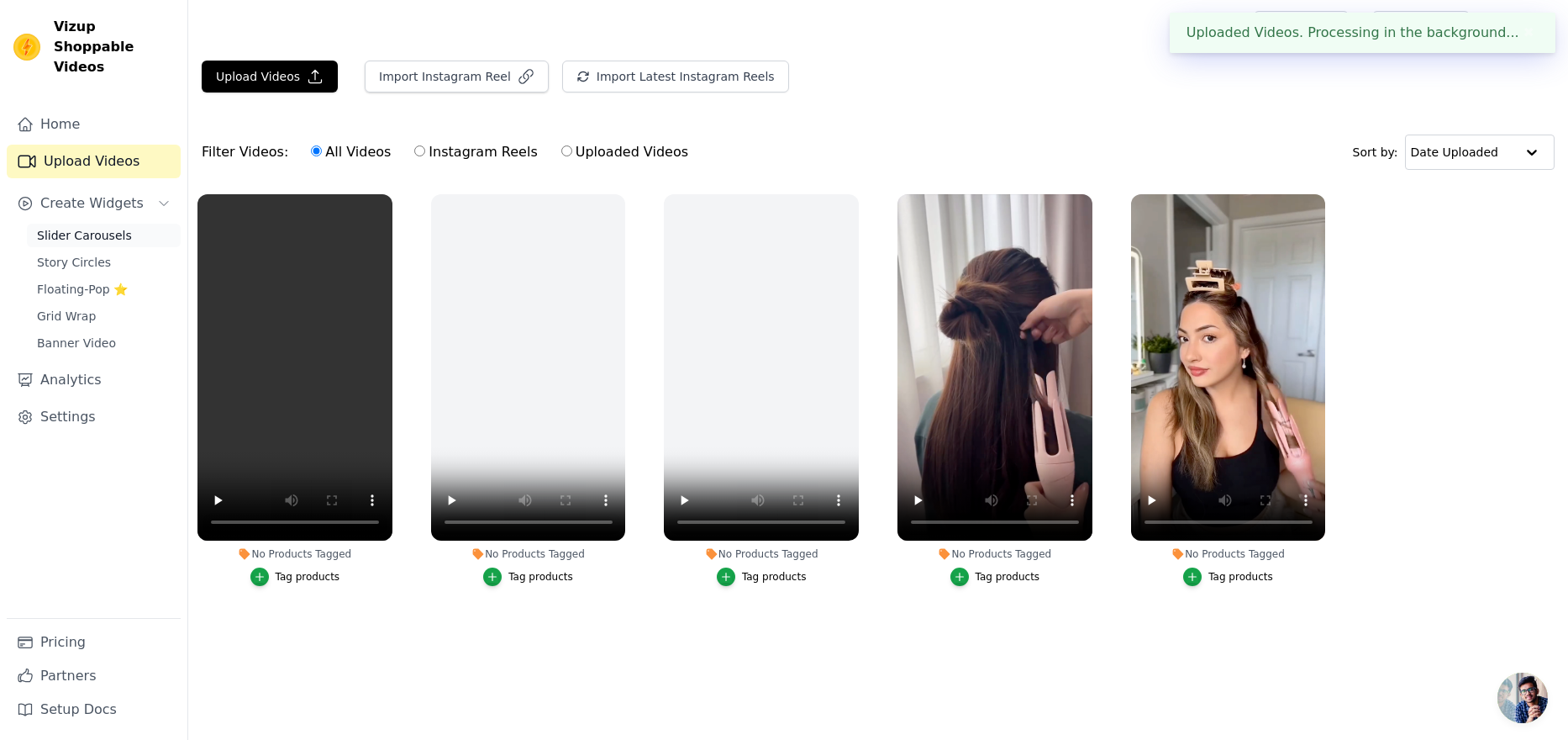
click at [102, 227] on span "Slider Carousels" at bounding box center [84, 235] width 95 height 17
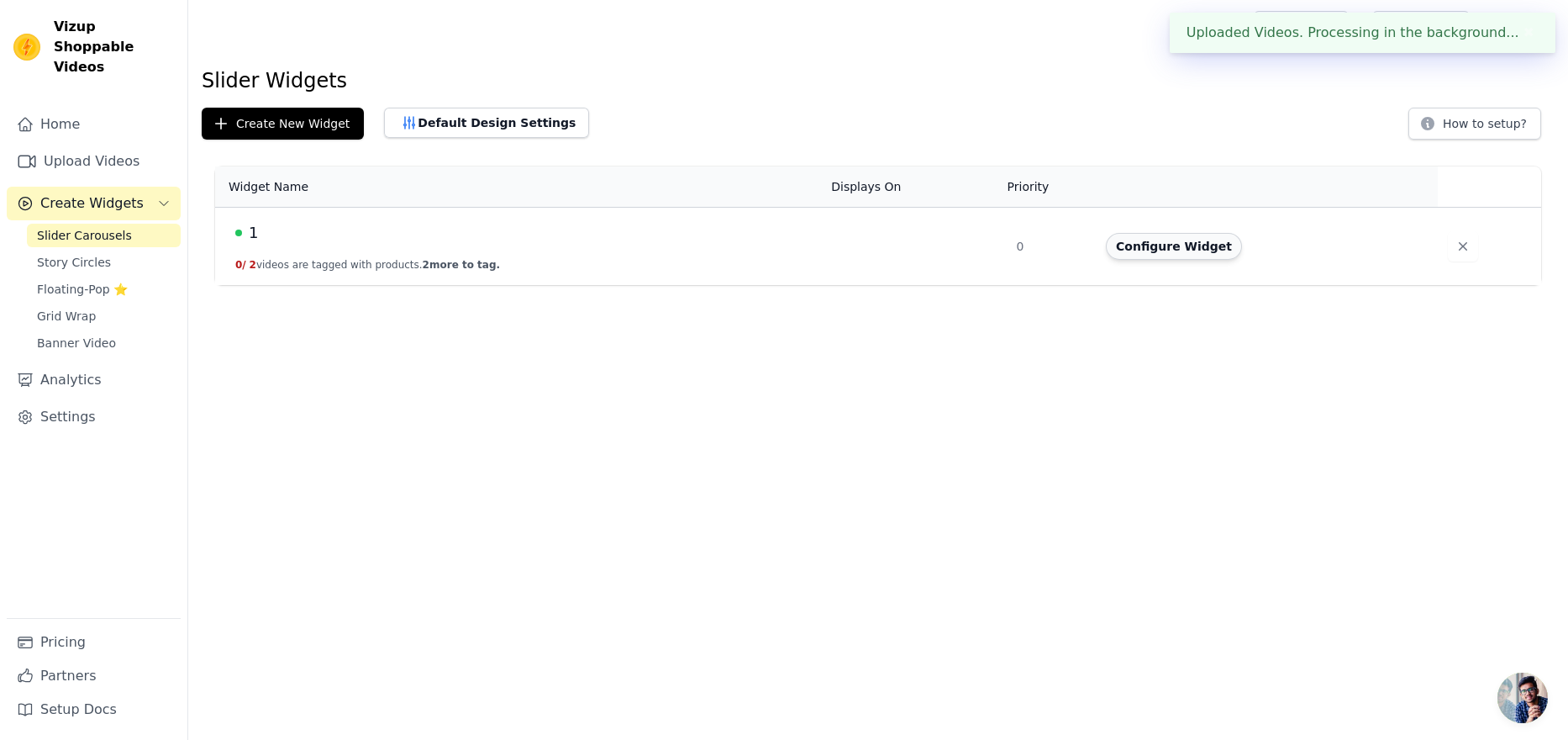
click at [1172, 252] on button "Configure Widget" at bounding box center [1174, 246] width 136 height 27
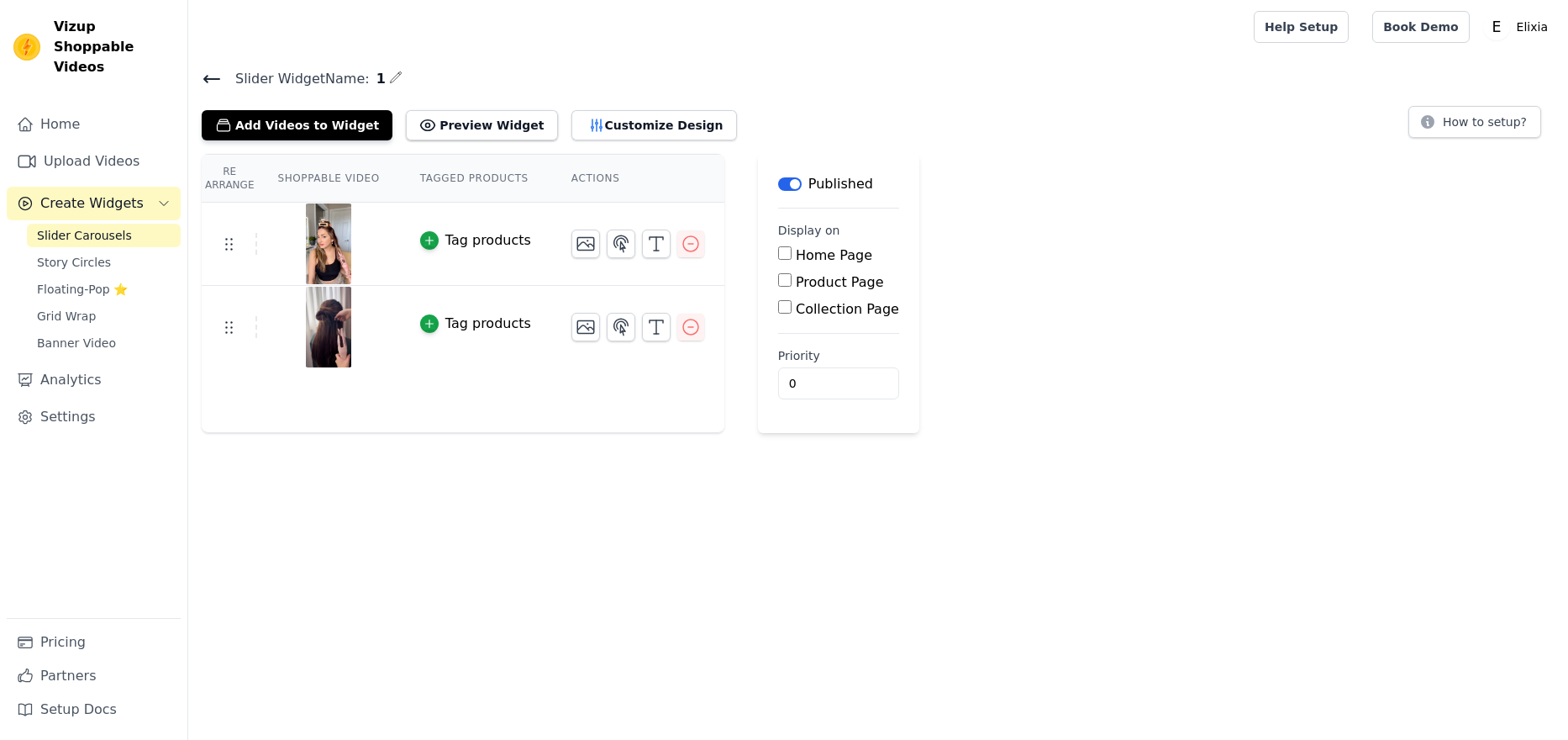
click at [327, 132] on button "Add Videos to Widget" at bounding box center [297, 125] width 190 height 30
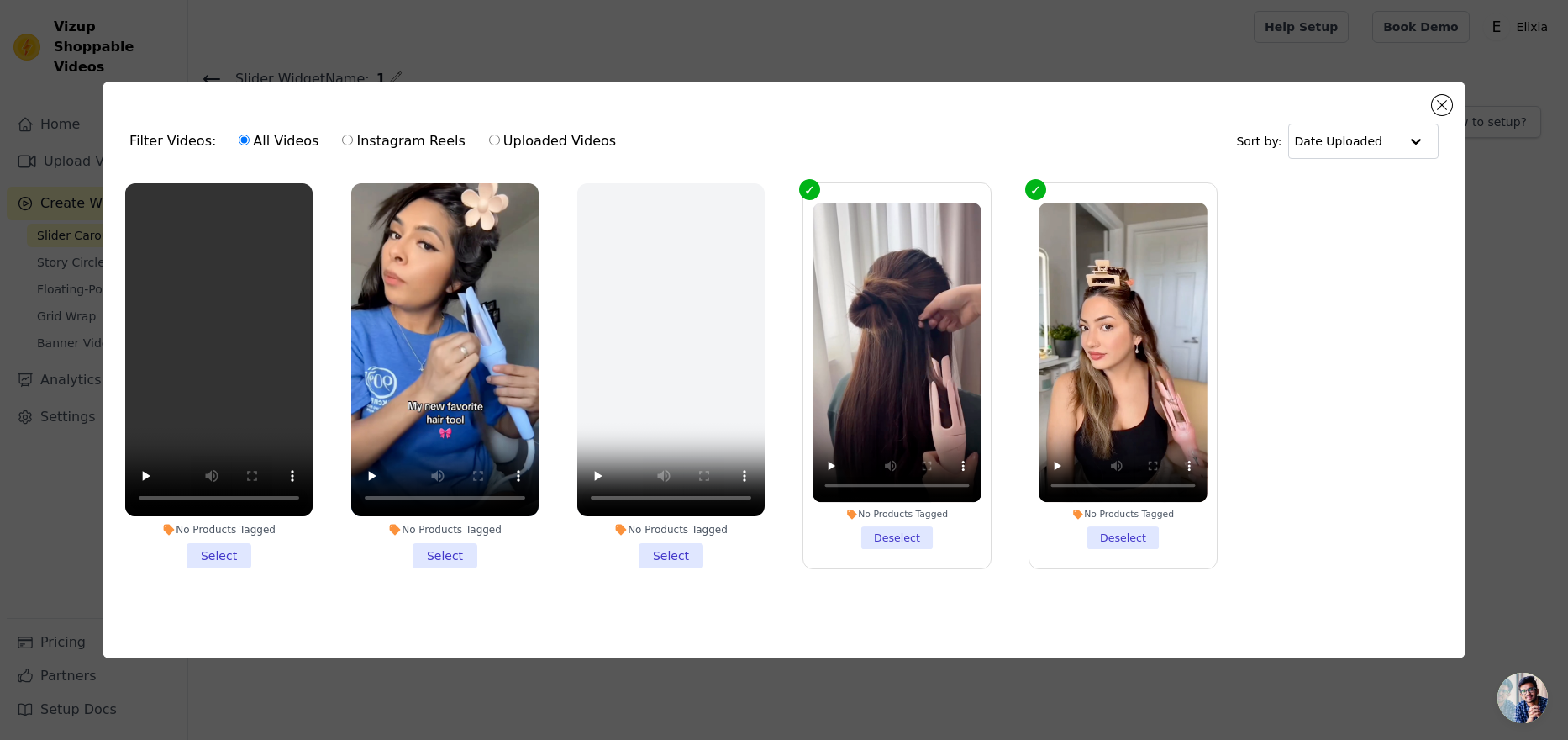
click at [671, 551] on li "No Products Tagged Select" at bounding box center [671, 375] width 188 height 385
click at [0, 0] on input "No Products Tagged Select" at bounding box center [0, 0] width 0 height 0
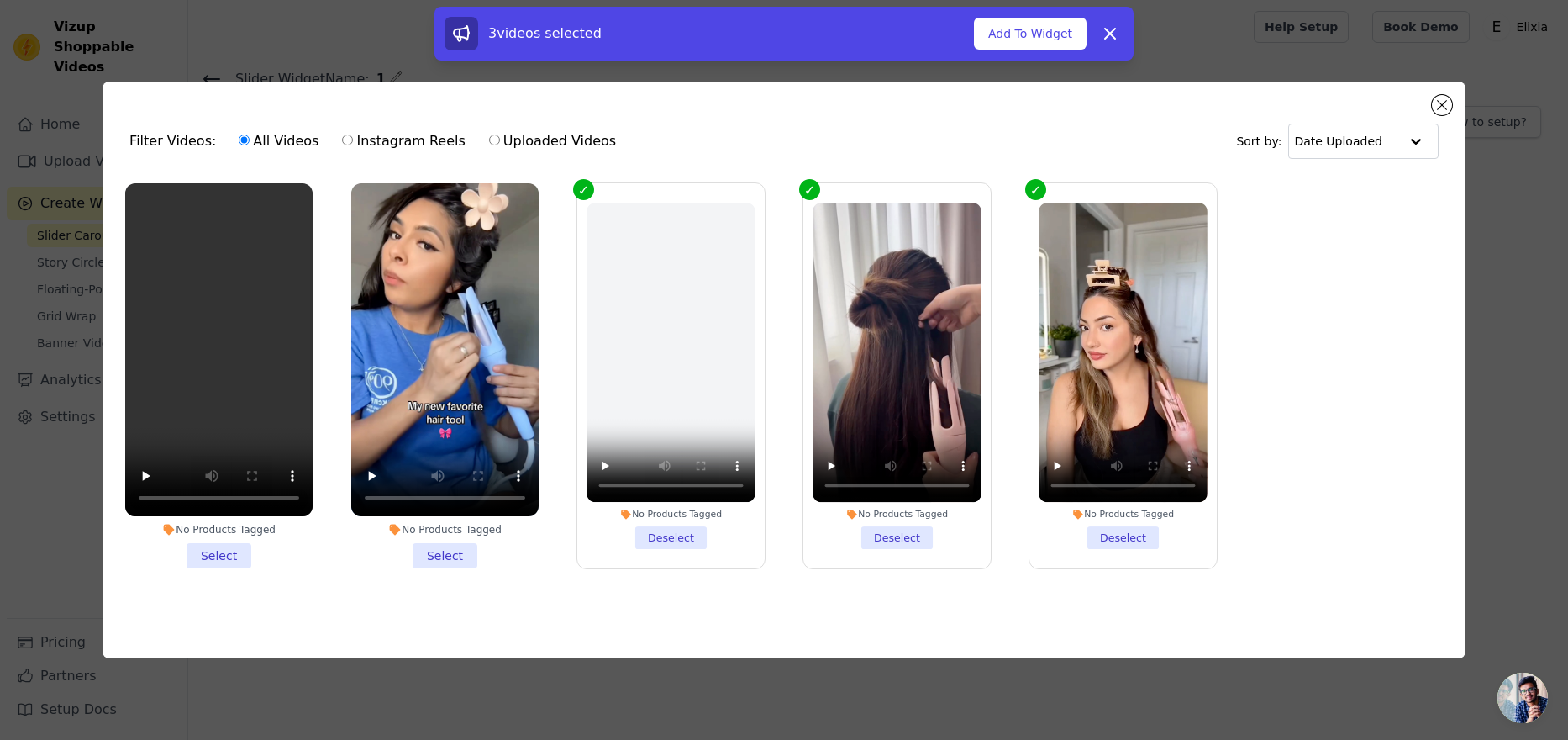
drag, startPoint x: 466, startPoint y: 553, endPoint x: 354, endPoint y: 554, distance: 112.0
click at [465, 553] on li "No Products Tagged Select" at bounding box center [445, 375] width 188 height 385
click at [0, 0] on input "No Products Tagged Select" at bounding box center [0, 0] width 0 height 0
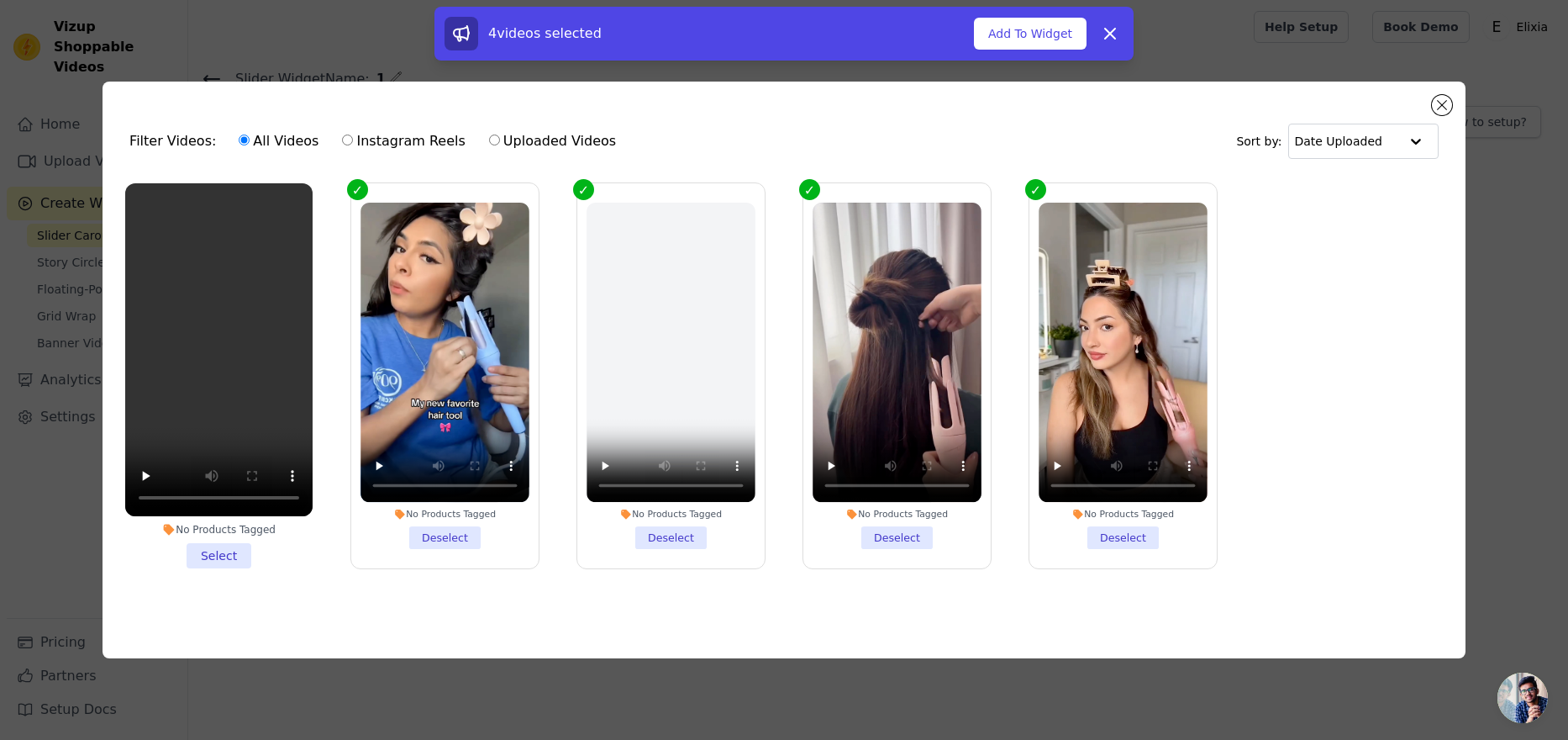
drag, startPoint x: 231, startPoint y: 550, endPoint x: 351, endPoint y: 551, distance: 120.0
click at [232, 550] on li "No Products Tagged Select" at bounding box center [219, 375] width 188 height 385
click at [0, 0] on input "No Products Tagged Select" at bounding box center [0, 0] width 0 height 0
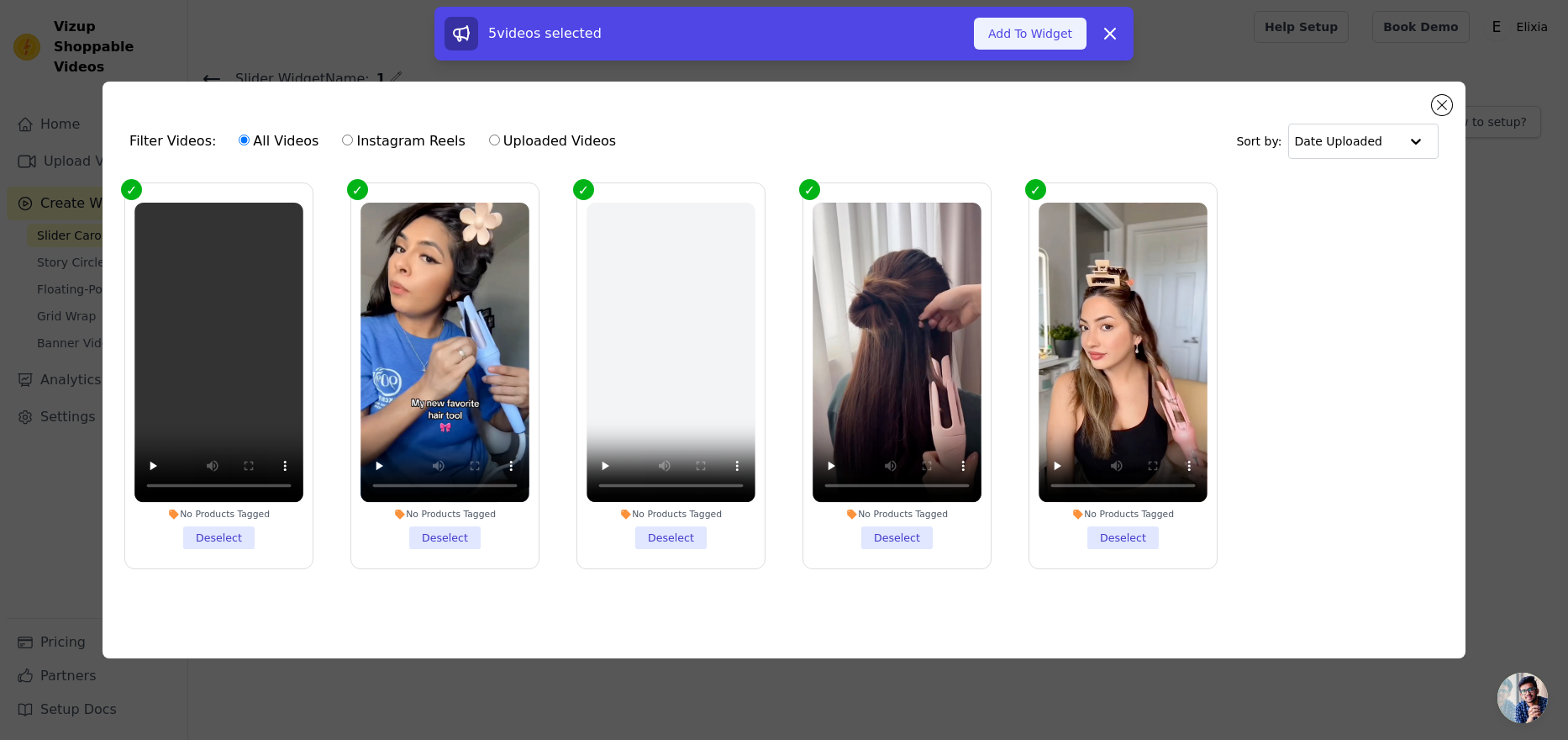
click at [1035, 46] on button "Add To Widget" at bounding box center [1030, 34] width 113 height 32
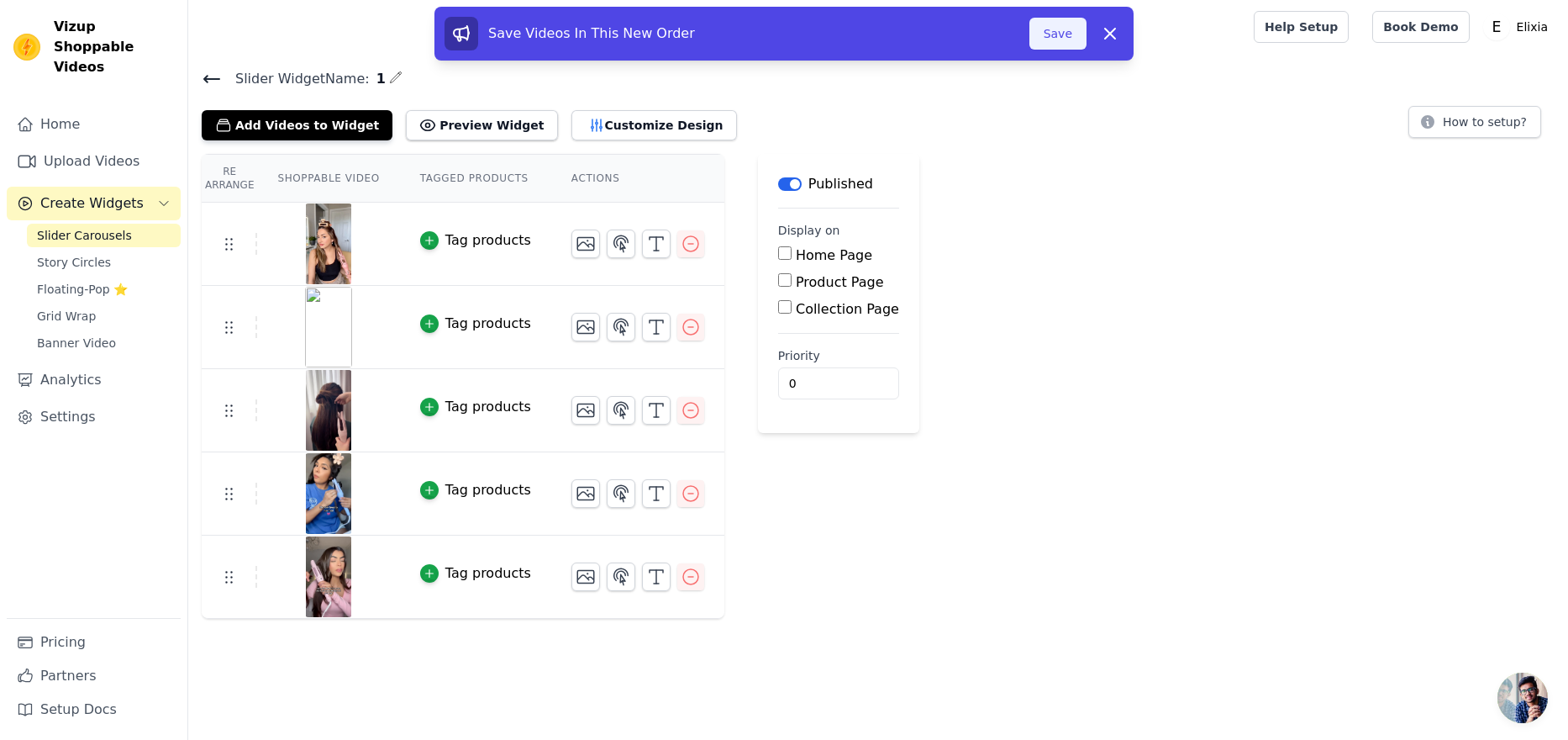
click at [1049, 37] on button "Save" at bounding box center [1058, 34] width 57 height 32
